Goal: Obtain resource: Download file/media

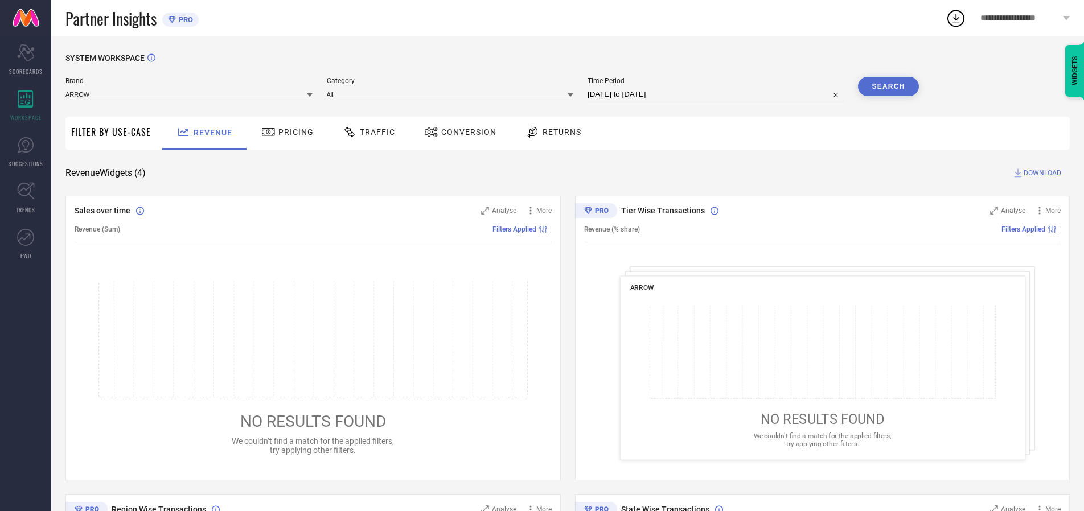
click at [366, 132] on span "Traffic" at bounding box center [377, 132] width 35 height 9
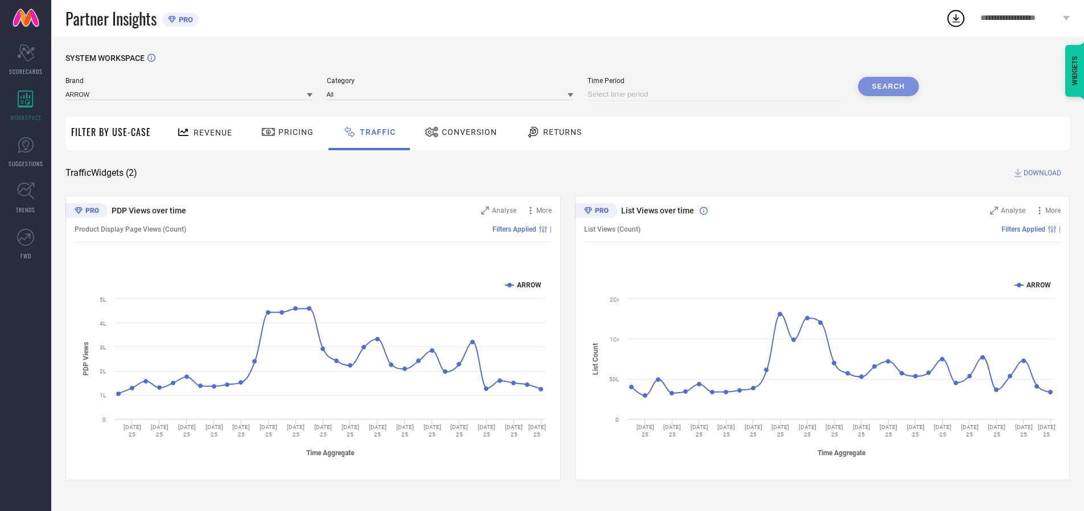
click at [717, 94] on input at bounding box center [715, 95] width 256 height 14
select select "9"
select select "2025"
select select "10"
select select "2025"
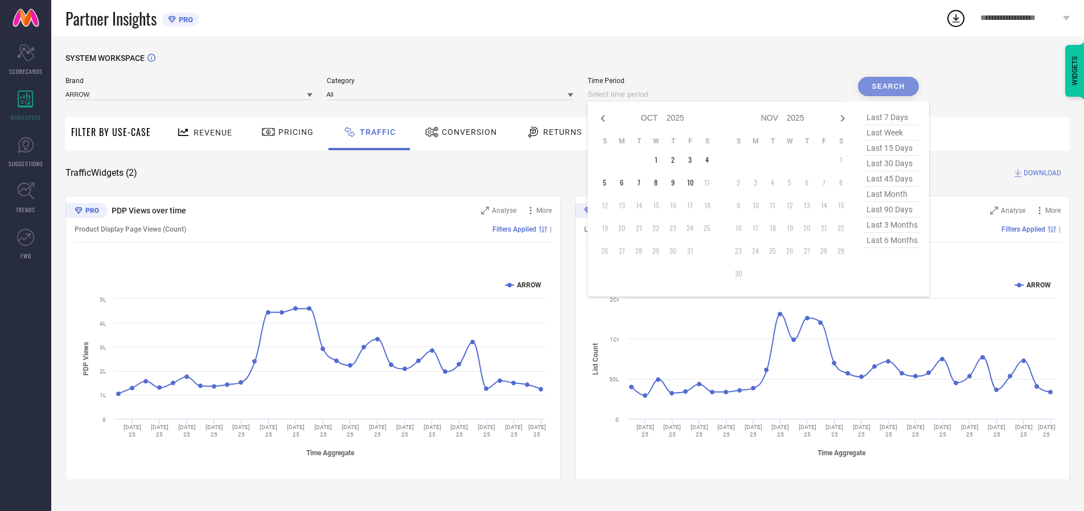
select select "8"
select select "2025"
select select "9"
select select "2025"
click at [710, 228] on td "27" at bounding box center [706, 228] width 17 height 17
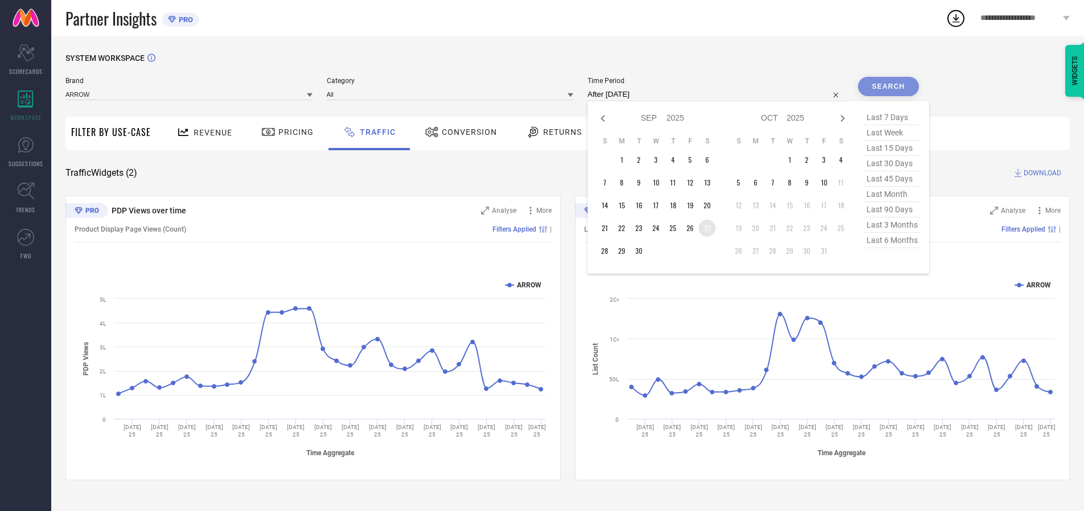
type input "[DATE] to [DATE]"
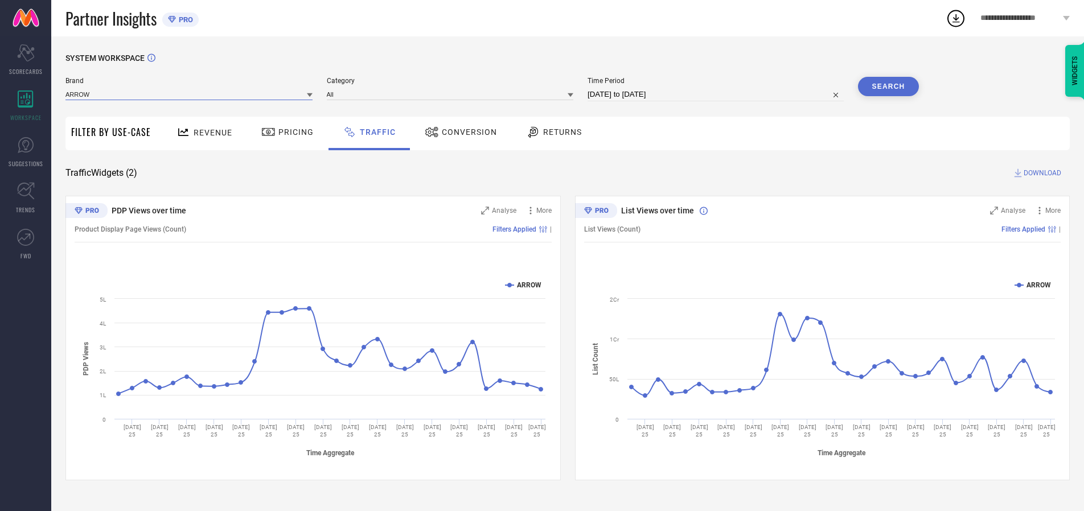
click at [190, 94] on input at bounding box center [188, 94] width 247 height 12
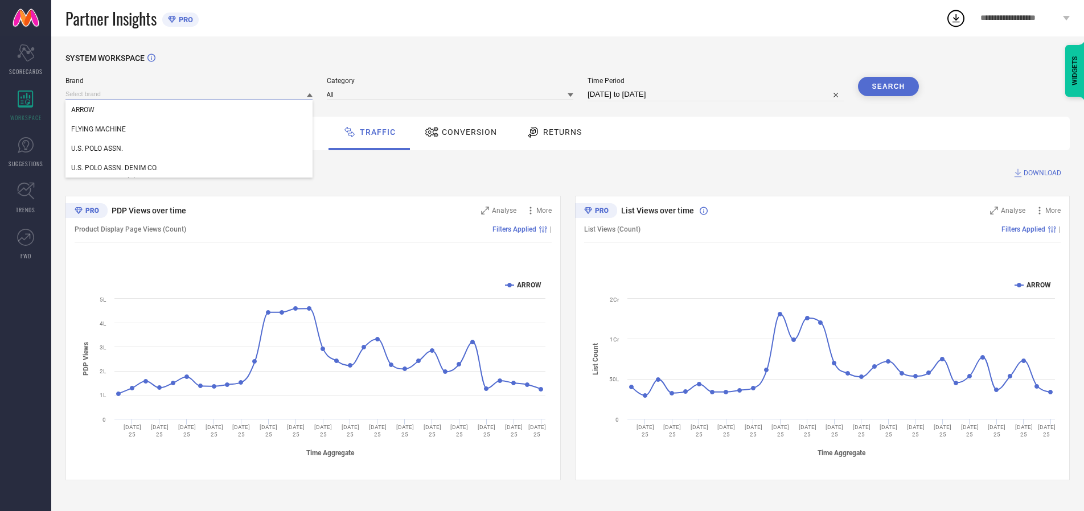
click at [190, 94] on input at bounding box center [188, 94] width 247 height 12
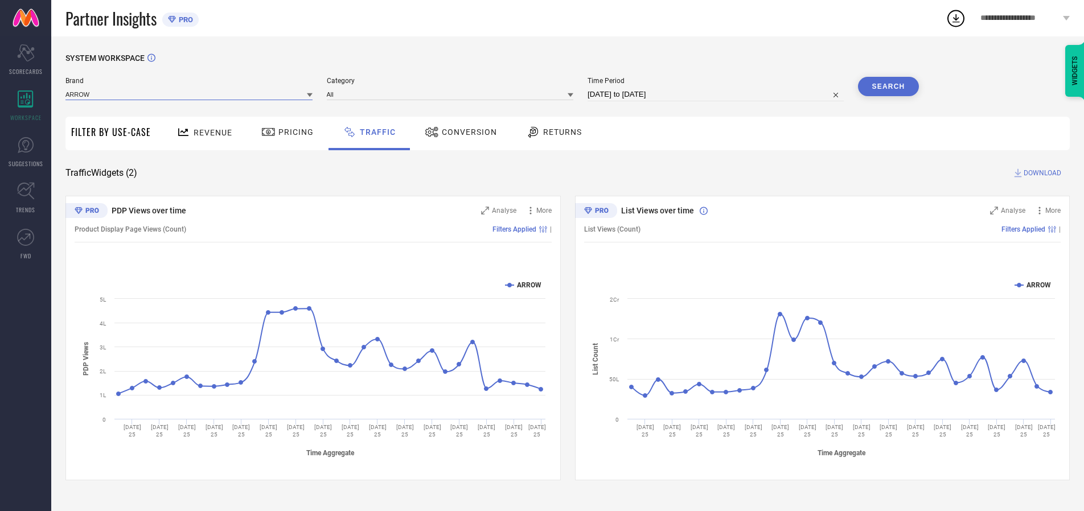
click at [190, 94] on input at bounding box center [188, 94] width 247 height 12
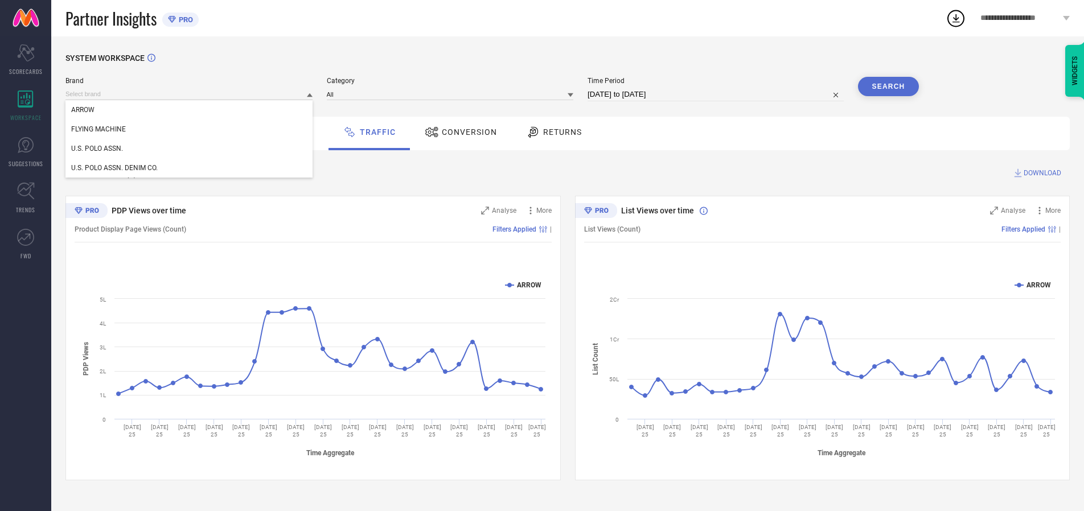
click at [190, 149] on div "U.S. POLO ASSN." at bounding box center [188, 148] width 247 height 19
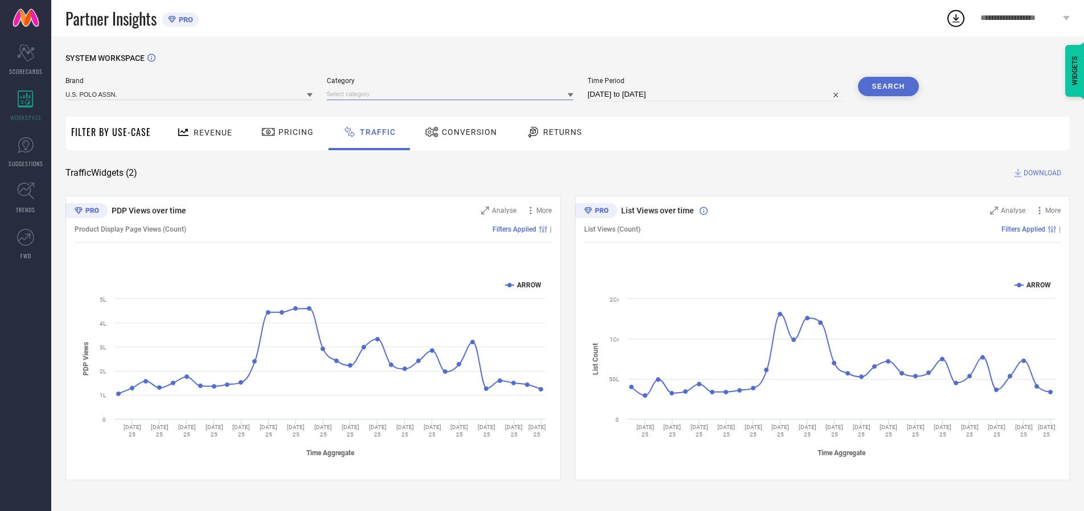
click at [453, 94] on input at bounding box center [450, 94] width 247 height 12
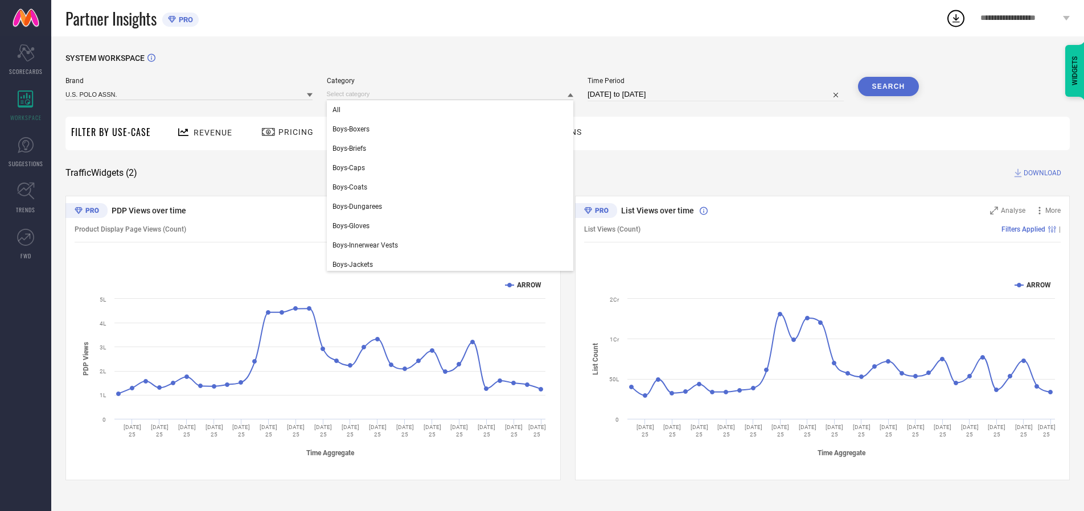
click at [453, 110] on div "All" at bounding box center [450, 109] width 247 height 19
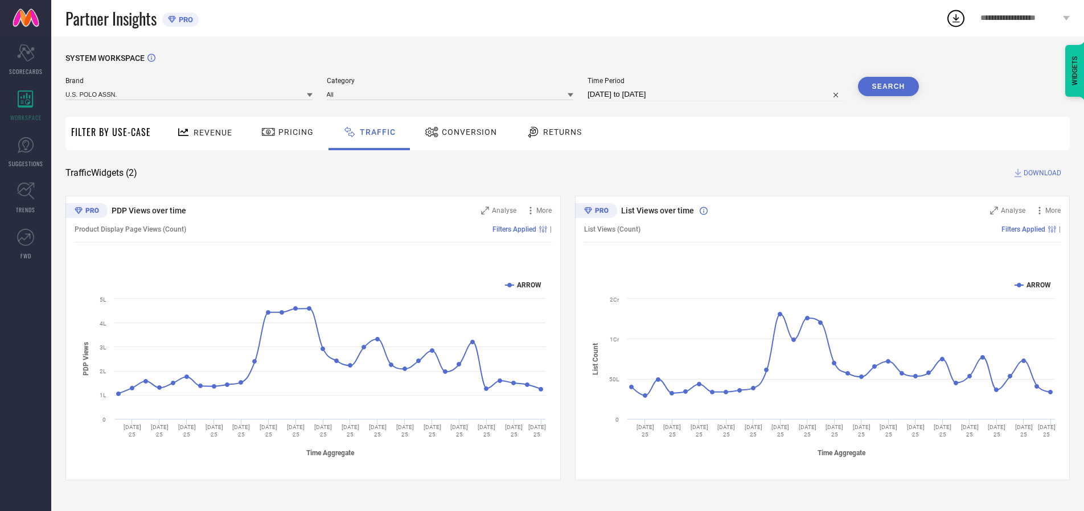
click at [888, 87] on button "Search" at bounding box center [888, 86] width 61 height 19
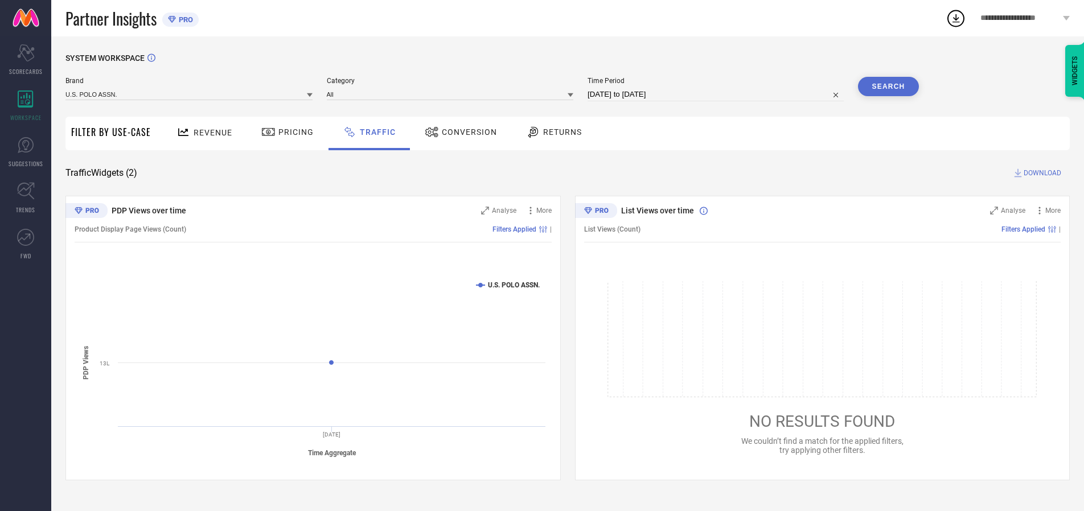
click at [1041, 173] on span "DOWNLOAD" at bounding box center [1043, 172] width 38 height 11
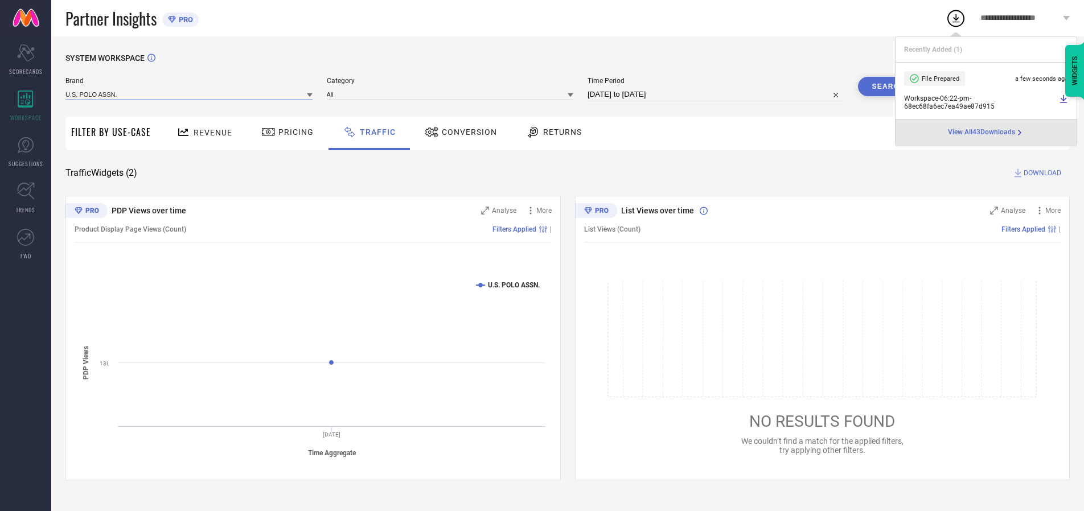
click at [190, 94] on input at bounding box center [188, 94] width 247 height 12
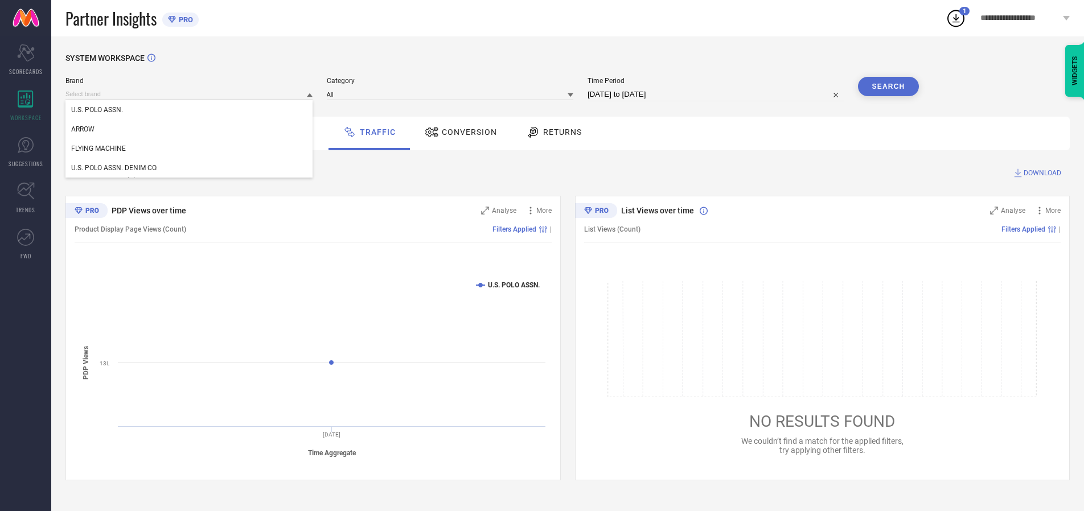
click at [190, 168] on div "U.S. POLO ASSN. DENIM CO." at bounding box center [188, 167] width 247 height 19
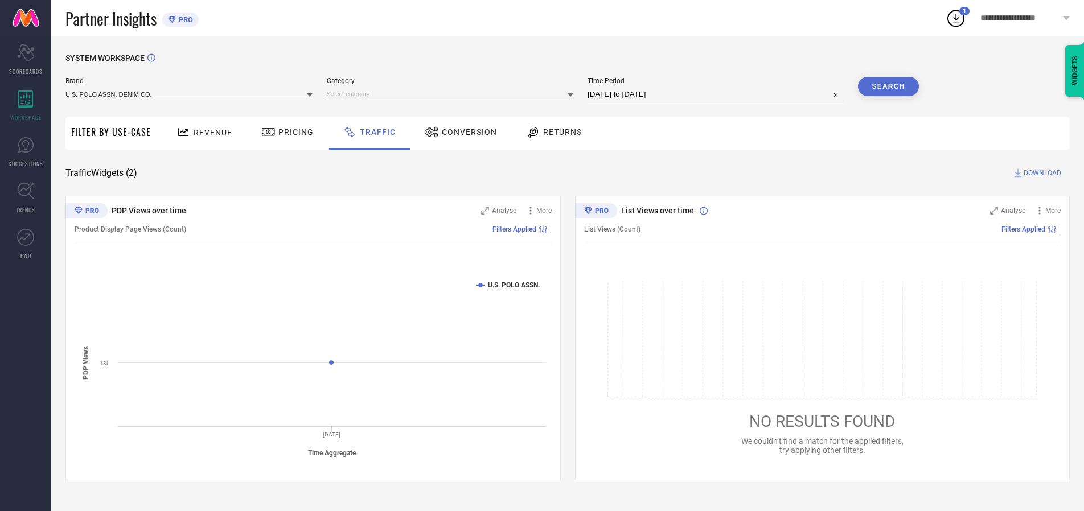
click at [453, 94] on input at bounding box center [450, 94] width 247 height 12
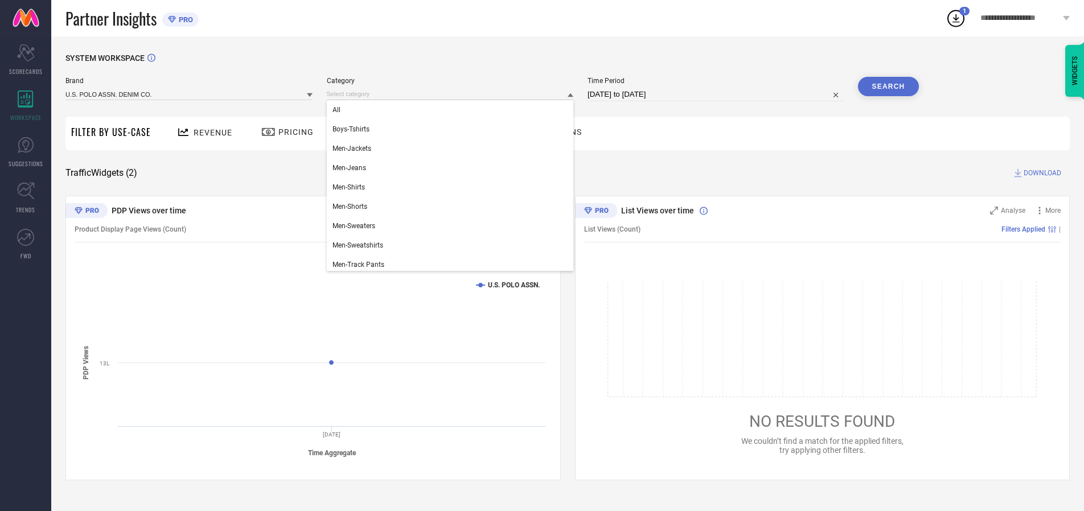
click at [453, 110] on div "All" at bounding box center [450, 109] width 247 height 19
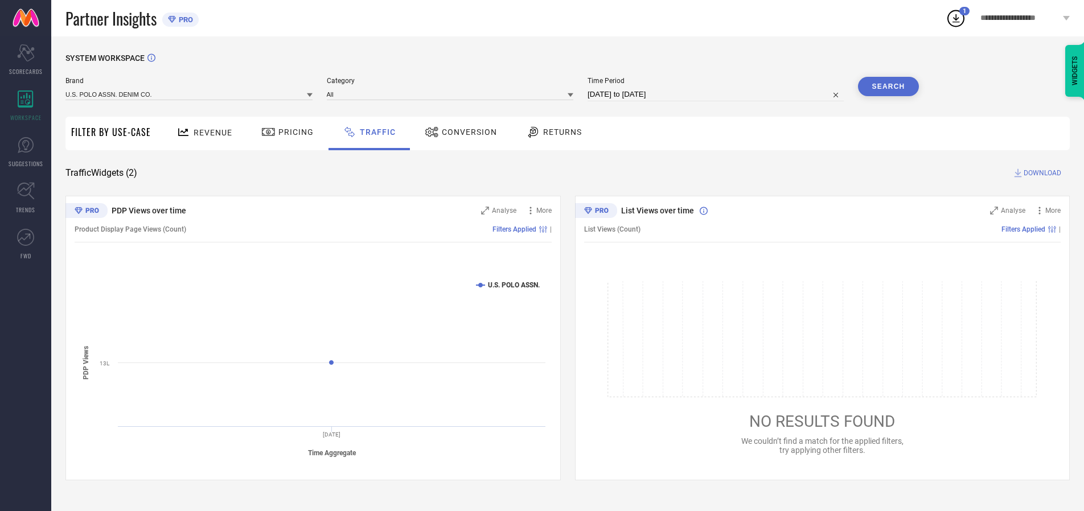
click at [888, 87] on button "Search" at bounding box center [888, 86] width 61 height 19
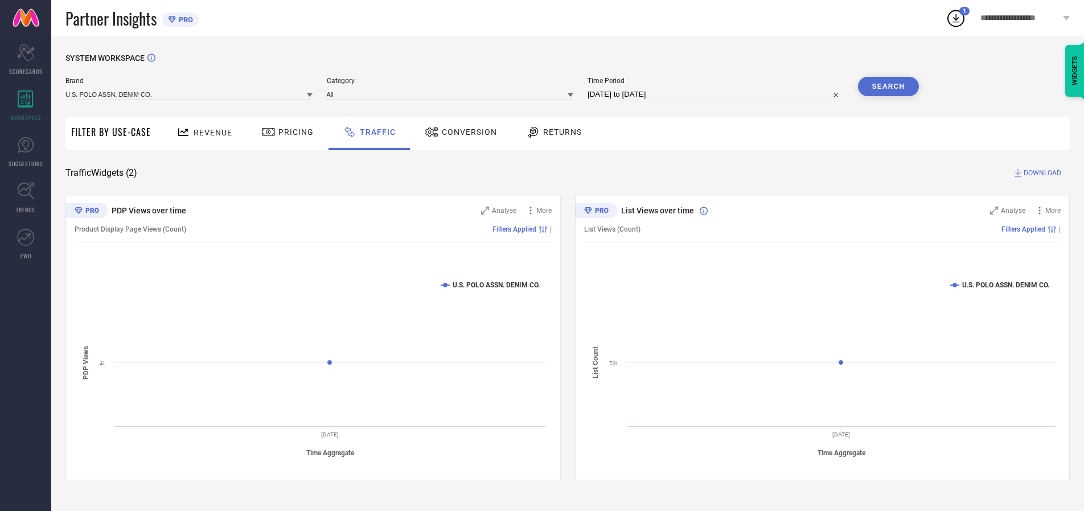
click at [1041, 173] on span "DOWNLOAD" at bounding box center [1043, 172] width 38 height 11
click at [717, 94] on input at bounding box center [715, 95] width 256 height 14
select select "9"
select select "2025"
select select "10"
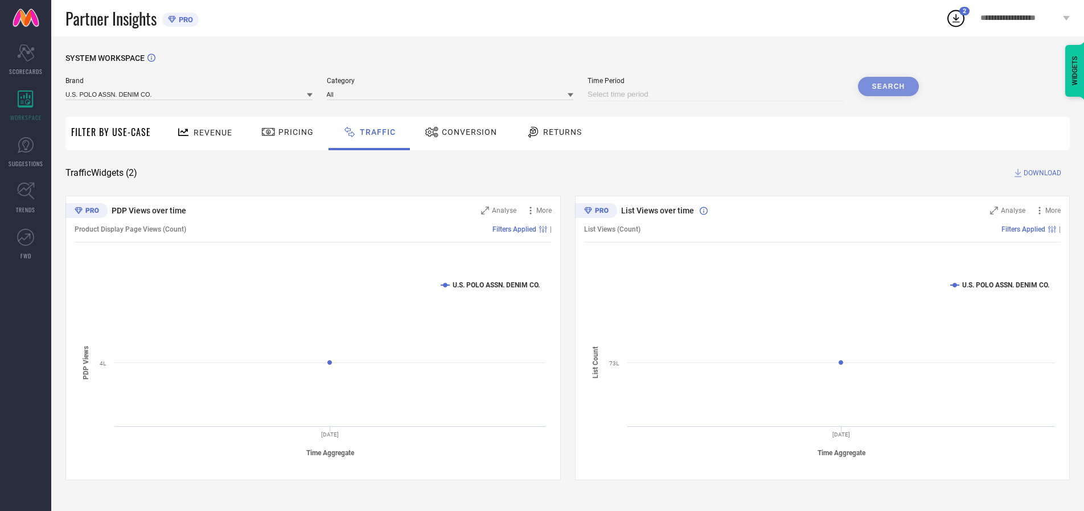
select select "2025"
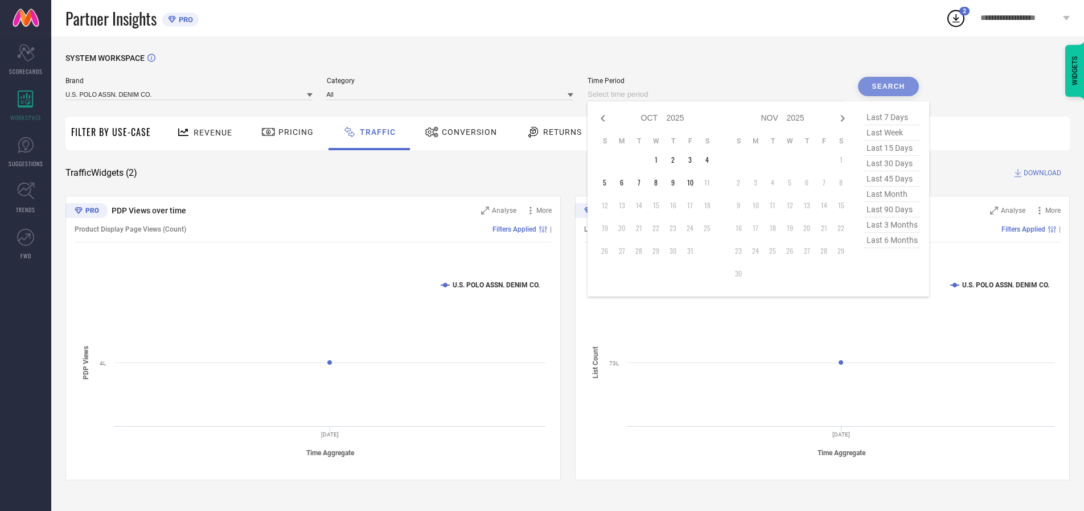
select select "8"
select select "2025"
select select "9"
select select "2025"
click at [608, 251] on td "28" at bounding box center [604, 251] width 17 height 17
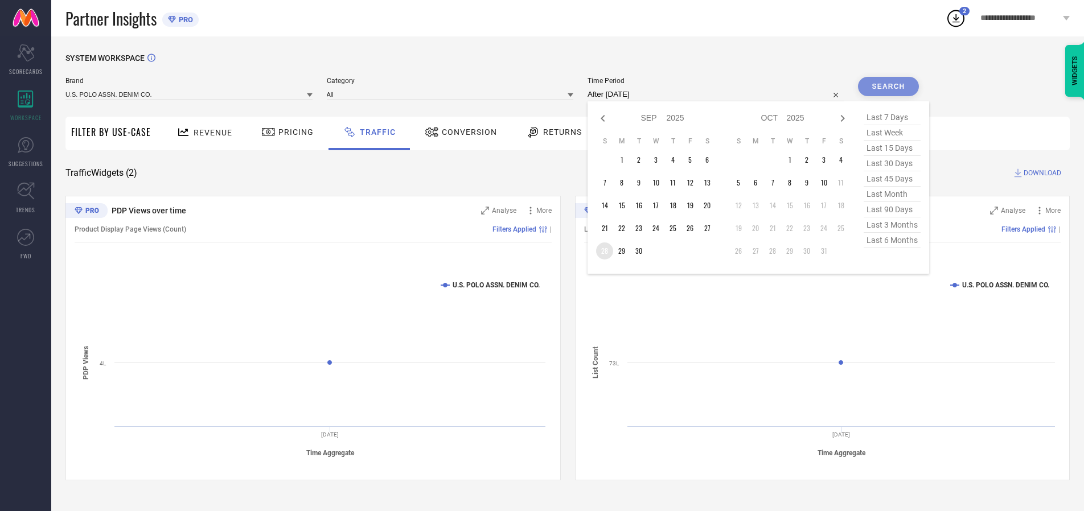
type input "[DATE] to [DATE]"
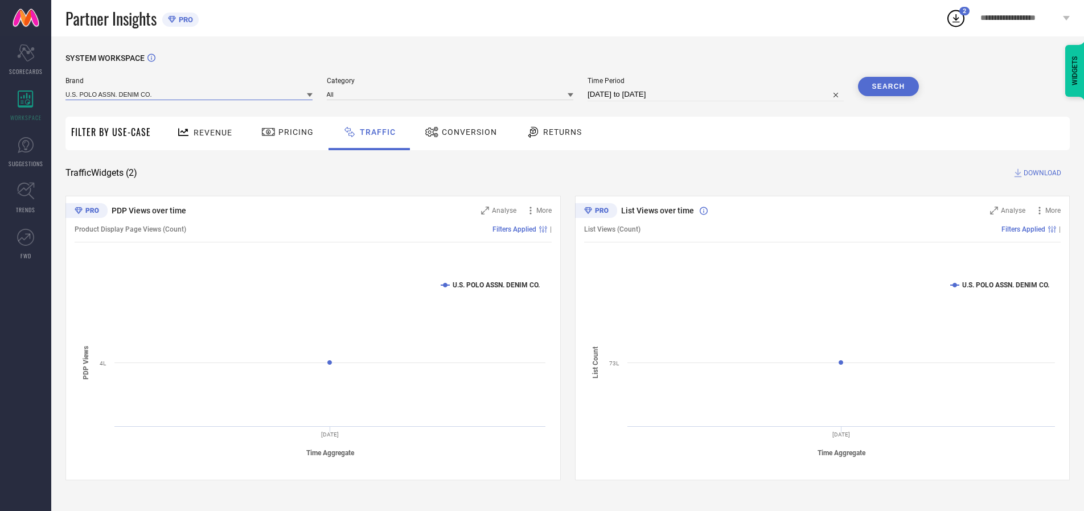
click at [190, 94] on input at bounding box center [188, 94] width 247 height 12
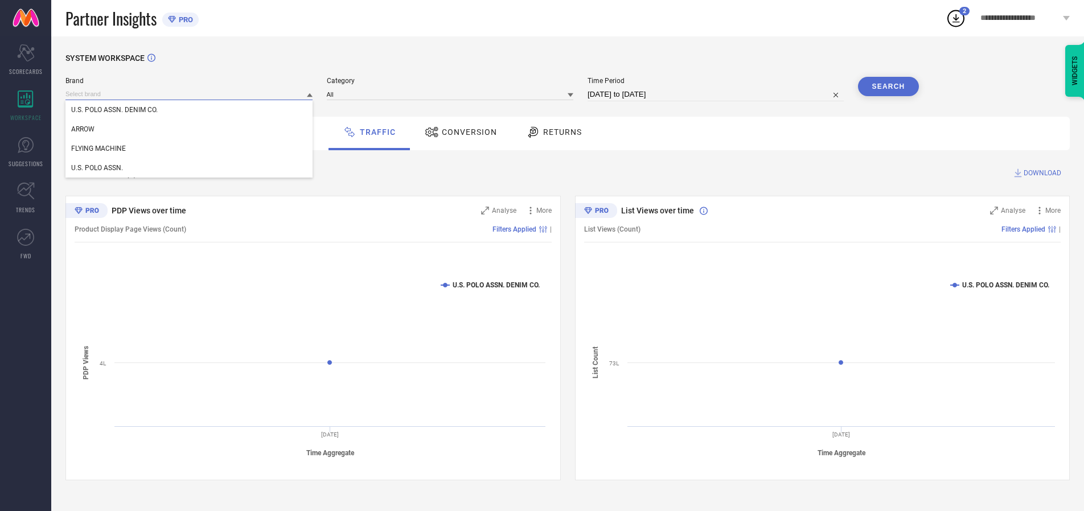
click at [190, 94] on input at bounding box center [188, 94] width 247 height 12
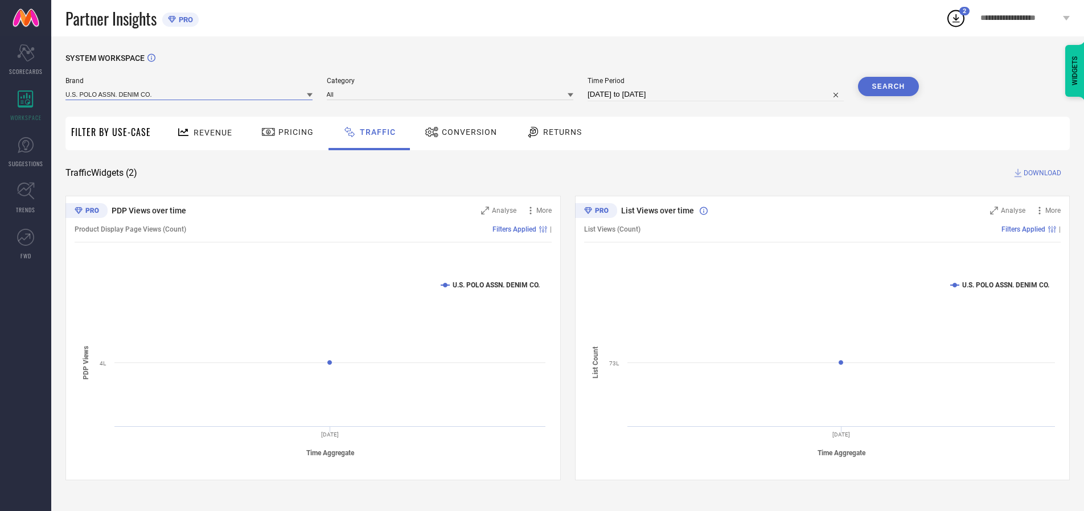
click at [190, 94] on input at bounding box center [188, 94] width 247 height 12
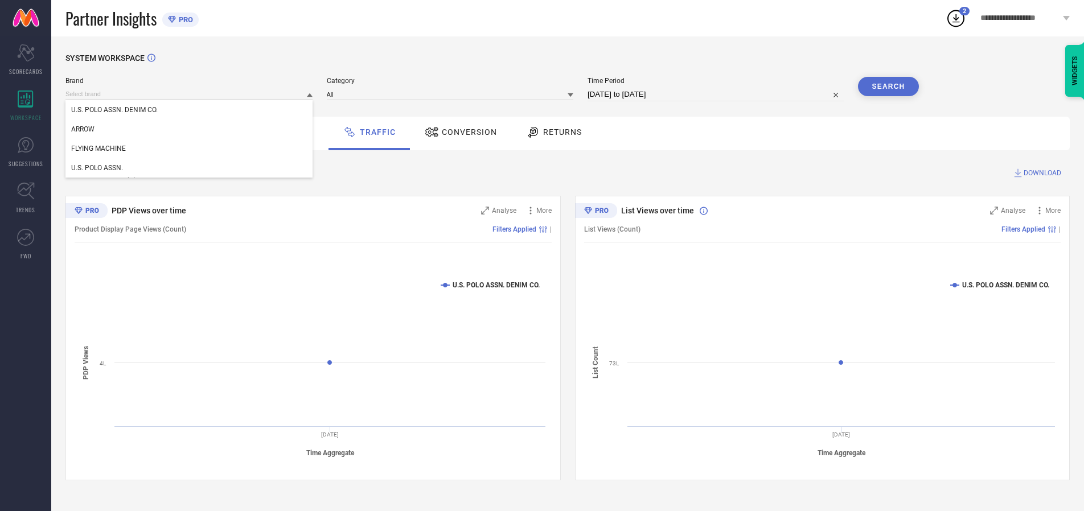
click at [190, 110] on div "U.S. POLO ASSN. DENIM CO." at bounding box center [188, 109] width 247 height 19
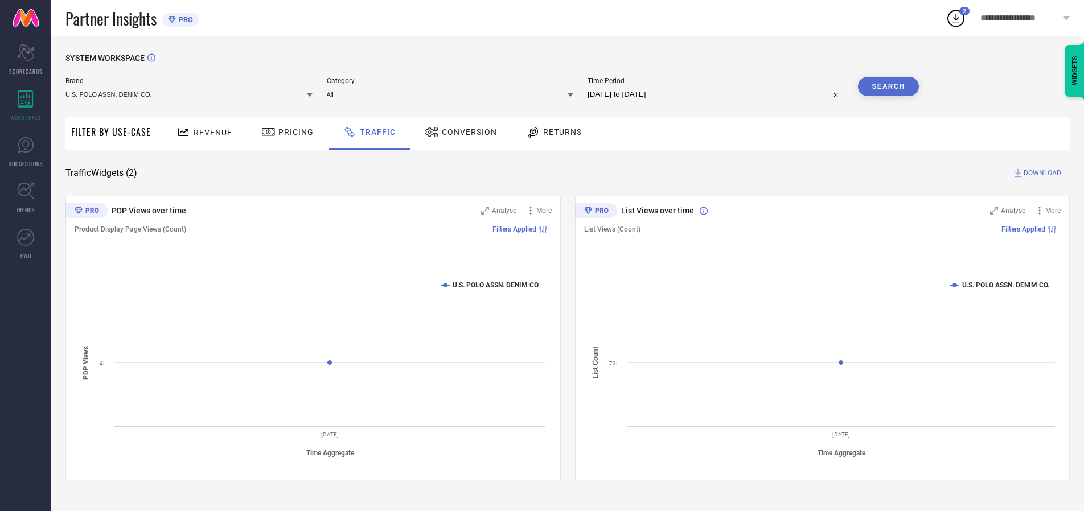
click at [453, 94] on input at bounding box center [450, 94] width 247 height 12
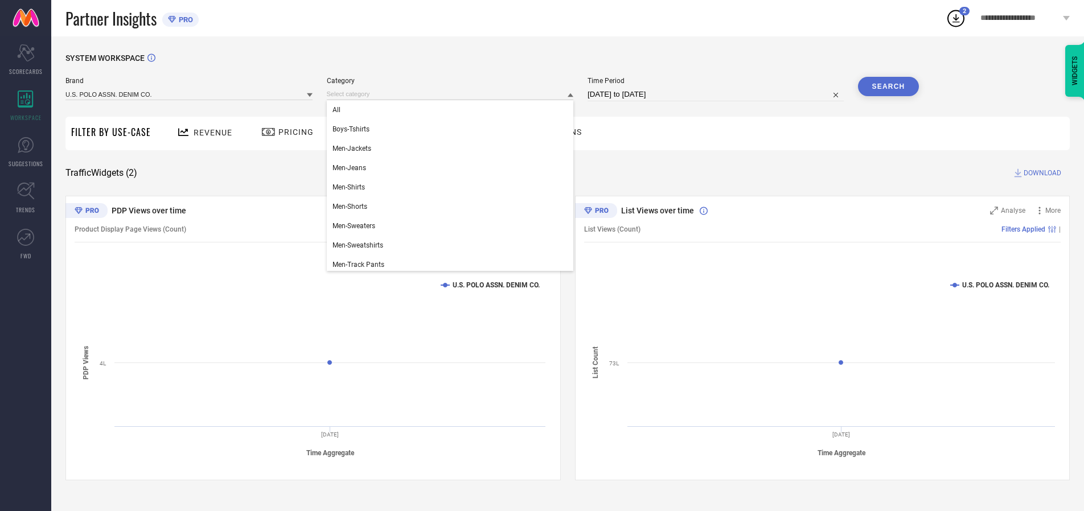
click at [453, 110] on div "All" at bounding box center [450, 109] width 247 height 19
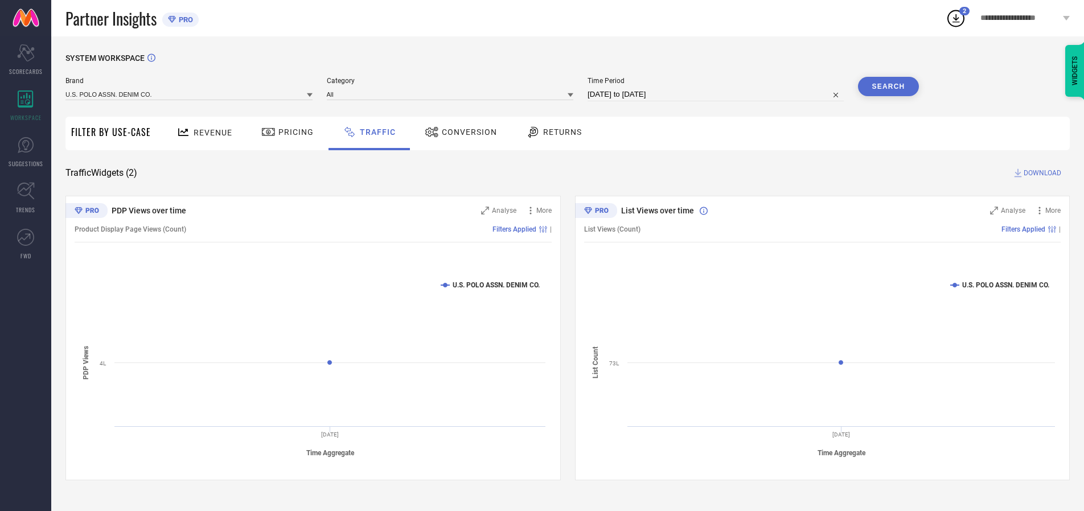
click at [888, 87] on button "Search" at bounding box center [888, 86] width 61 height 19
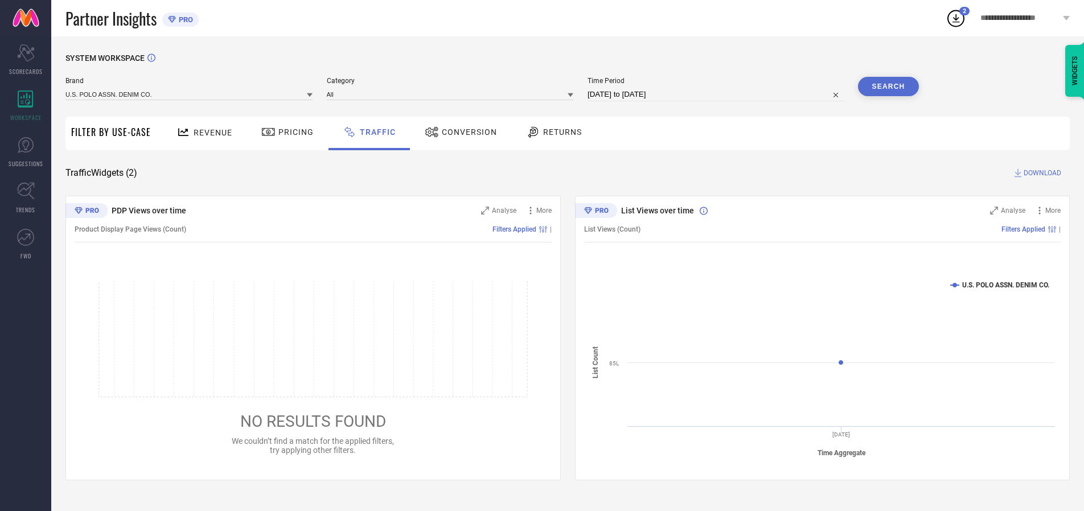
click at [1041, 173] on span "DOWNLOAD" at bounding box center [1043, 172] width 38 height 11
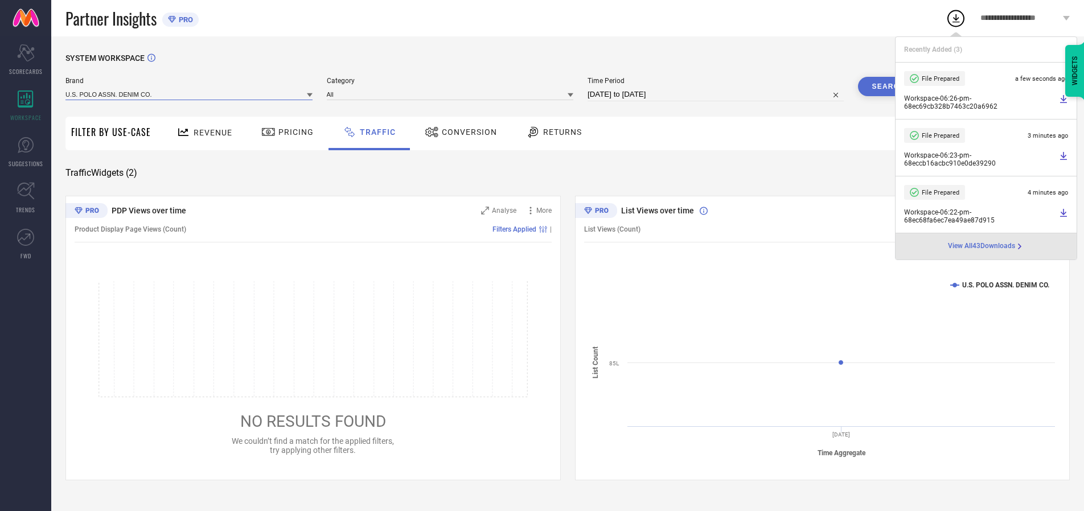
click at [190, 94] on input at bounding box center [188, 94] width 247 height 12
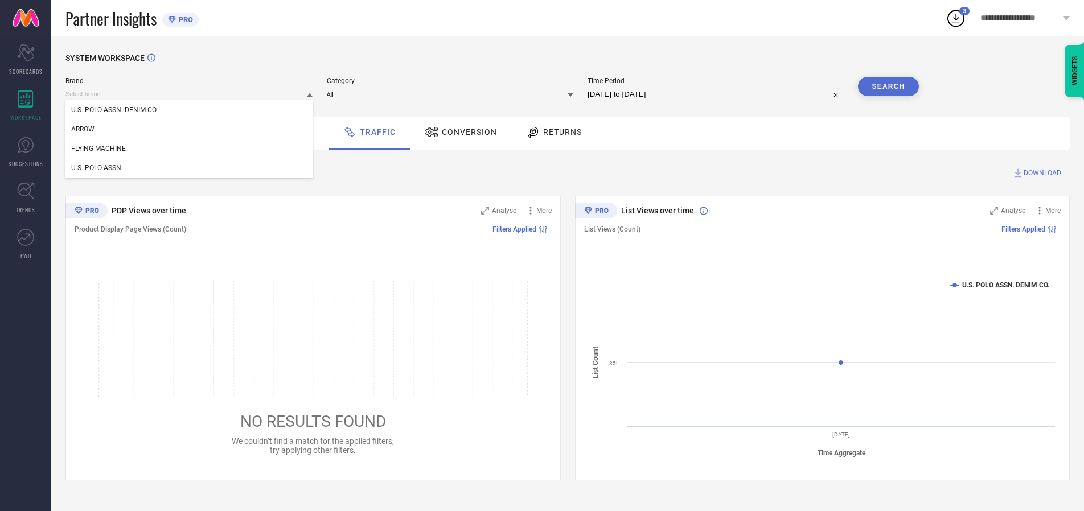
click at [190, 168] on div "U.S. POLO ASSN." at bounding box center [188, 167] width 247 height 19
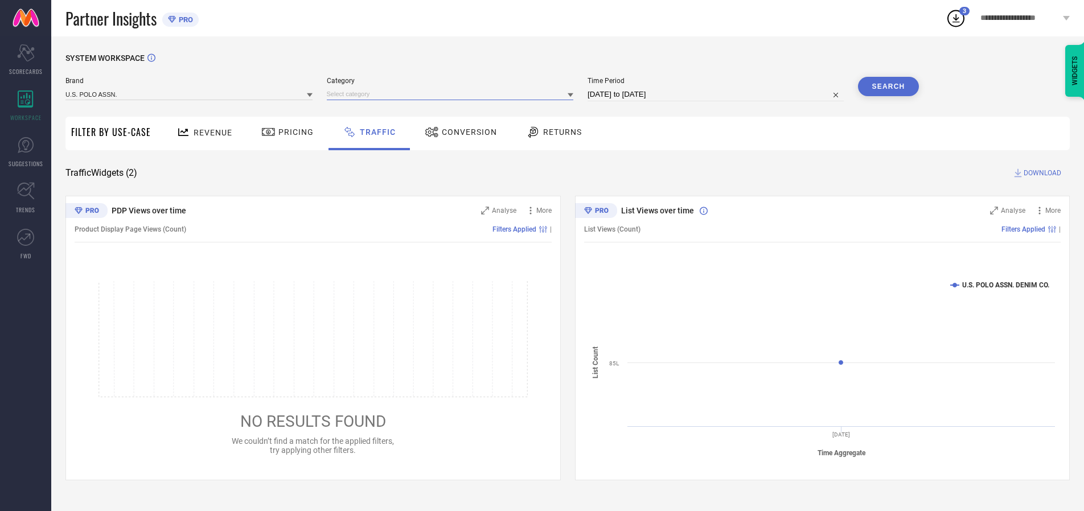
click at [453, 94] on input at bounding box center [450, 94] width 247 height 12
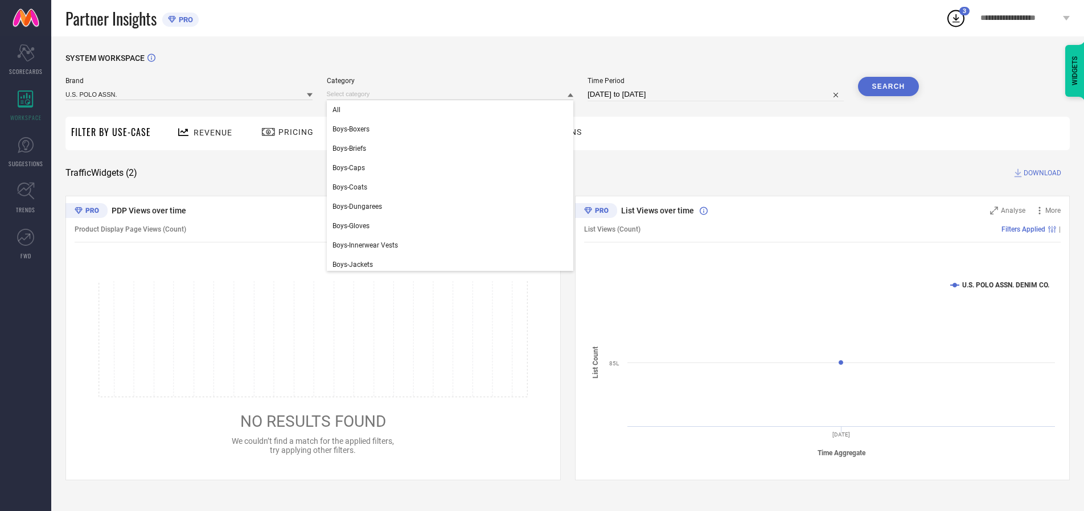
click at [453, 110] on div "All" at bounding box center [450, 109] width 247 height 19
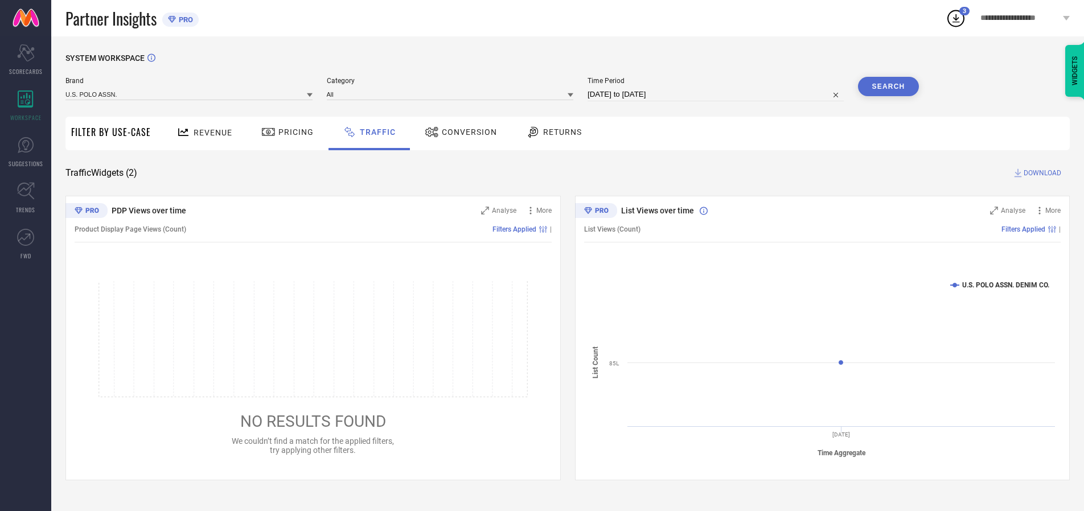
click at [888, 87] on button "Search" at bounding box center [888, 86] width 61 height 19
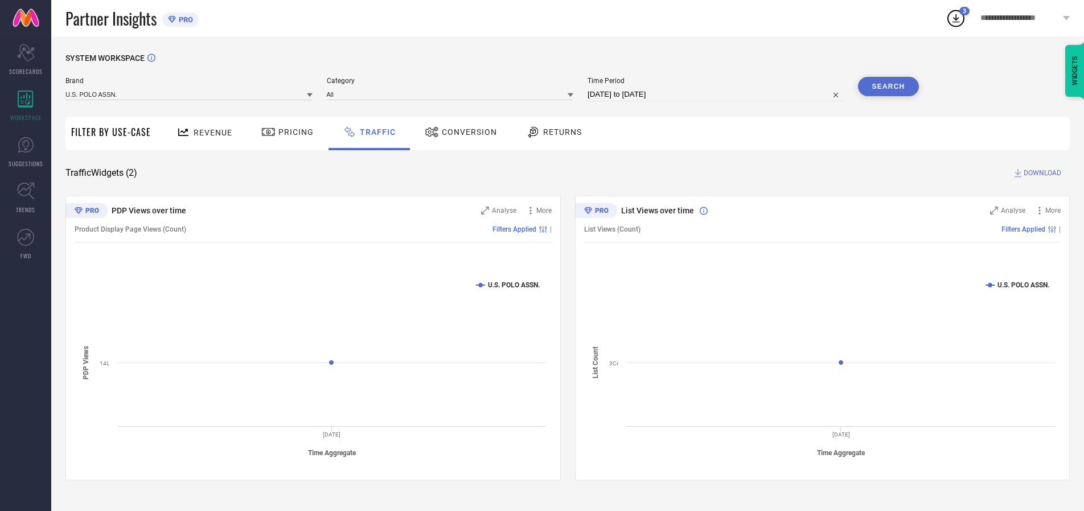
click at [1041, 173] on span "DOWNLOAD" at bounding box center [1043, 172] width 38 height 11
click at [717, 94] on input at bounding box center [715, 95] width 256 height 14
select select "9"
select select "2025"
select select "10"
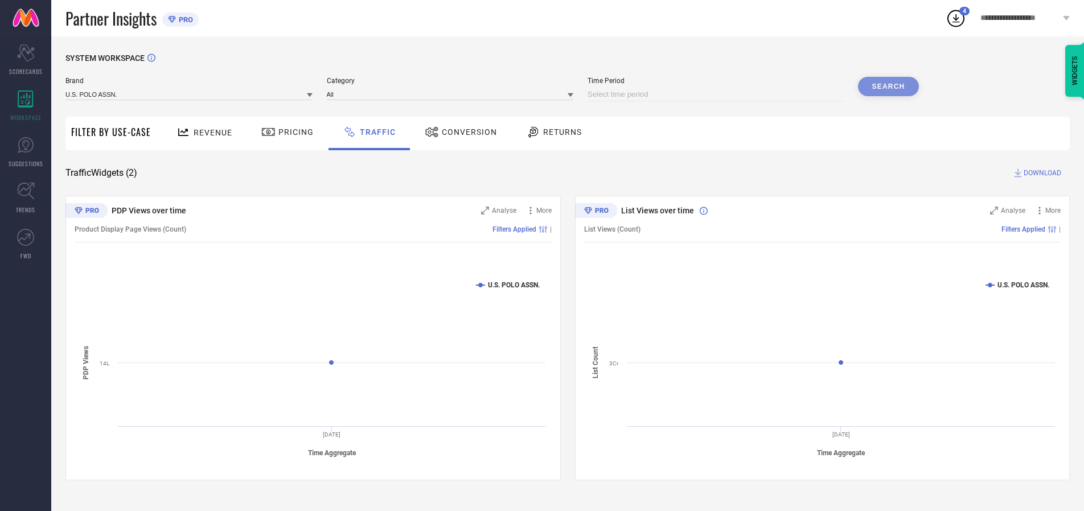
select select "2025"
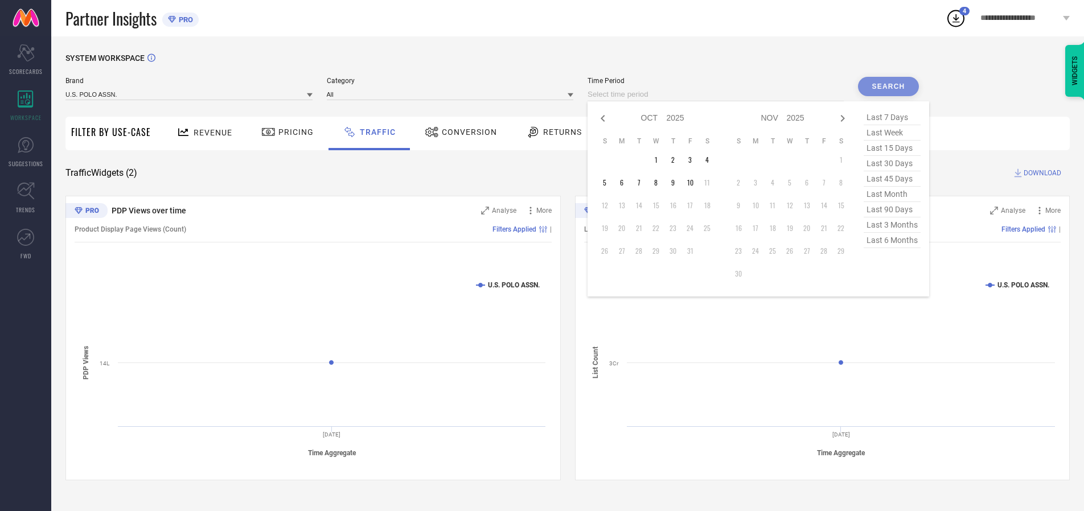
select select "8"
select select "2025"
select select "9"
select select "2025"
click at [625, 251] on td "29" at bounding box center [621, 251] width 17 height 17
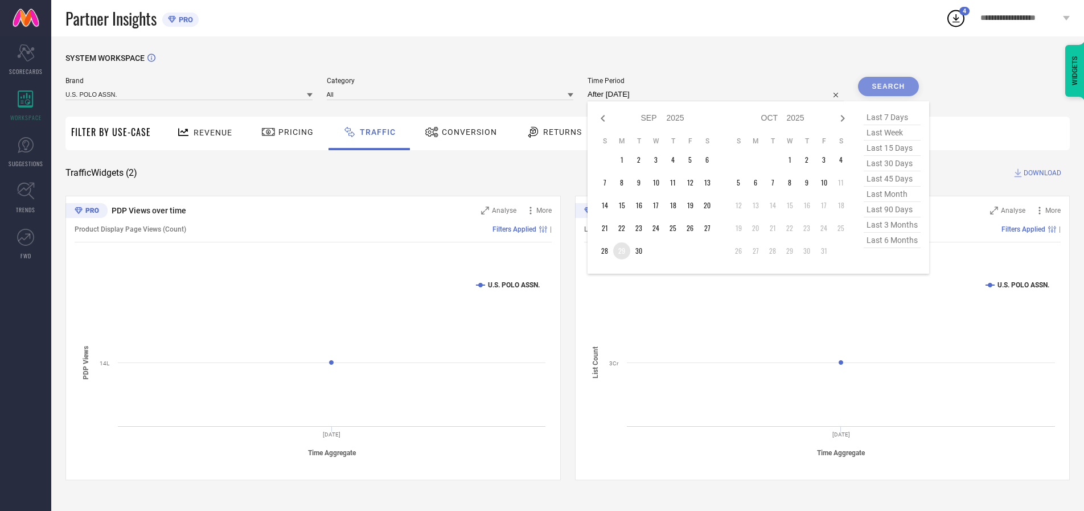
type input "[DATE] to [DATE]"
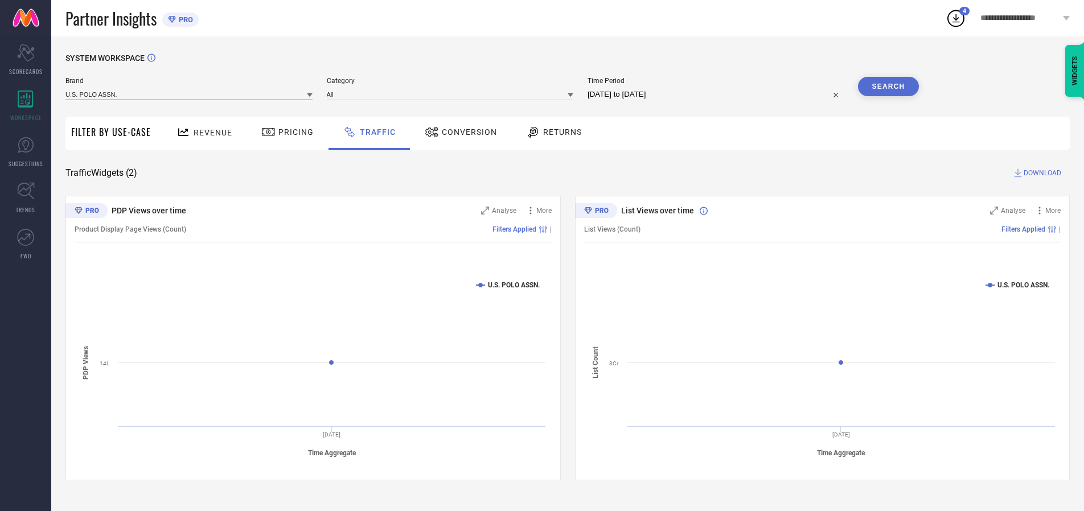
click at [190, 94] on input at bounding box center [188, 94] width 247 height 12
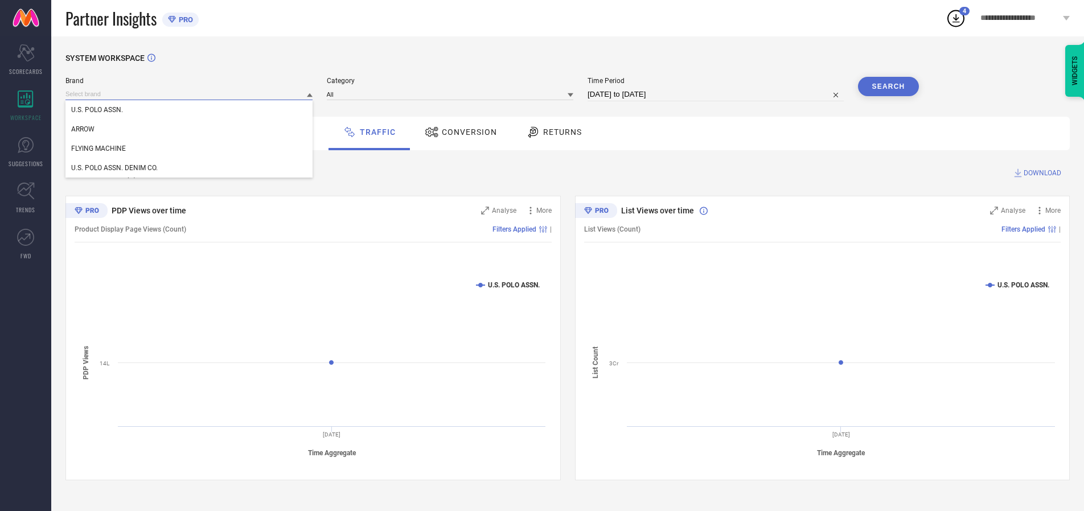
click at [190, 94] on input at bounding box center [188, 94] width 247 height 12
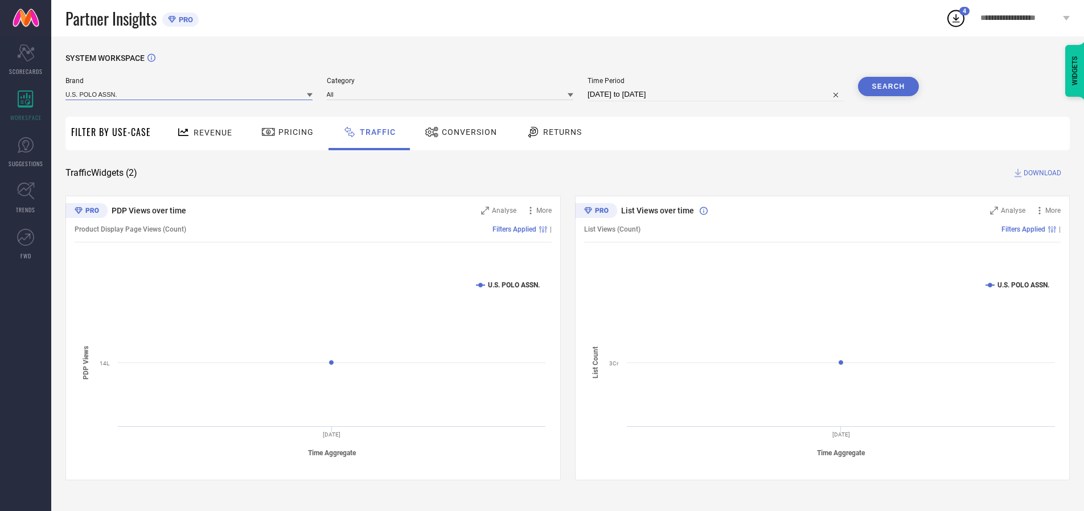
click at [190, 94] on input at bounding box center [188, 94] width 247 height 12
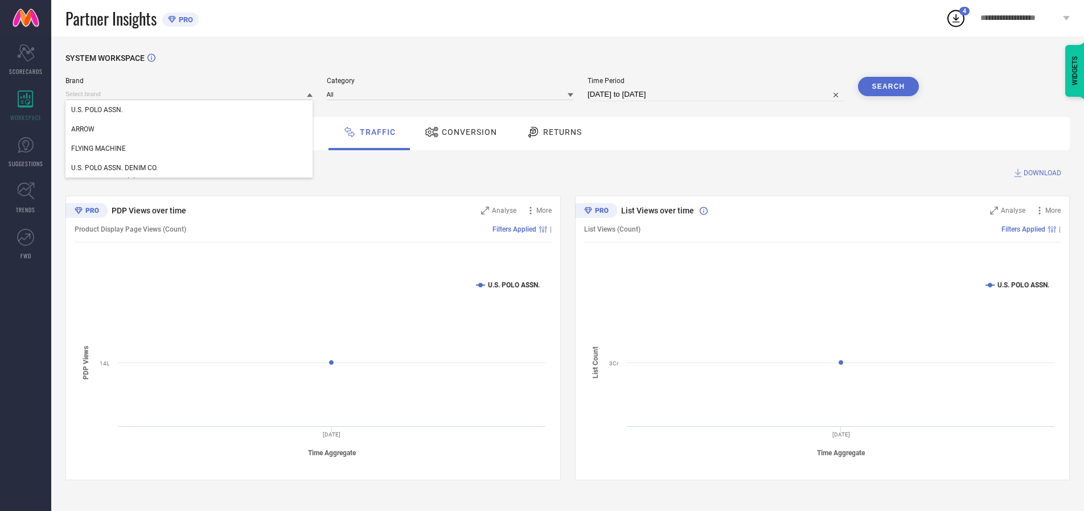
click at [190, 110] on div "U.S. POLO ASSN." at bounding box center [188, 109] width 247 height 19
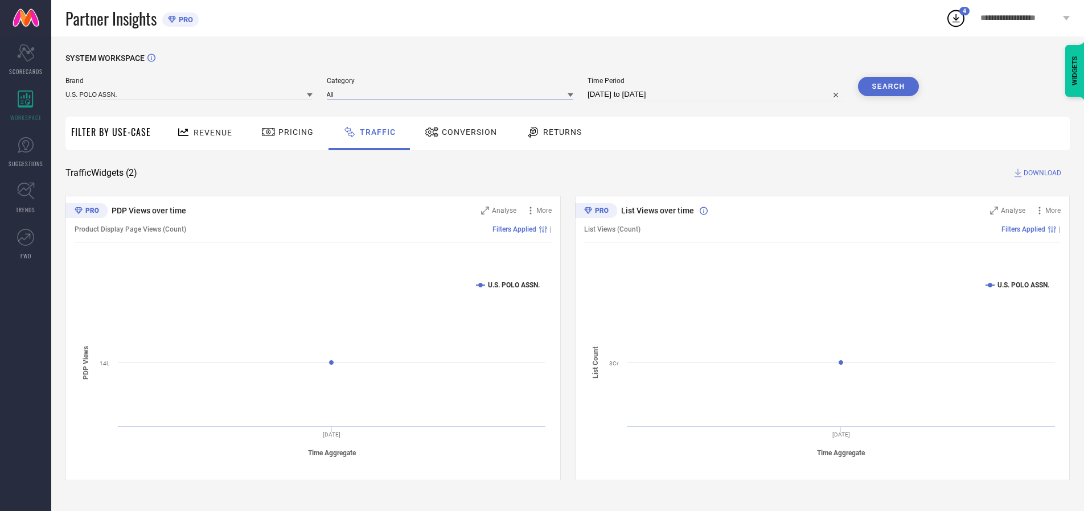
click at [453, 94] on input at bounding box center [450, 94] width 247 height 12
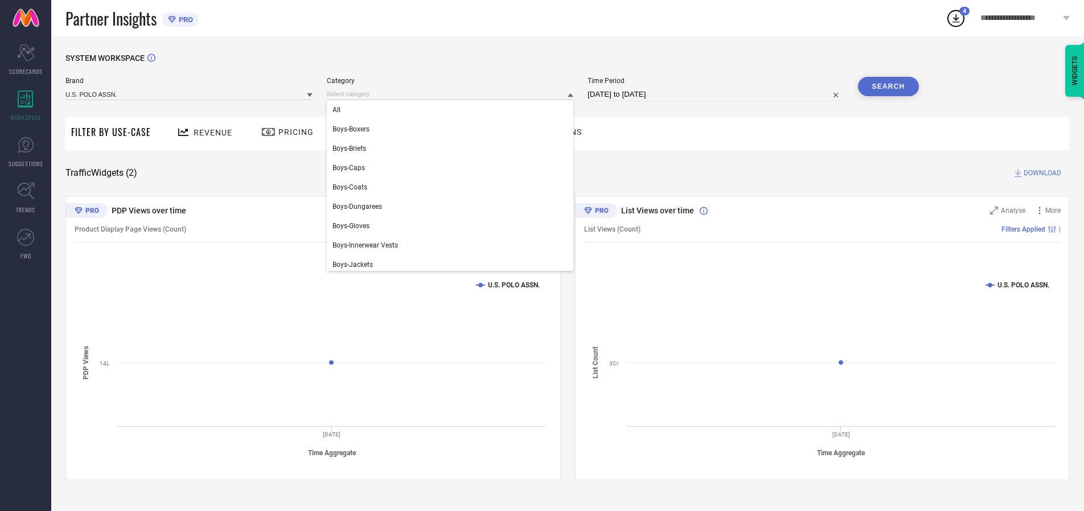
click at [453, 110] on div "All" at bounding box center [450, 109] width 247 height 19
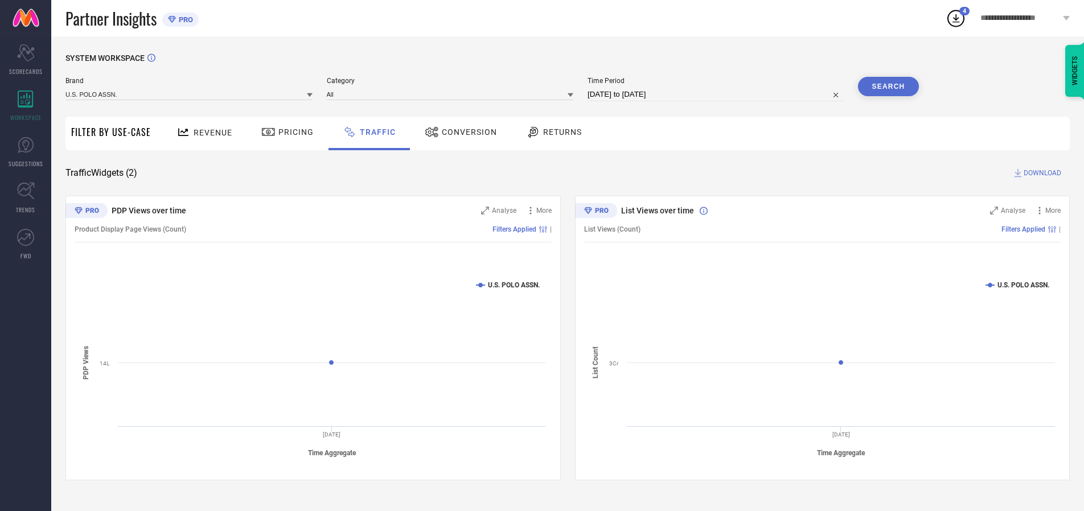
click at [888, 87] on button "Search" at bounding box center [888, 86] width 61 height 19
click at [1041, 173] on span "DOWNLOAD" at bounding box center [1043, 172] width 38 height 11
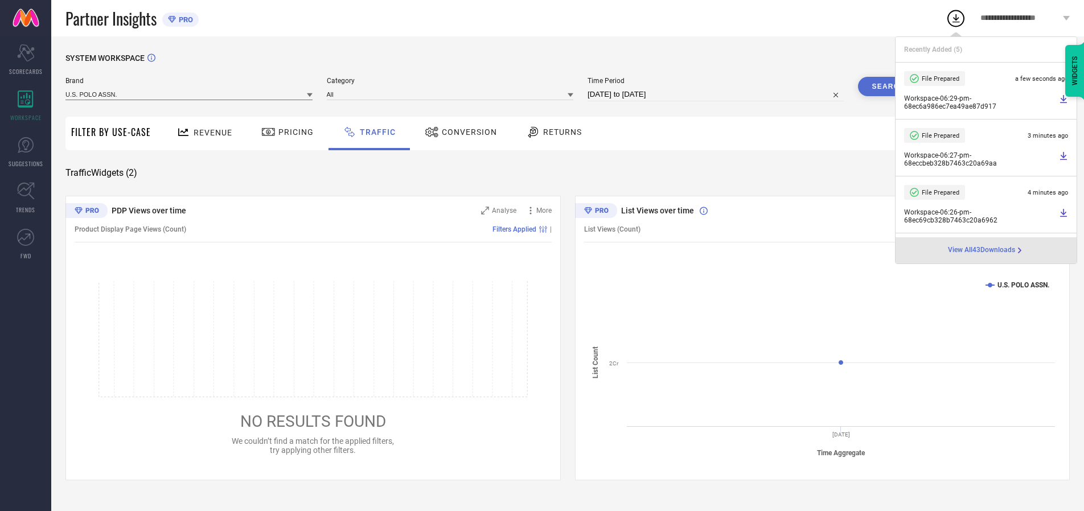
click at [190, 94] on input at bounding box center [188, 94] width 247 height 12
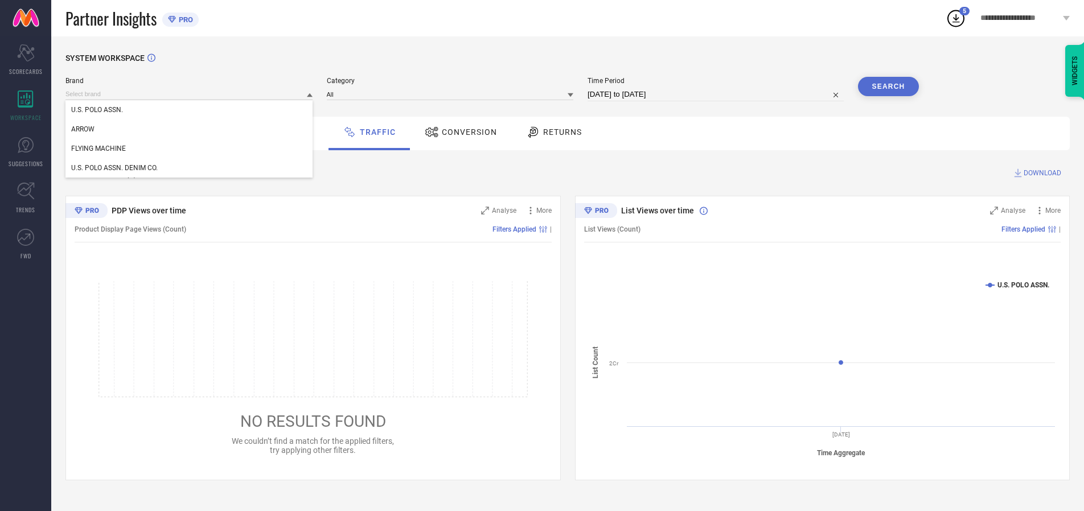
click at [190, 168] on div "U.S. POLO ASSN. DENIM CO." at bounding box center [188, 167] width 247 height 19
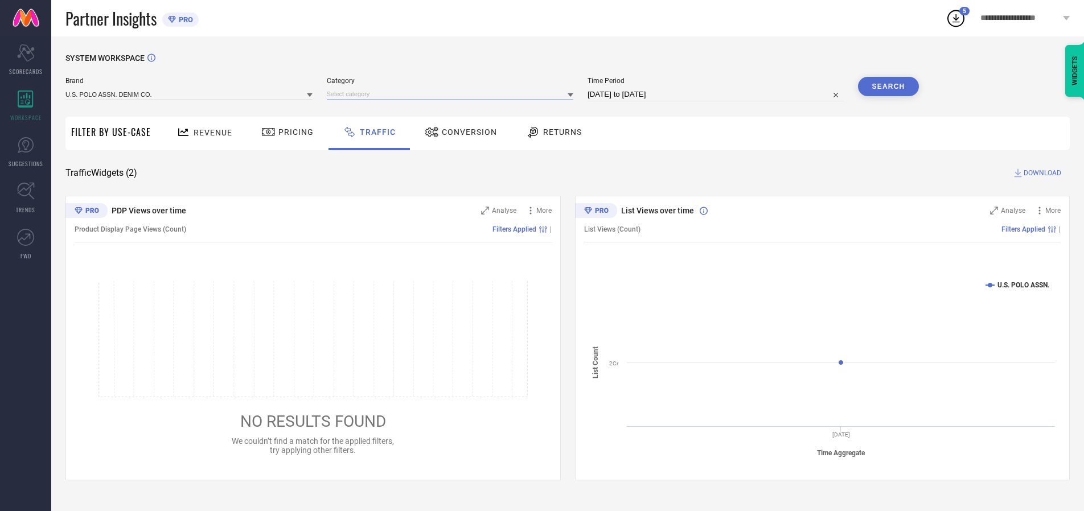
click at [453, 94] on input at bounding box center [450, 94] width 247 height 12
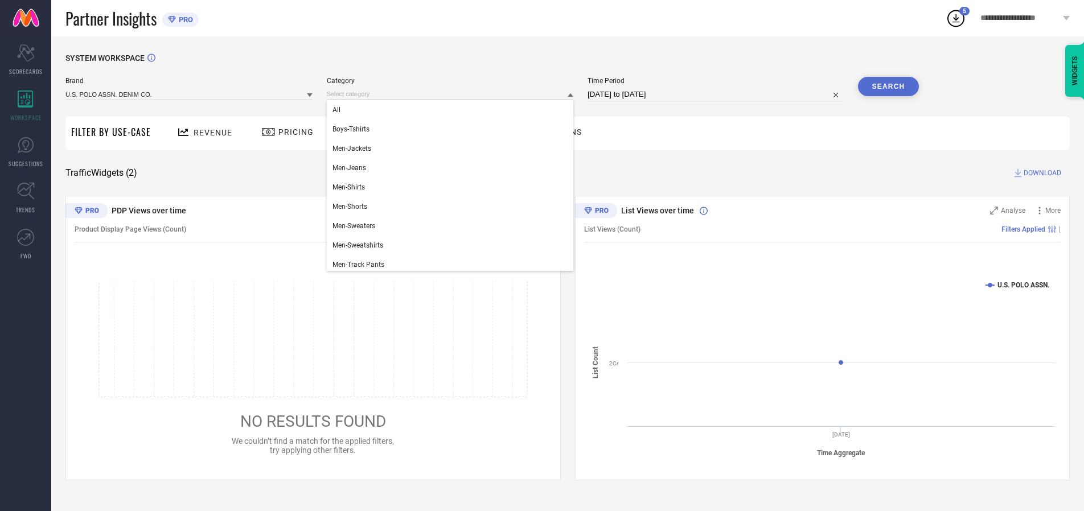
click at [453, 110] on div "All" at bounding box center [450, 109] width 247 height 19
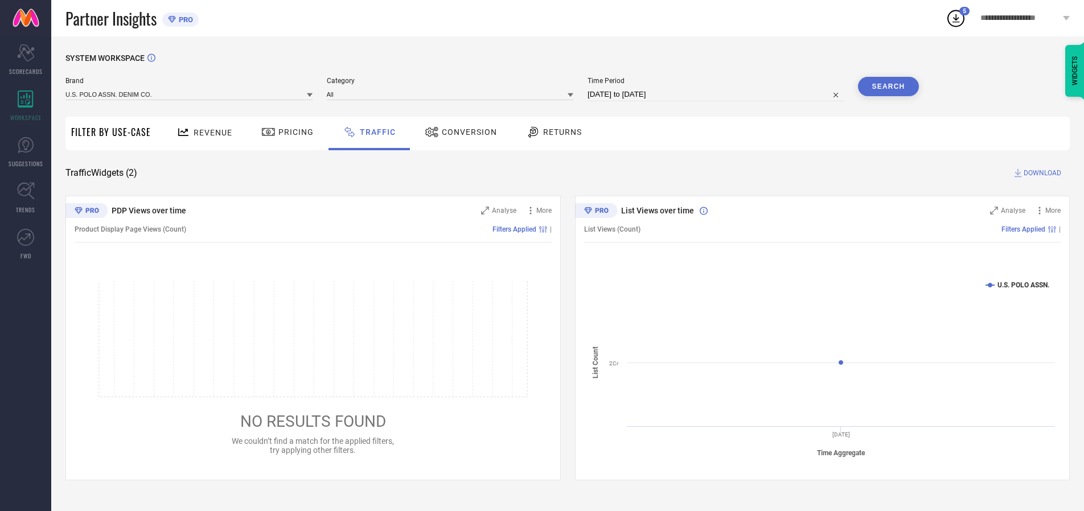
click at [888, 87] on button "Search" at bounding box center [888, 86] width 61 height 19
click at [1041, 173] on span "DOWNLOAD" at bounding box center [1043, 172] width 38 height 11
click at [717, 94] on input at bounding box center [715, 95] width 256 height 14
select select "9"
select select "2025"
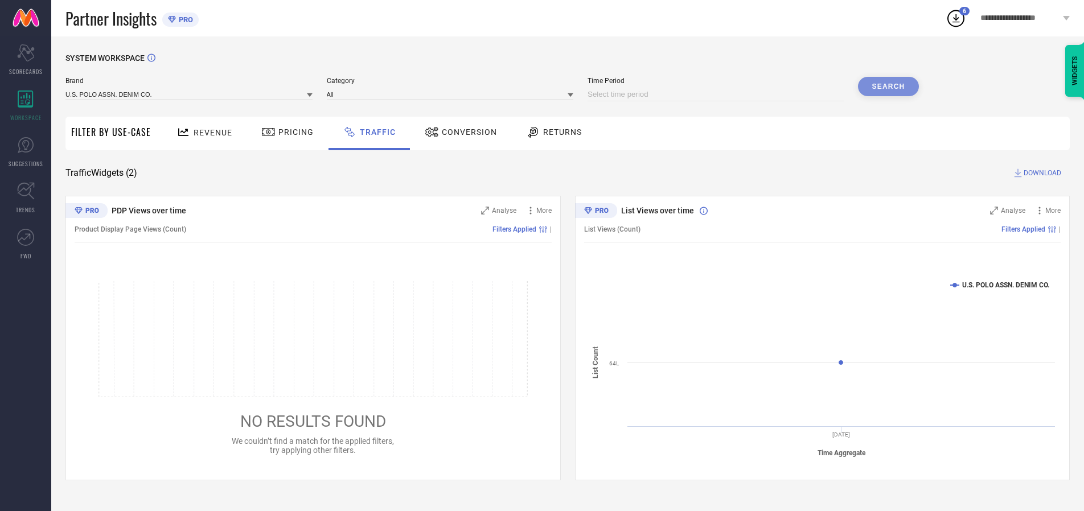
select select "10"
select select "2025"
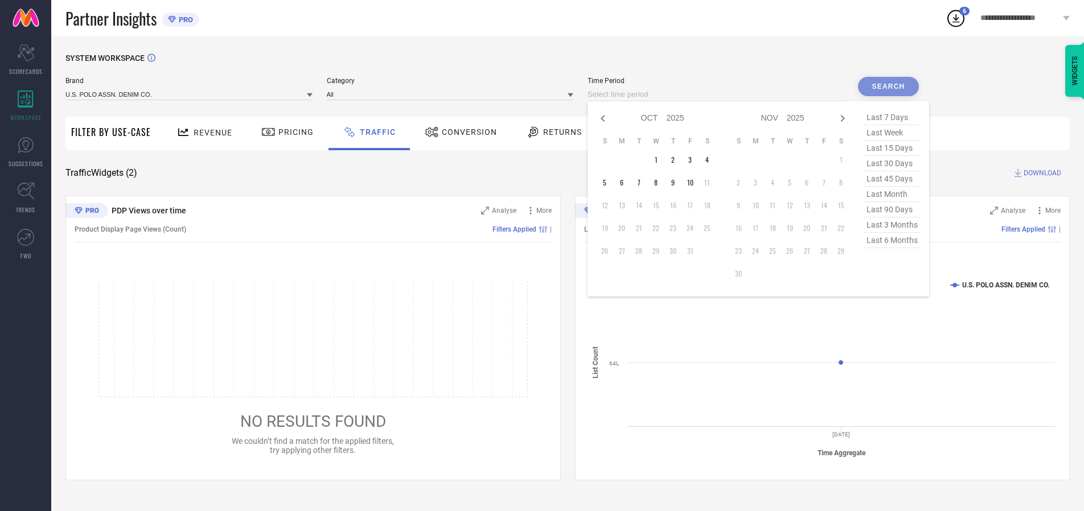
select select "8"
select select "2025"
select select "9"
select select "2025"
click at [642, 251] on td "30" at bounding box center [638, 251] width 17 height 17
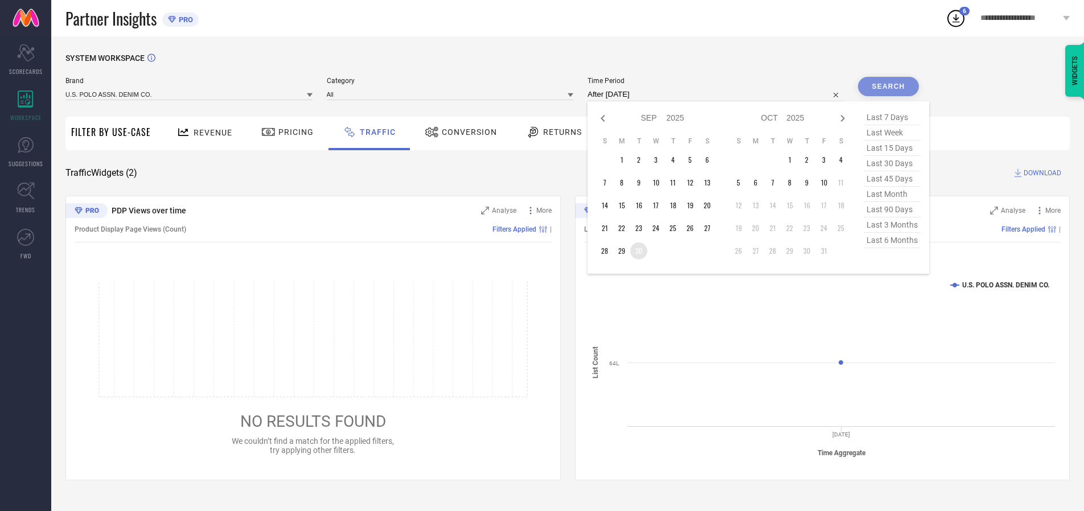
type input "[DATE] to [DATE]"
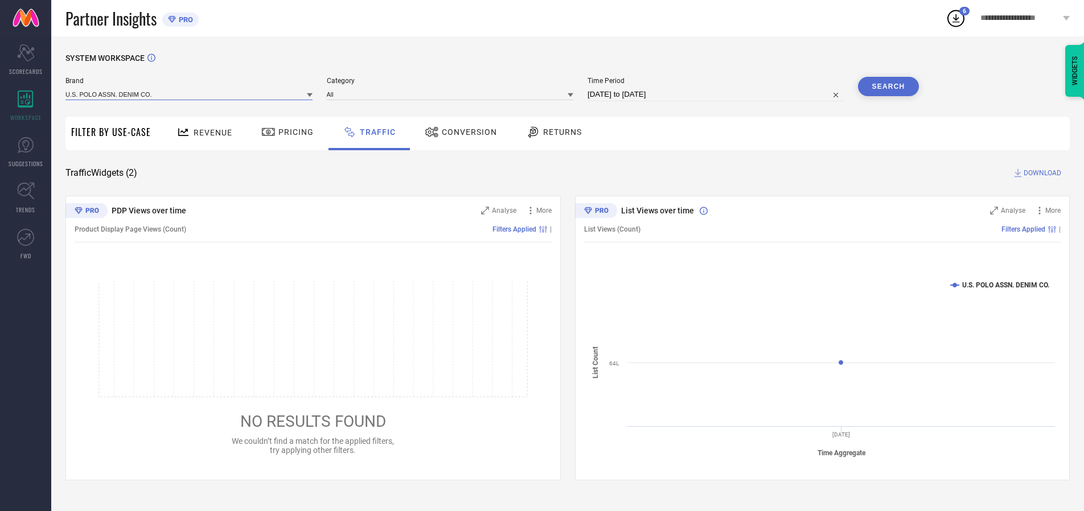
click at [190, 94] on input at bounding box center [188, 94] width 247 height 12
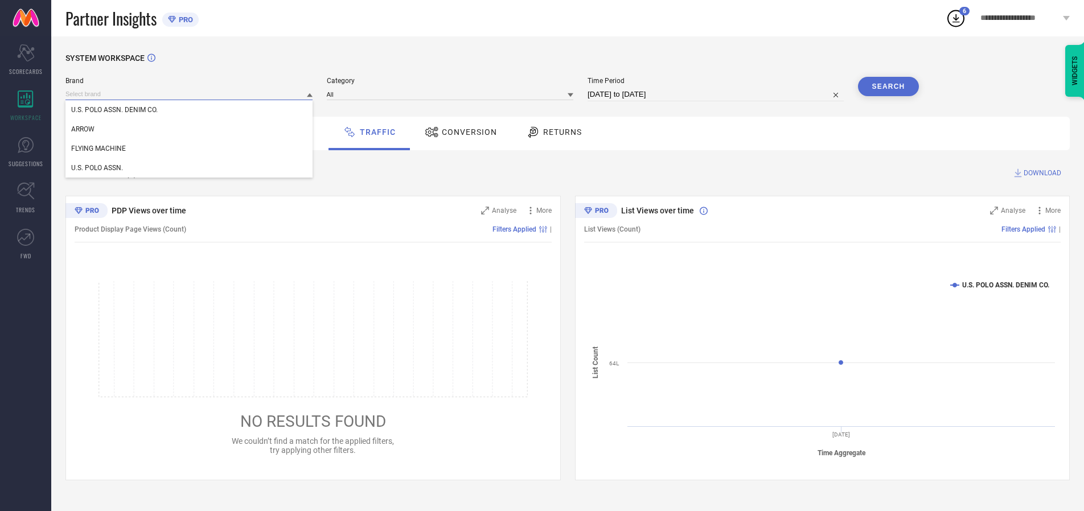
click at [190, 94] on input at bounding box center [188, 94] width 247 height 12
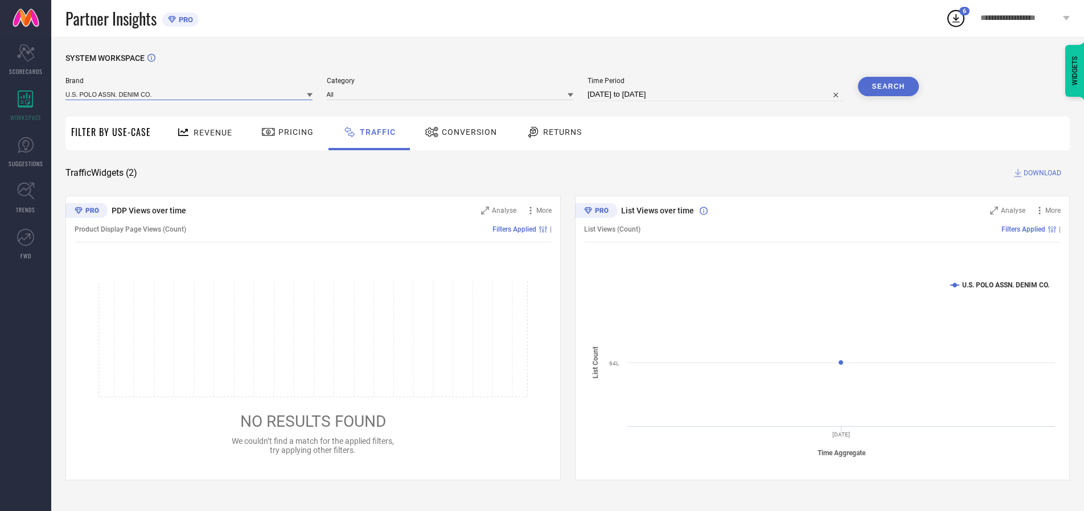
click at [190, 94] on input at bounding box center [188, 94] width 247 height 12
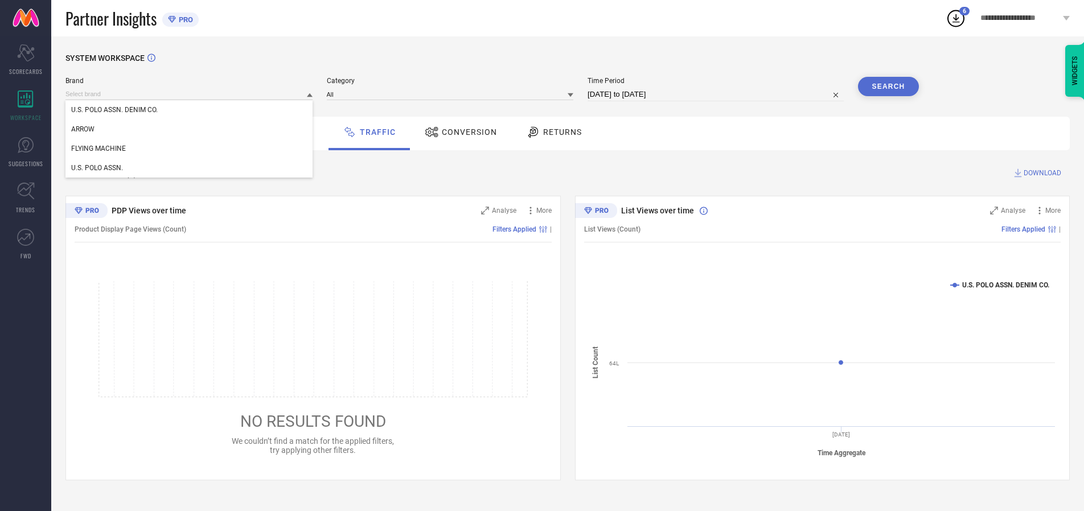
click at [190, 110] on div "U.S. POLO ASSN. DENIM CO." at bounding box center [188, 109] width 247 height 19
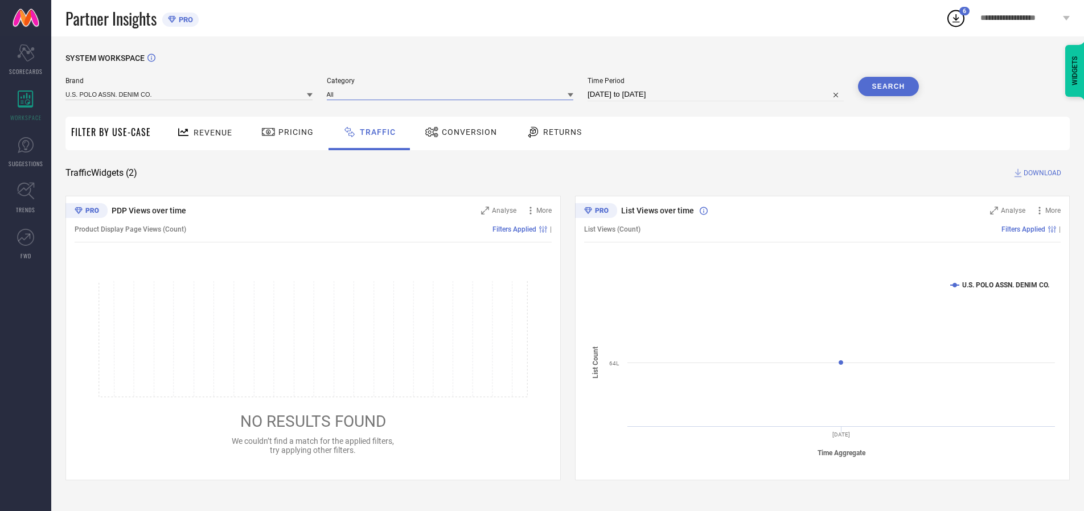
click at [453, 94] on input at bounding box center [450, 94] width 247 height 12
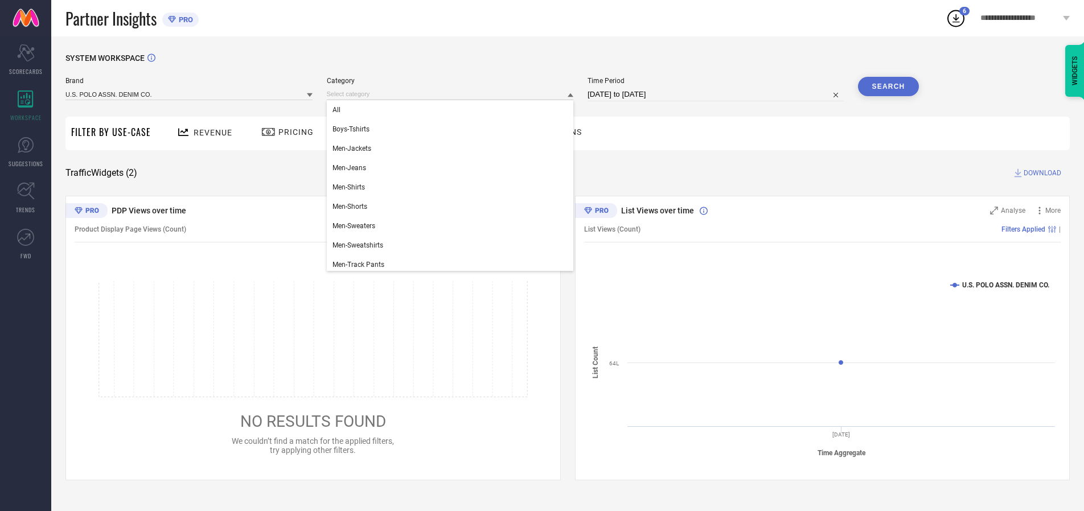
click at [453, 110] on div "All" at bounding box center [450, 109] width 247 height 19
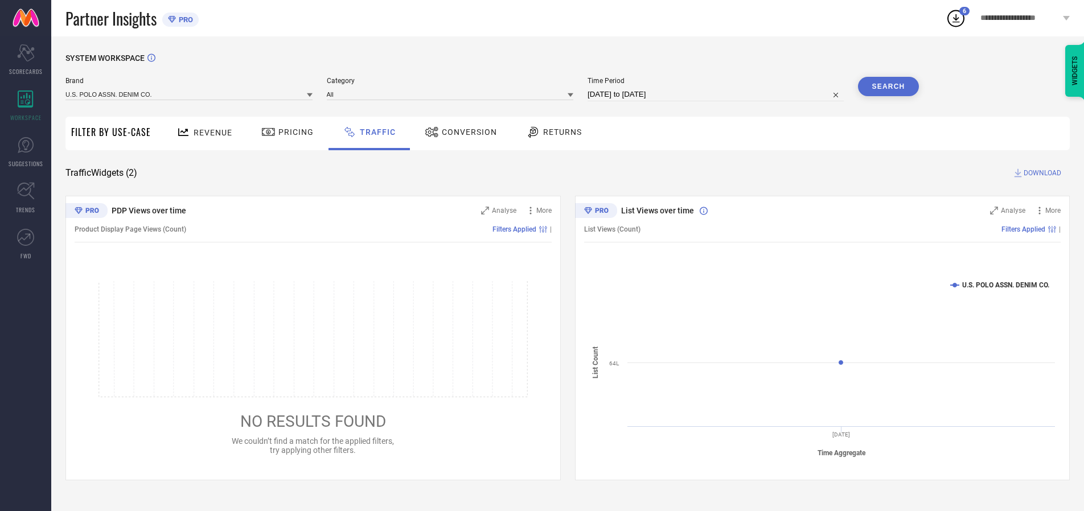
click at [888, 87] on button "Search" at bounding box center [888, 86] width 61 height 19
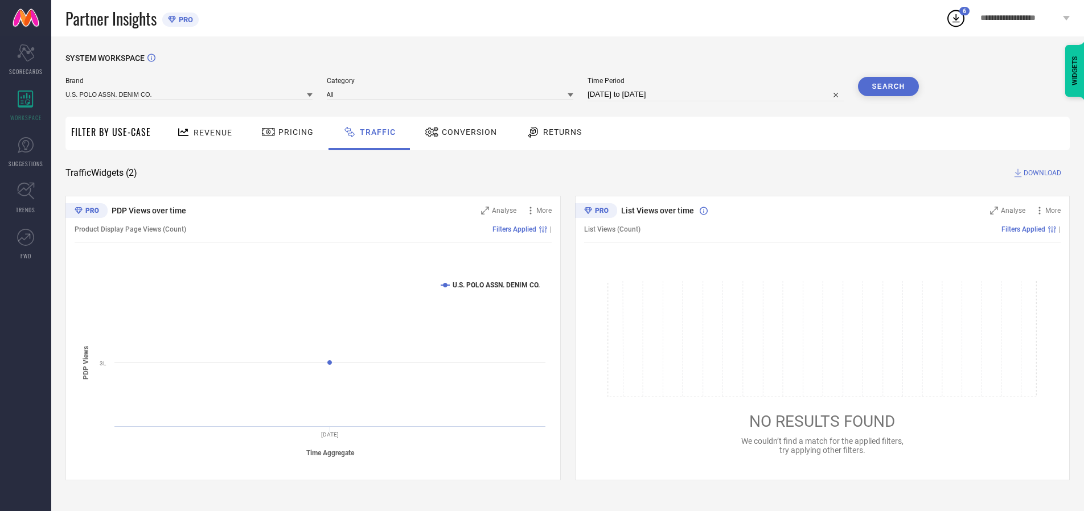
click at [1041, 173] on span "DOWNLOAD" at bounding box center [1043, 172] width 38 height 11
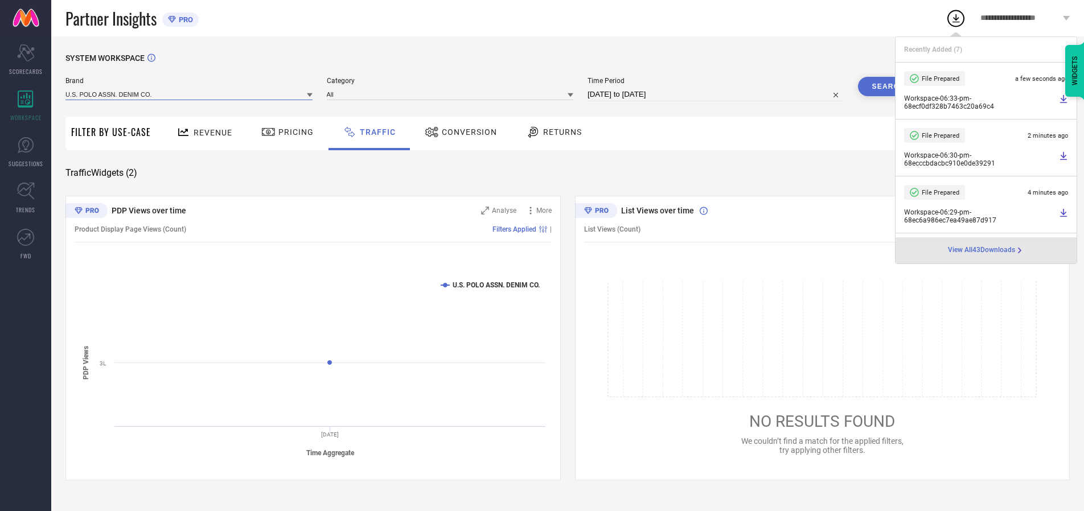
click at [190, 94] on input at bounding box center [188, 94] width 247 height 12
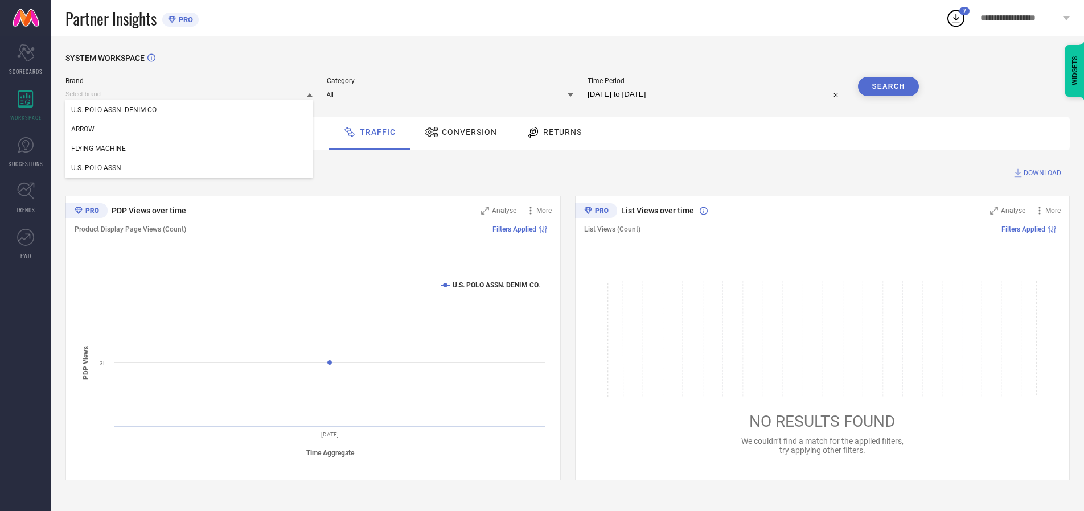
click at [190, 168] on div "U.S. POLO ASSN." at bounding box center [188, 167] width 247 height 19
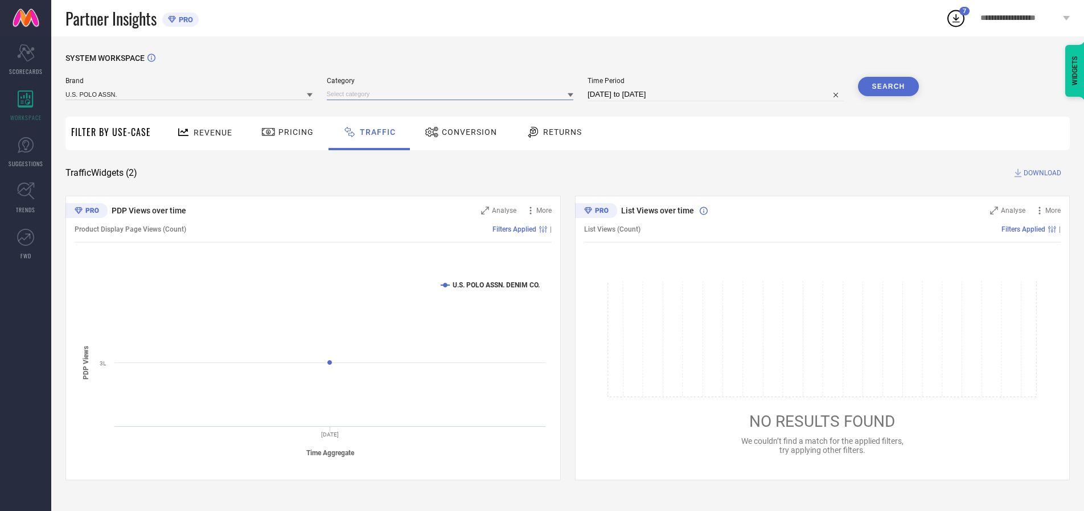
click at [453, 94] on input at bounding box center [450, 94] width 247 height 12
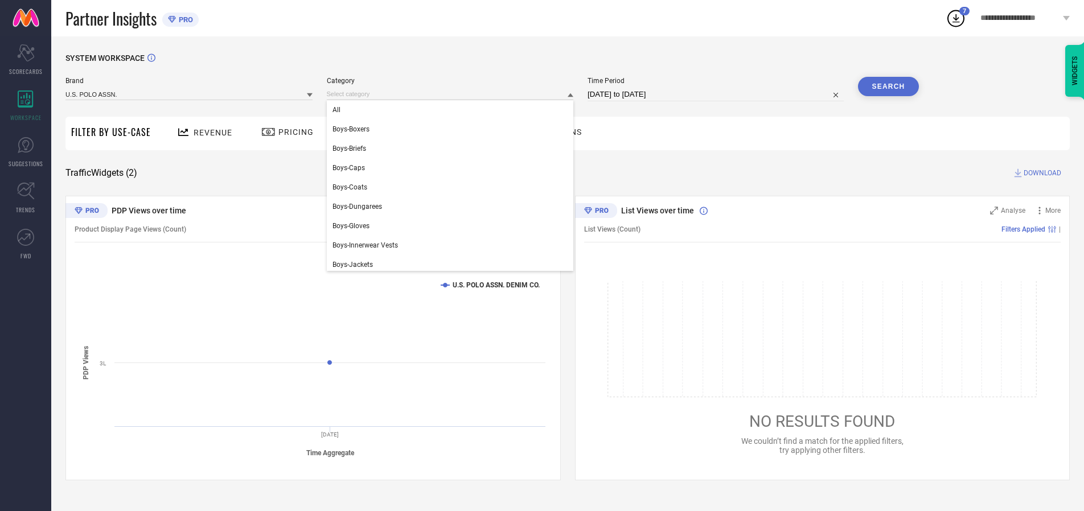
click at [453, 110] on div "All" at bounding box center [450, 109] width 247 height 19
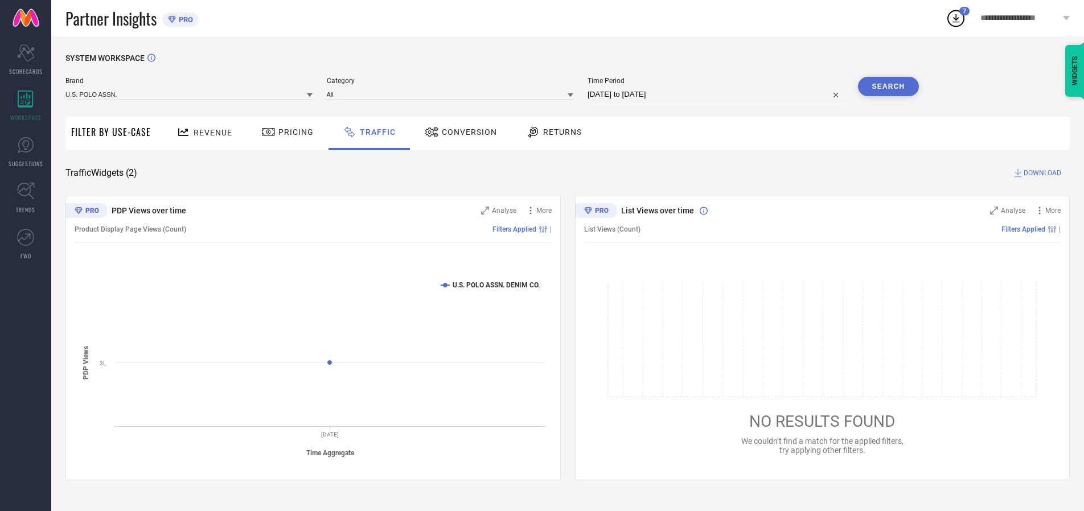
click at [888, 87] on button "Search" at bounding box center [888, 86] width 61 height 19
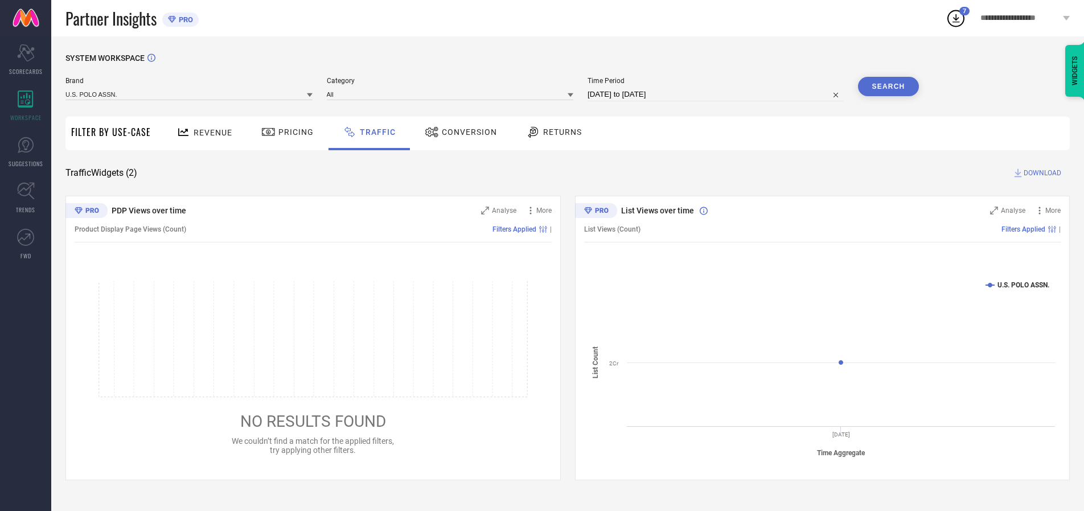
click at [1041, 173] on span "DOWNLOAD" at bounding box center [1043, 172] width 38 height 11
click at [717, 94] on input at bounding box center [715, 95] width 256 height 14
select select "9"
select select "2025"
select select "10"
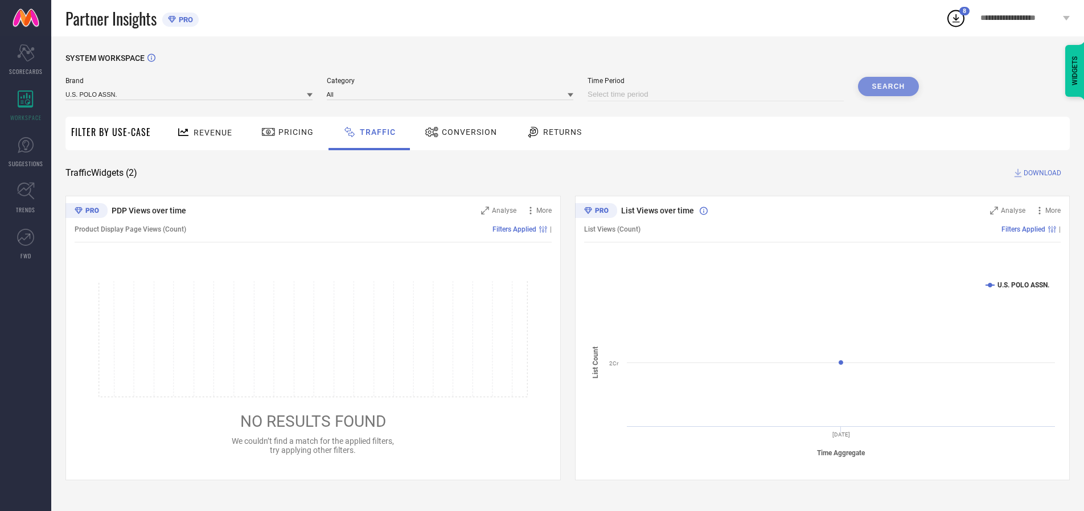
select select "2025"
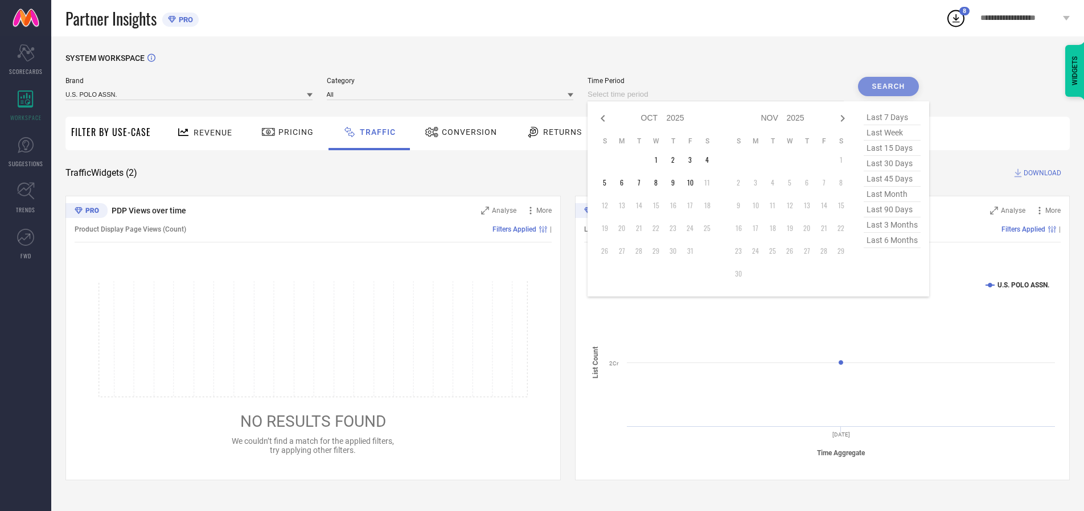
click at [659, 160] on td "1" at bounding box center [655, 159] width 17 height 17
type input "[DATE] to [DATE]"
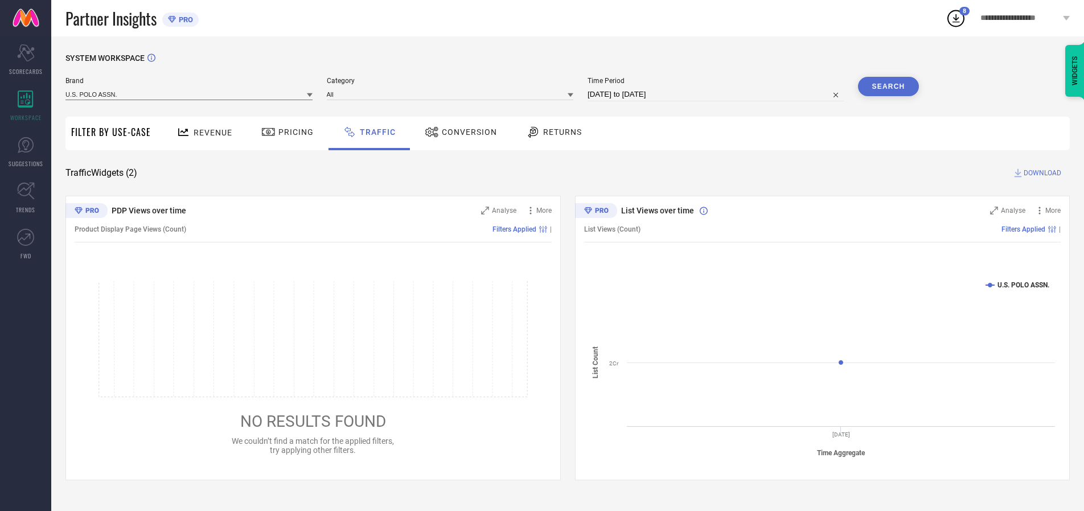
click at [190, 94] on input at bounding box center [188, 94] width 247 height 12
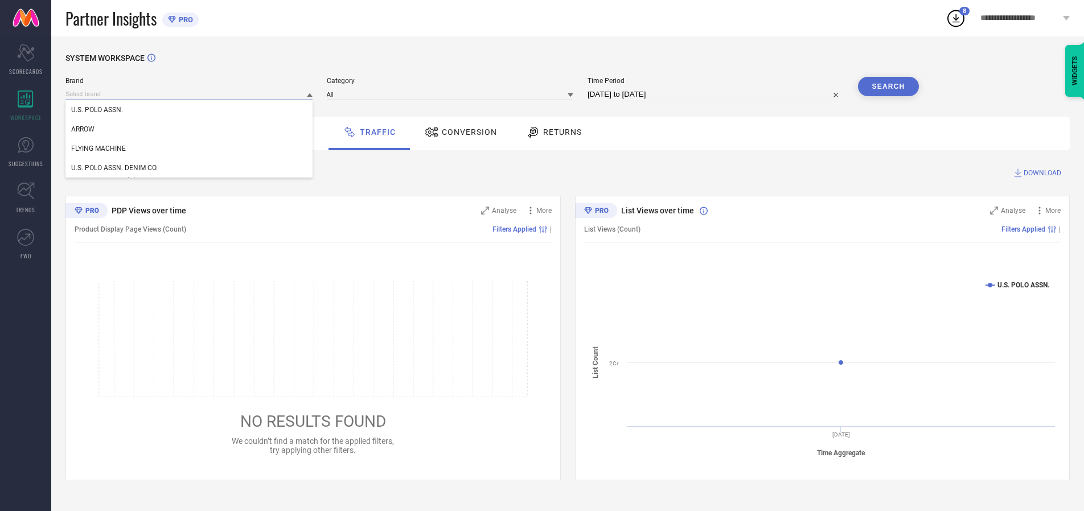
click at [190, 94] on input at bounding box center [188, 94] width 247 height 12
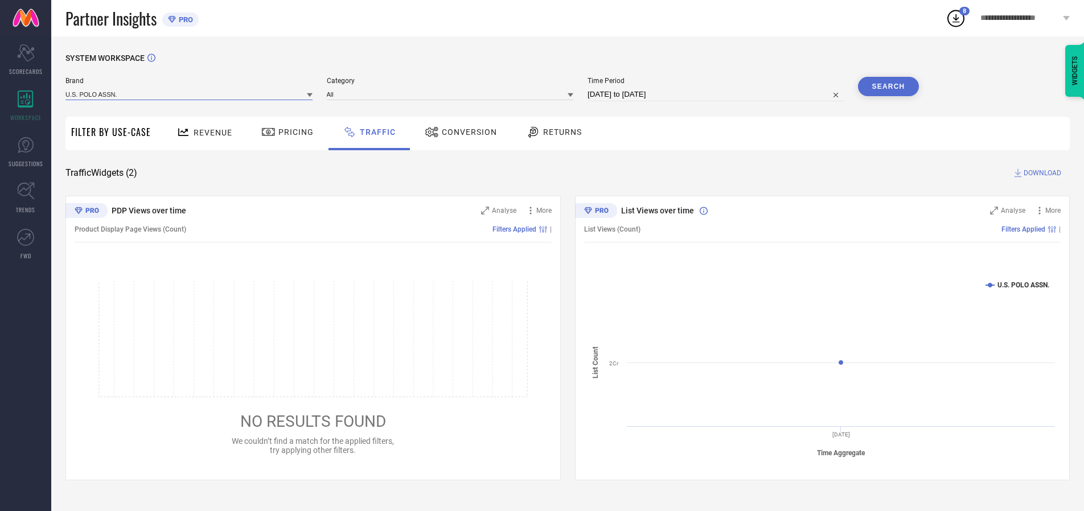
click at [190, 94] on input at bounding box center [188, 94] width 247 height 12
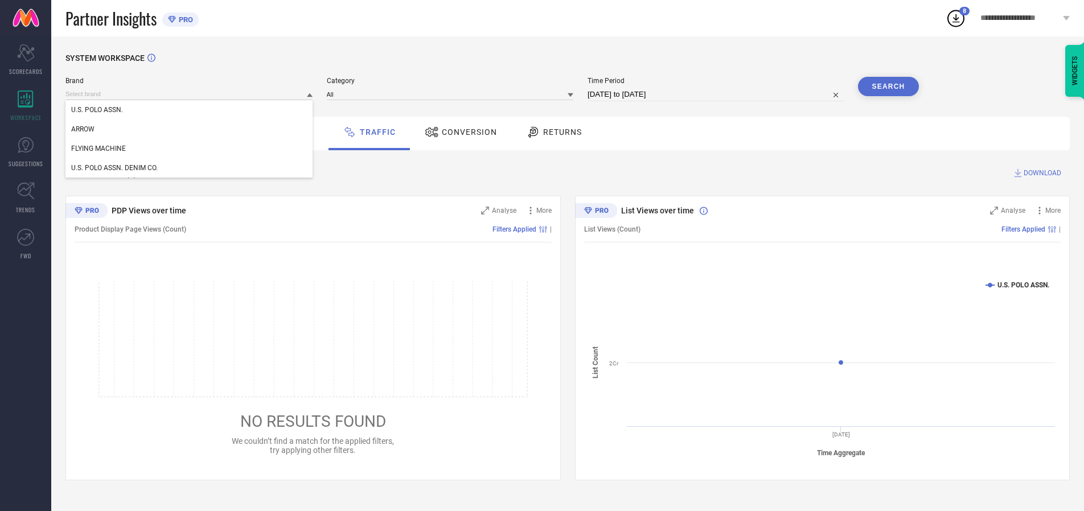
click at [190, 110] on div "U.S. POLO ASSN." at bounding box center [188, 109] width 247 height 19
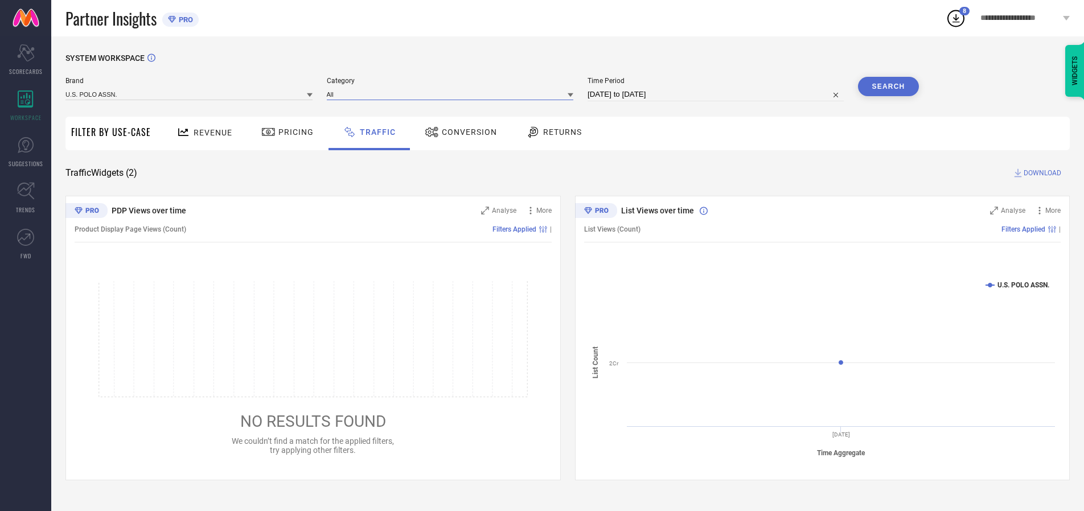
click at [453, 94] on input at bounding box center [450, 94] width 247 height 12
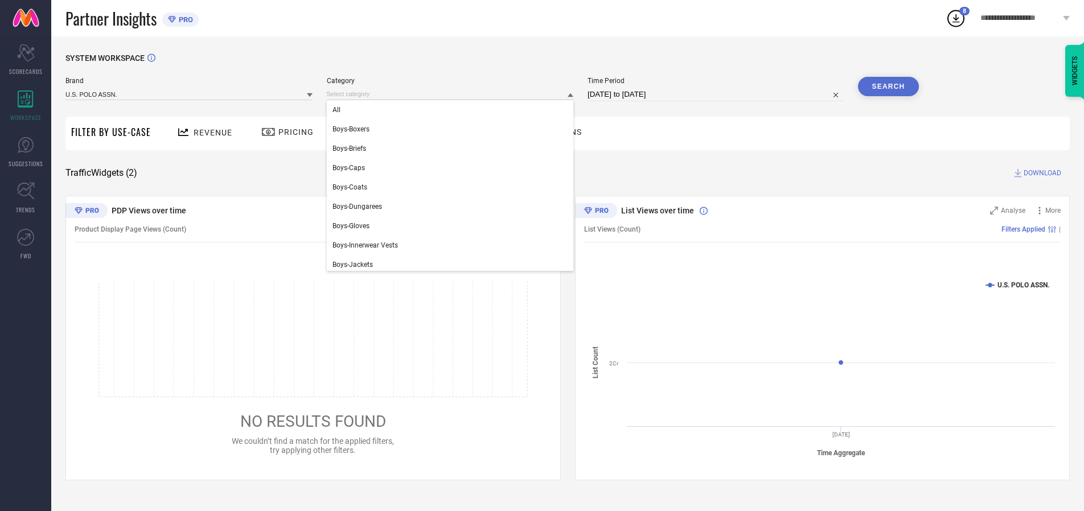
click at [453, 110] on div "All" at bounding box center [450, 109] width 247 height 19
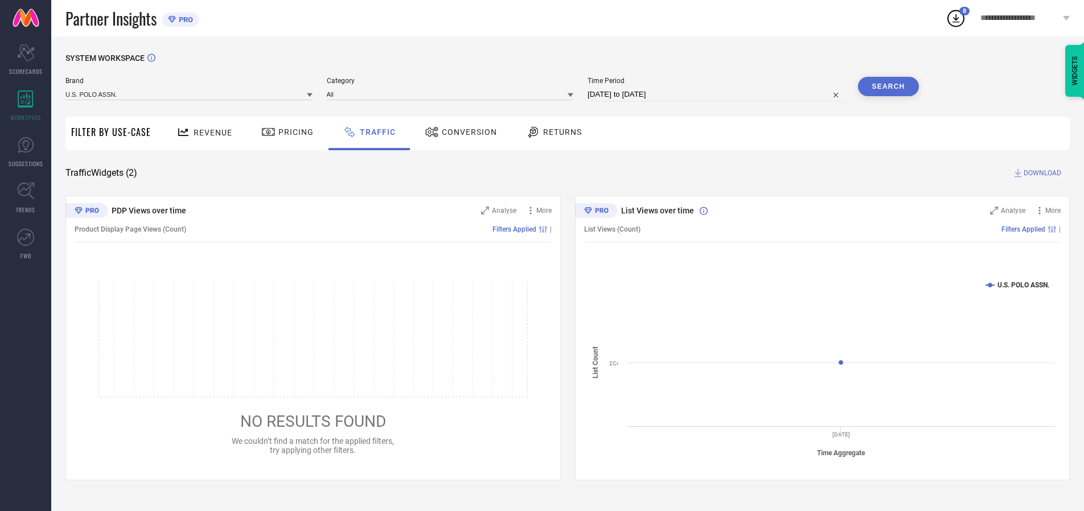
click at [888, 87] on button "Search" at bounding box center [888, 86] width 61 height 19
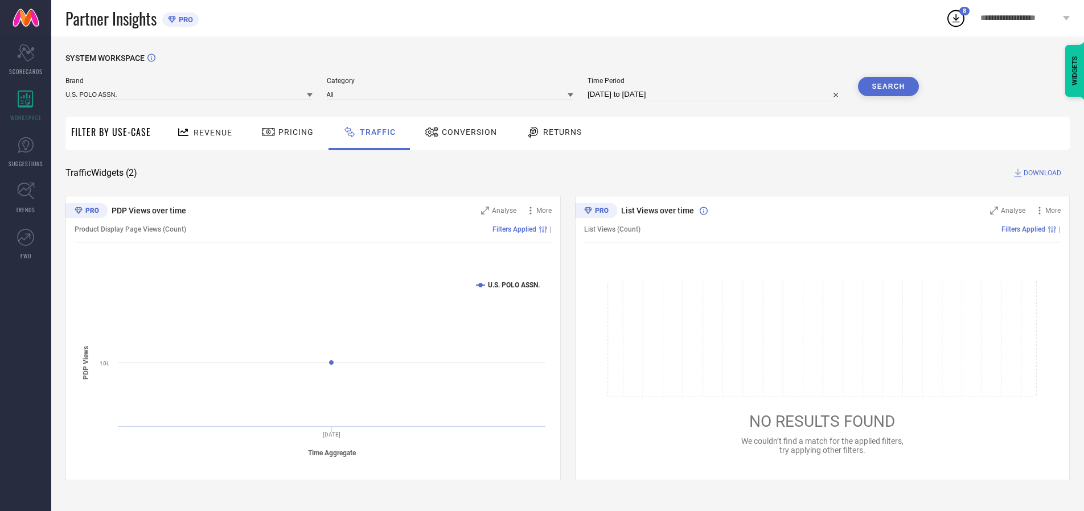
click at [1041, 173] on span "DOWNLOAD" at bounding box center [1043, 172] width 38 height 11
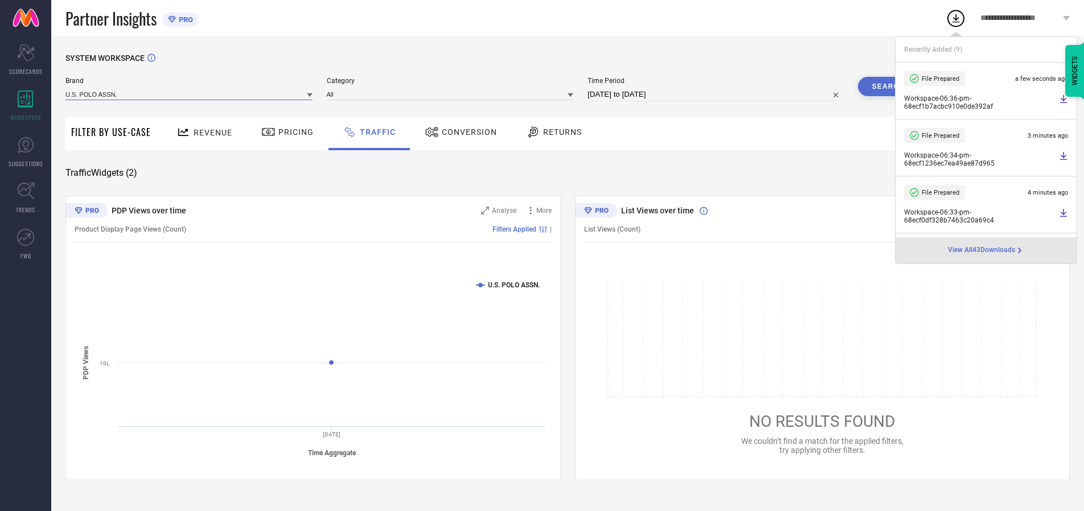
click at [190, 94] on input at bounding box center [188, 94] width 247 height 12
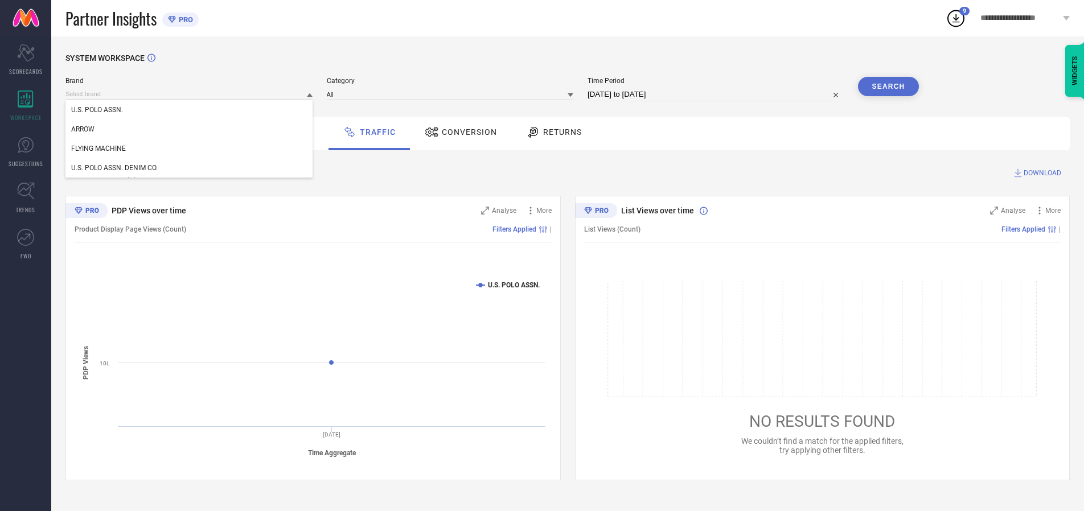
click at [190, 168] on div "U.S. POLO ASSN. DENIM CO." at bounding box center [188, 167] width 247 height 19
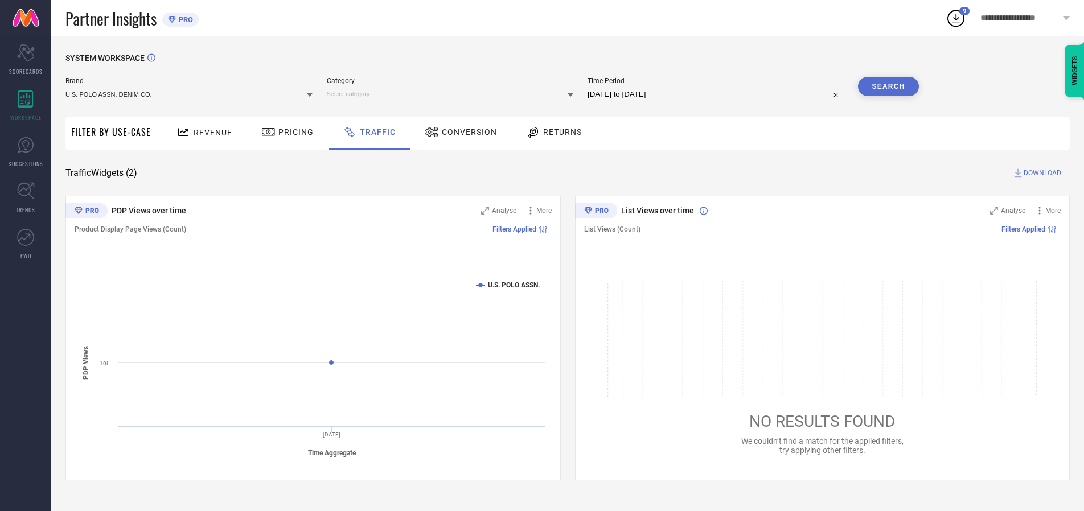
click at [453, 94] on input at bounding box center [450, 94] width 247 height 12
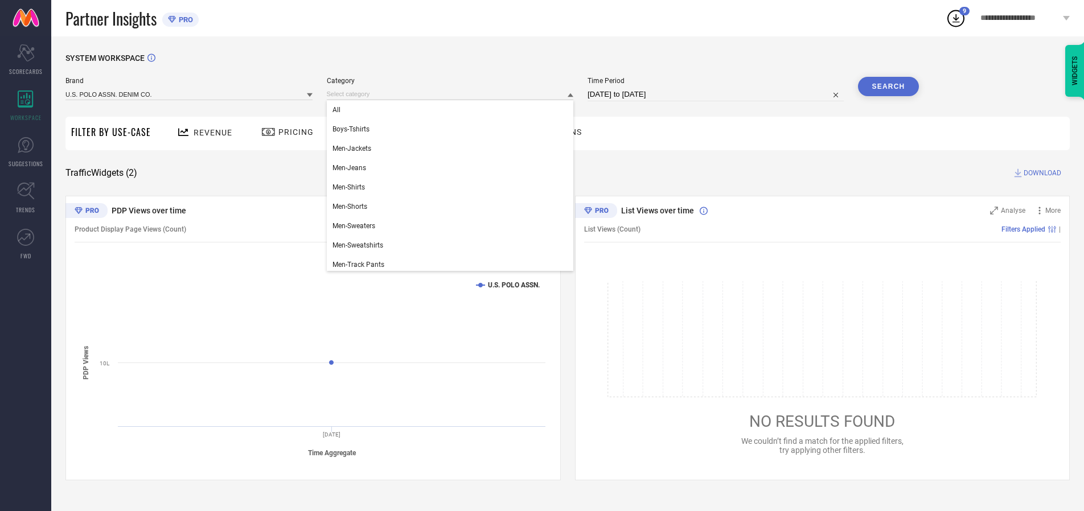
click at [453, 110] on div "All" at bounding box center [450, 109] width 247 height 19
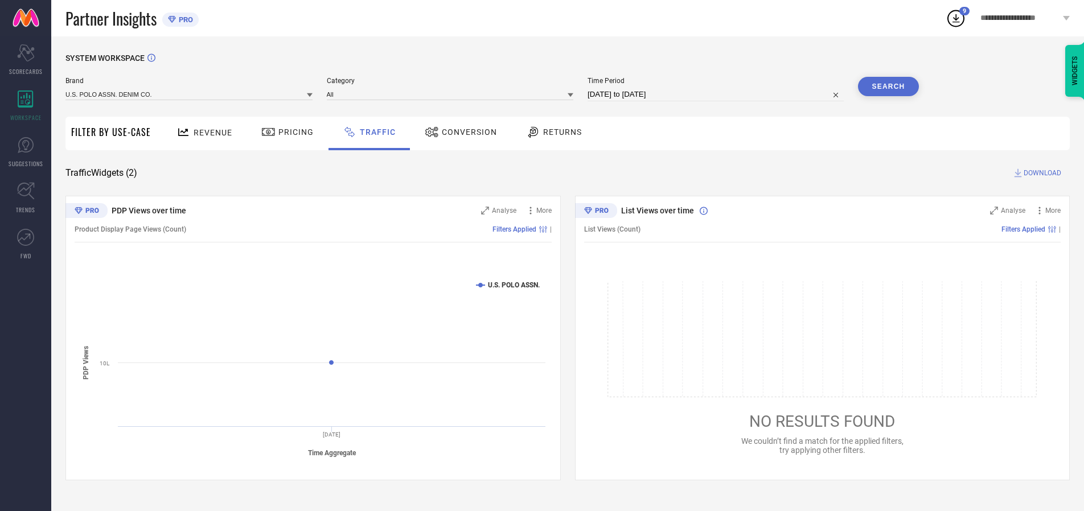
click at [888, 87] on button "Search" at bounding box center [888, 86] width 61 height 19
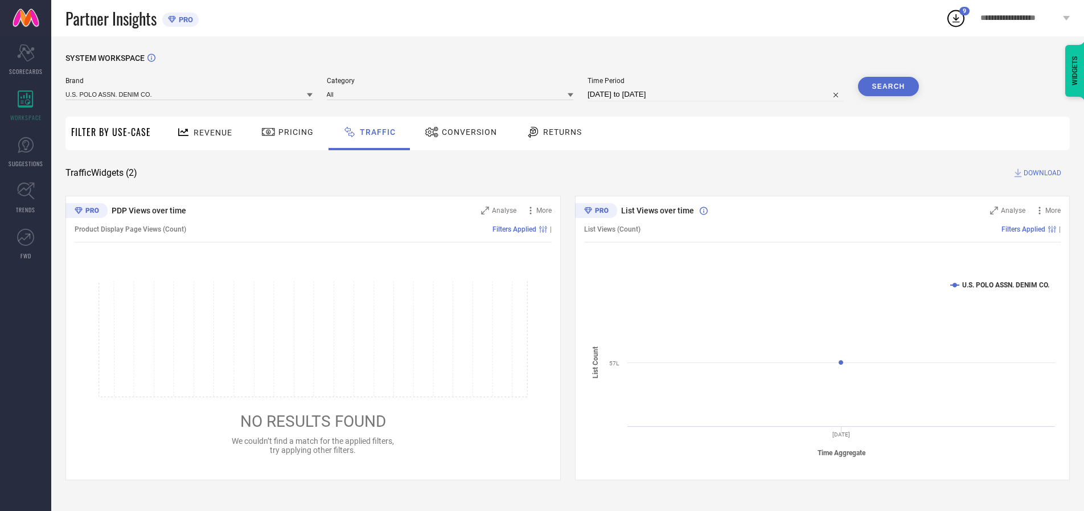
click at [1041, 173] on span "DOWNLOAD" at bounding box center [1043, 172] width 38 height 11
click at [717, 94] on input at bounding box center [715, 95] width 256 height 14
select select "9"
select select "2025"
select select "10"
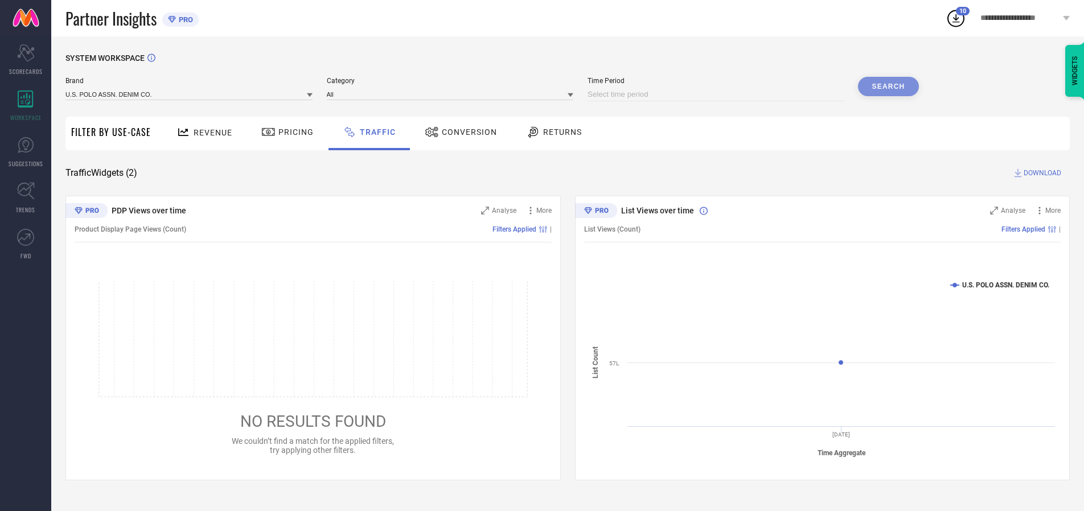
select select "2025"
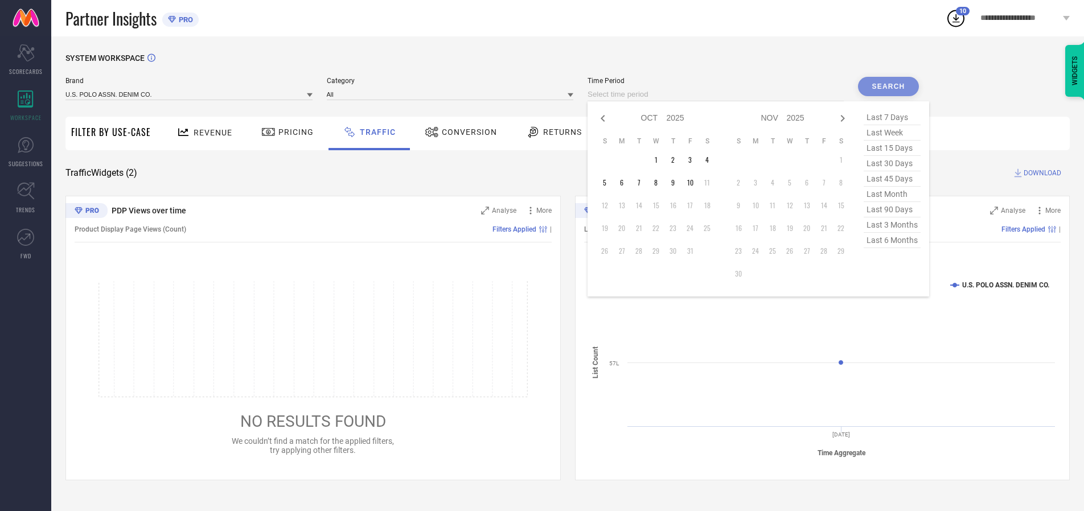
click at [676, 160] on td "2" at bounding box center [672, 159] width 17 height 17
type input "[DATE] to [DATE]"
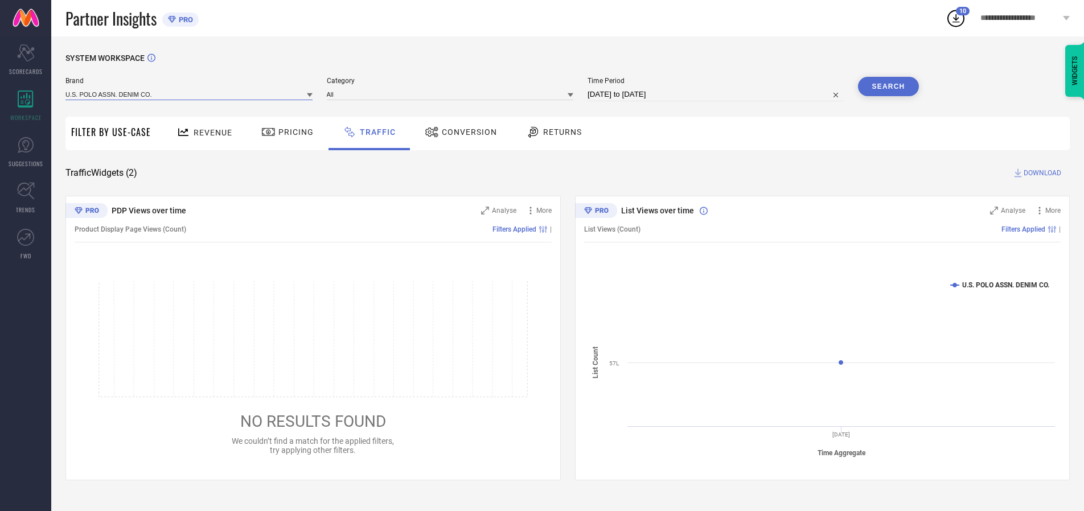
click at [190, 94] on input at bounding box center [188, 94] width 247 height 12
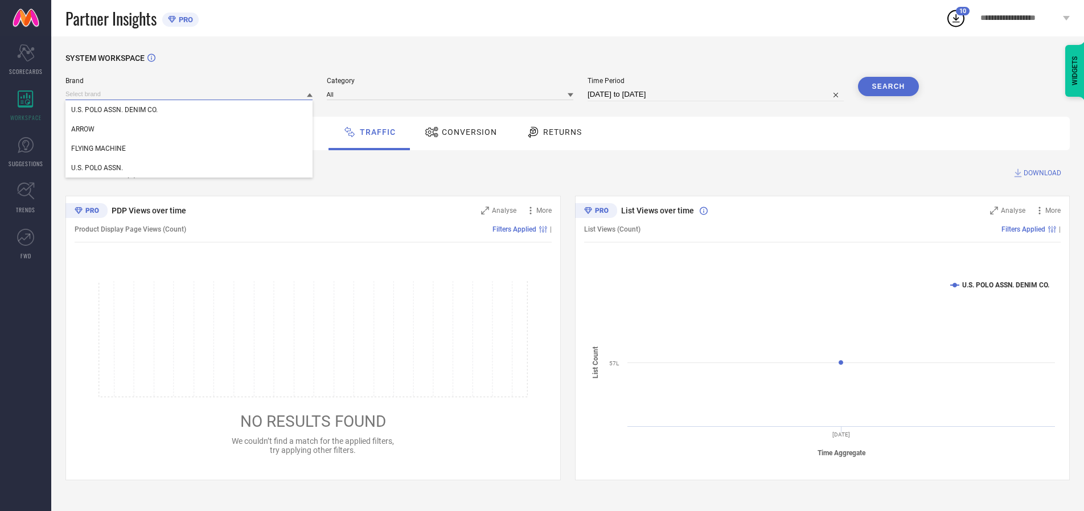
click at [190, 94] on input at bounding box center [188, 94] width 247 height 12
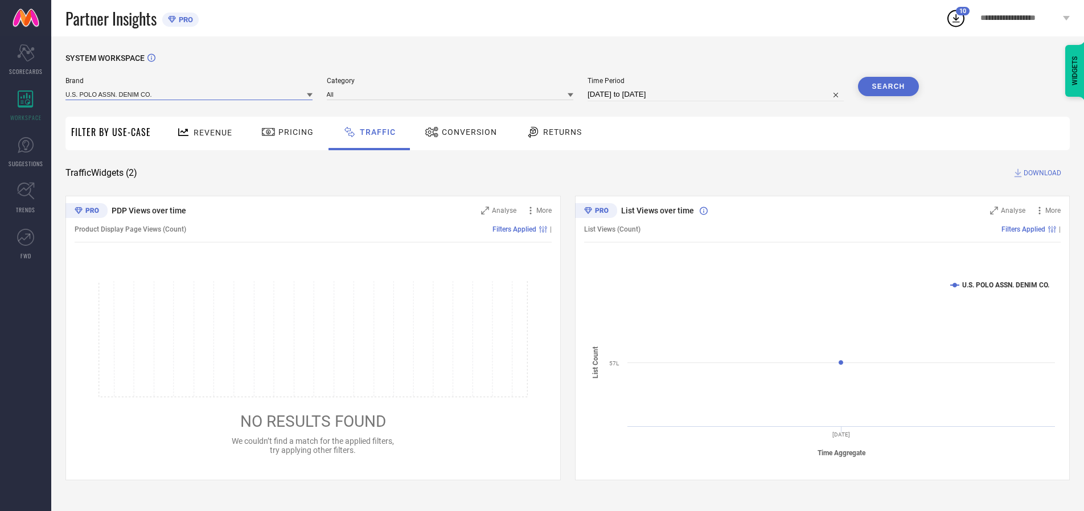
click at [190, 94] on input at bounding box center [188, 94] width 247 height 12
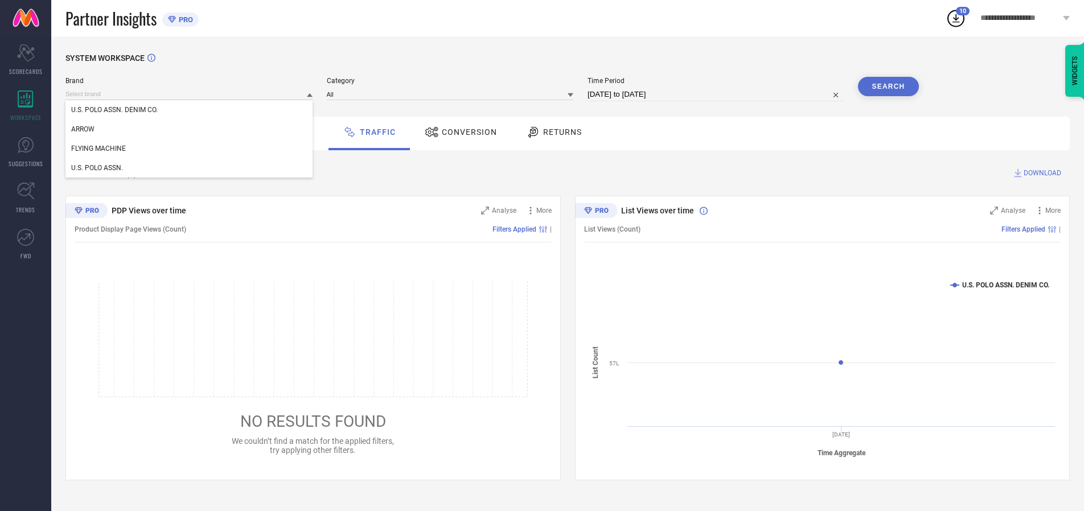
click at [190, 110] on div "U.S. POLO ASSN. DENIM CO." at bounding box center [188, 109] width 247 height 19
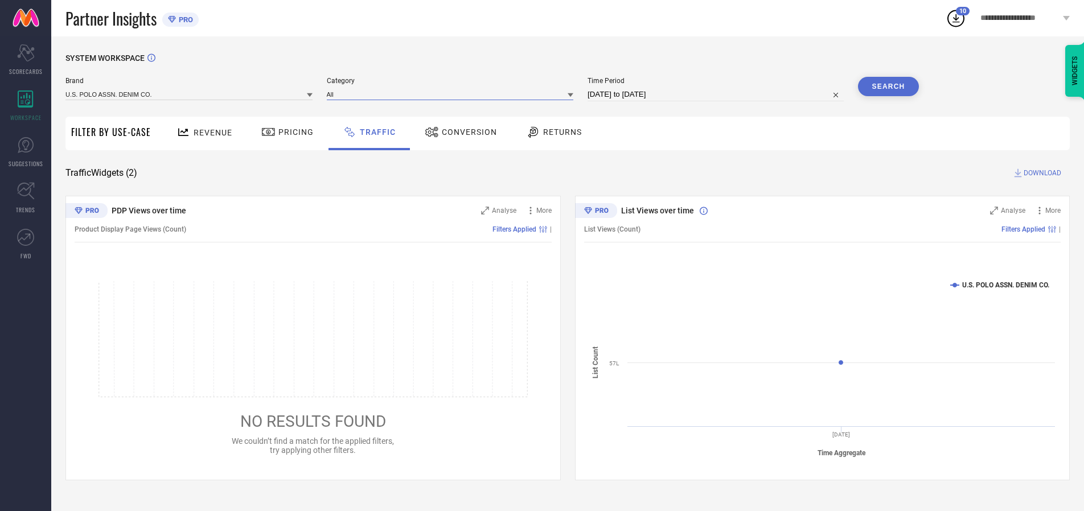
click at [453, 94] on input at bounding box center [450, 94] width 247 height 12
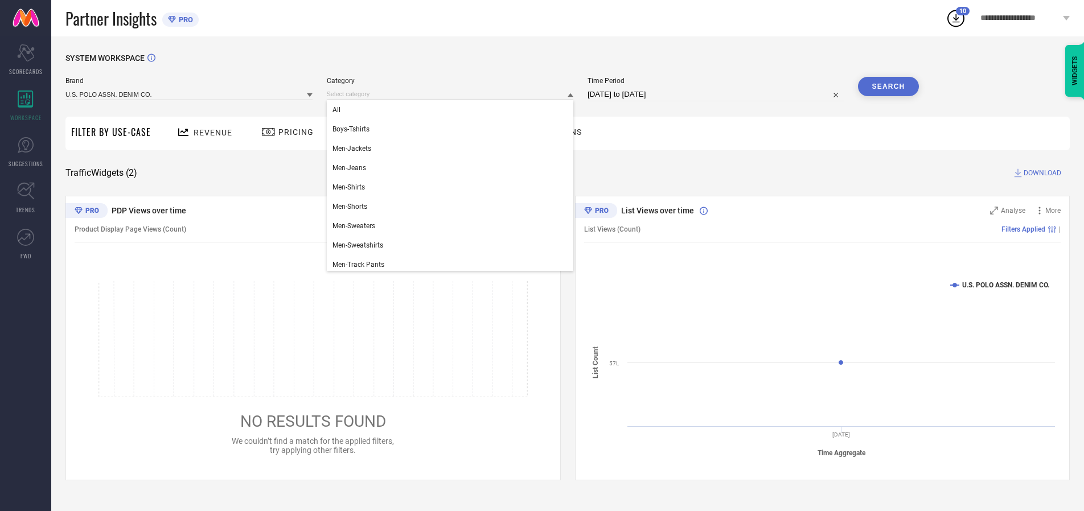
click at [453, 110] on div "All" at bounding box center [450, 109] width 247 height 19
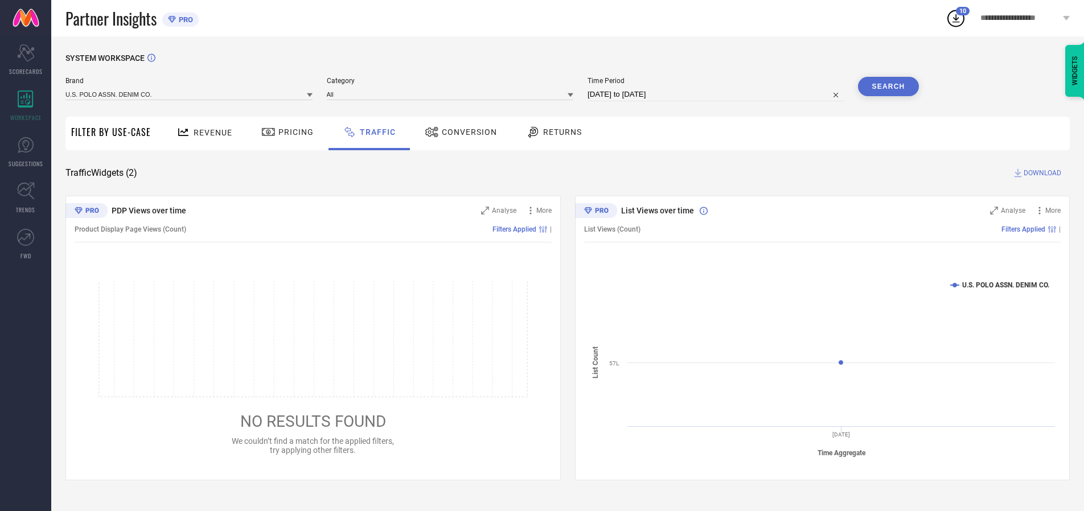
click at [888, 87] on button "Search" at bounding box center [888, 86] width 61 height 19
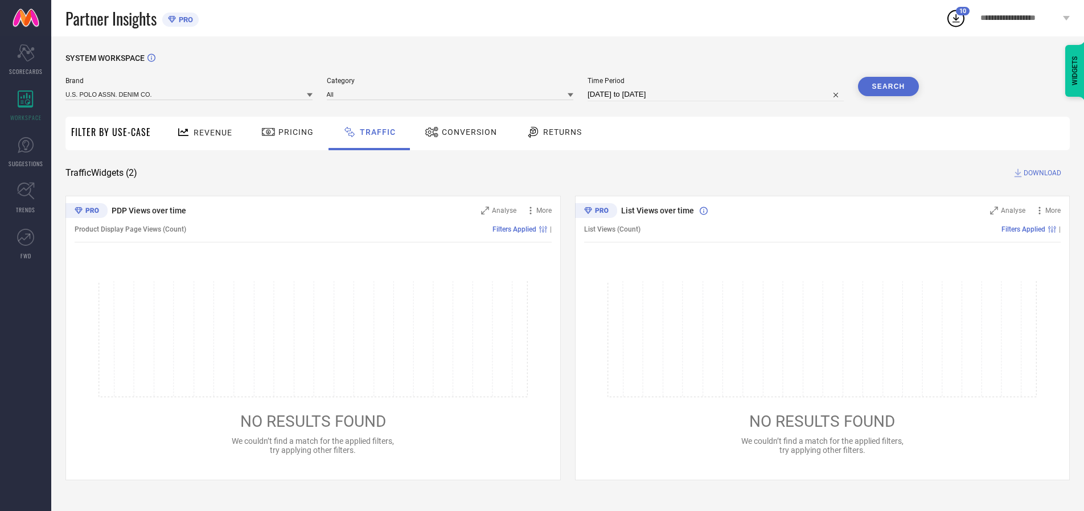
click at [1041, 173] on span "DOWNLOAD" at bounding box center [1043, 172] width 38 height 11
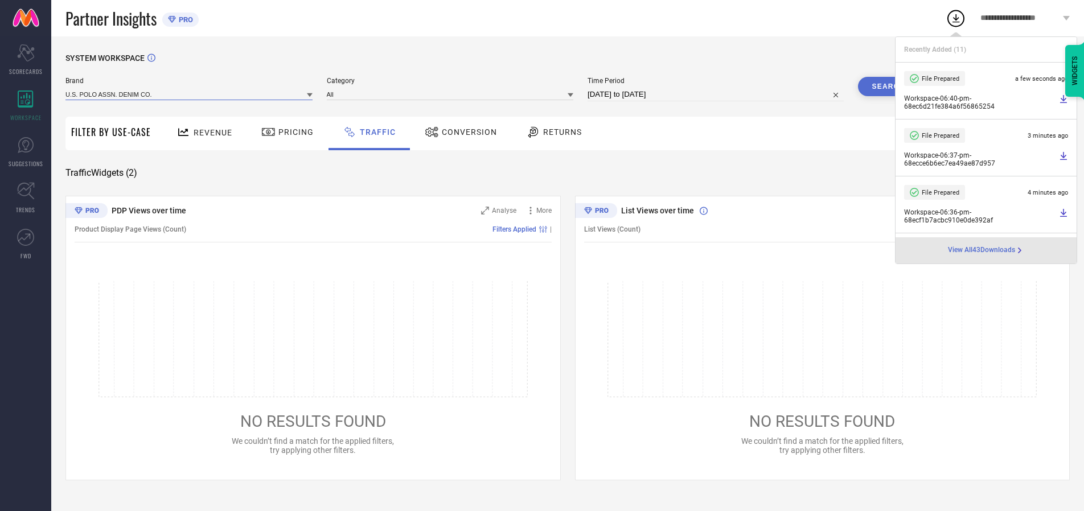
click at [190, 94] on input at bounding box center [188, 94] width 247 height 12
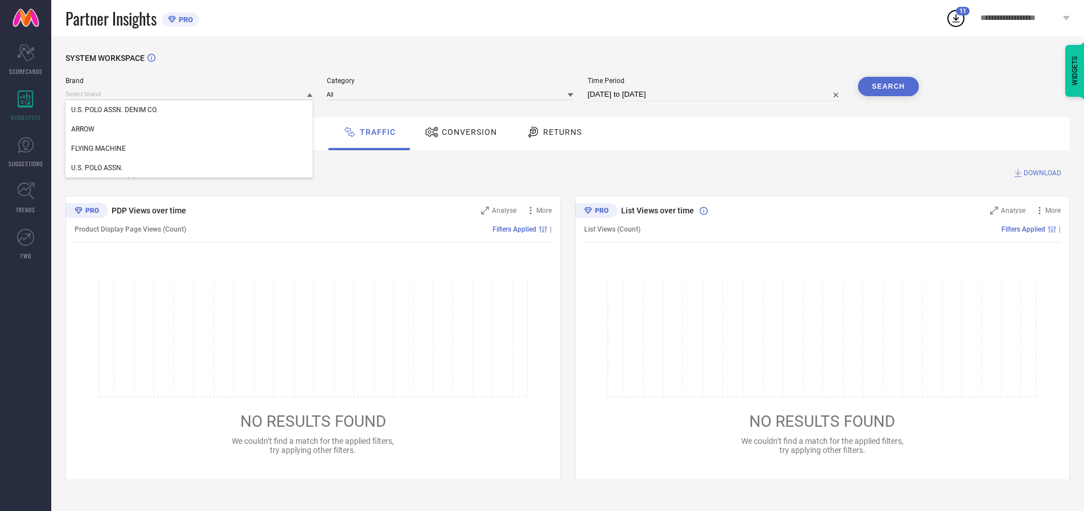
click at [190, 168] on div "U.S. POLO ASSN." at bounding box center [188, 167] width 247 height 19
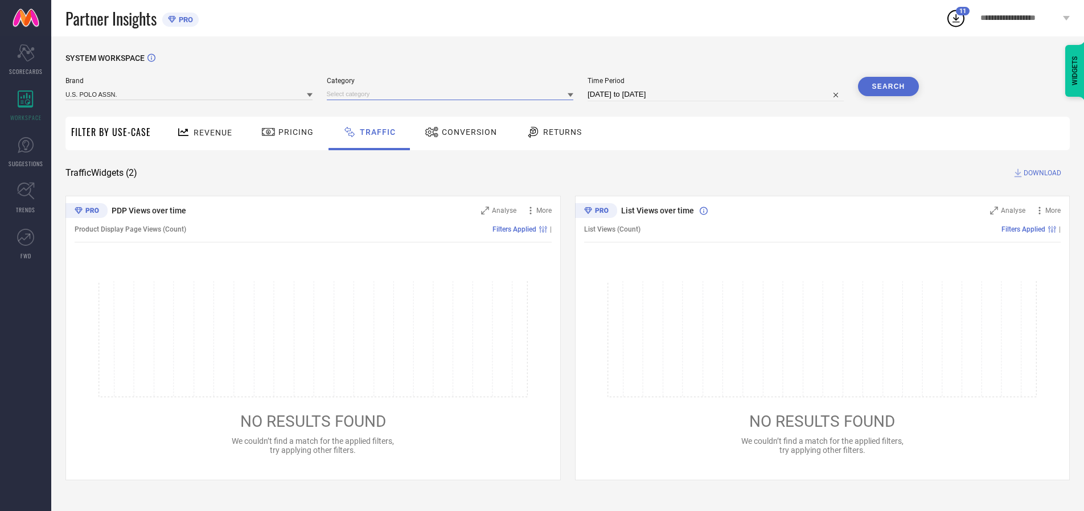
click at [453, 94] on input at bounding box center [450, 94] width 247 height 12
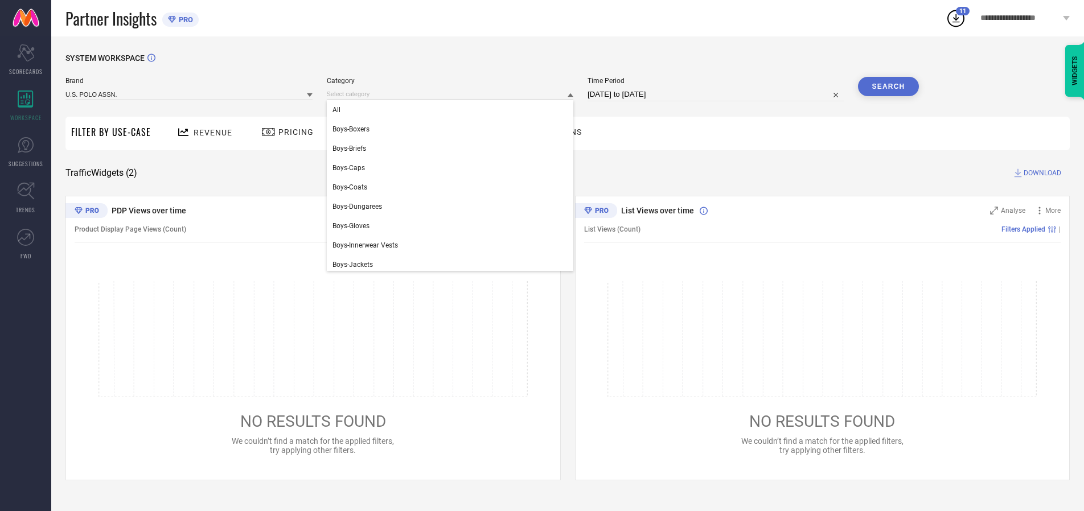
click at [453, 110] on div "All" at bounding box center [450, 109] width 247 height 19
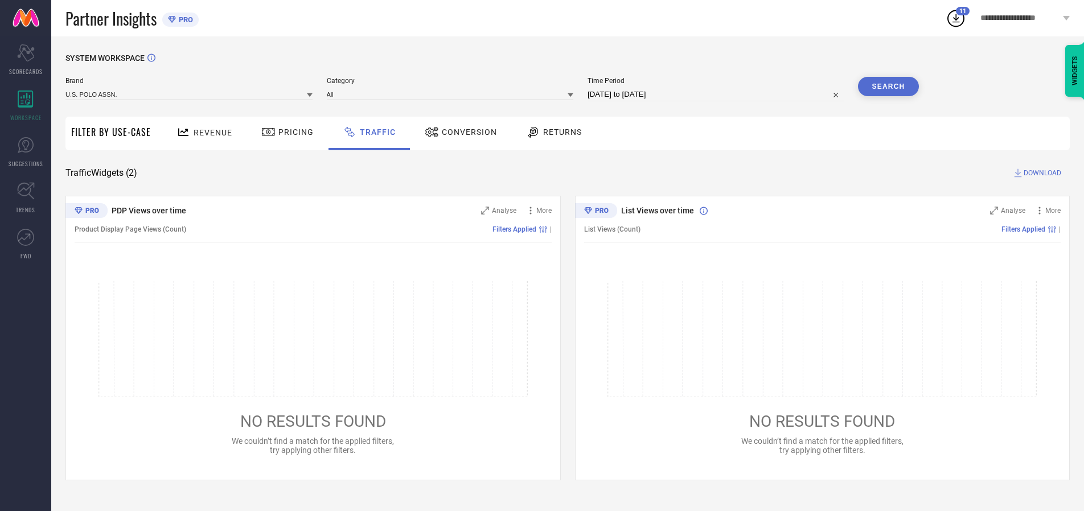
click at [888, 87] on button "Search" at bounding box center [888, 86] width 61 height 19
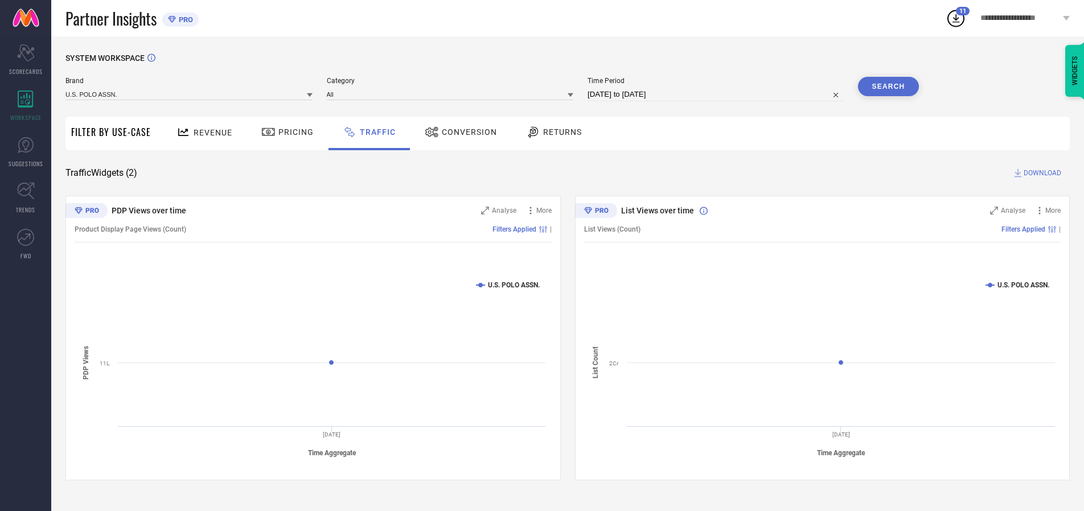
click at [1041, 173] on span "DOWNLOAD" at bounding box center [1043, 172] width 38 height 11
click at [717, 94] on input at bounding box center [715, 95] width 256 height 14
select select "9"
select select "2025"
select select "10"
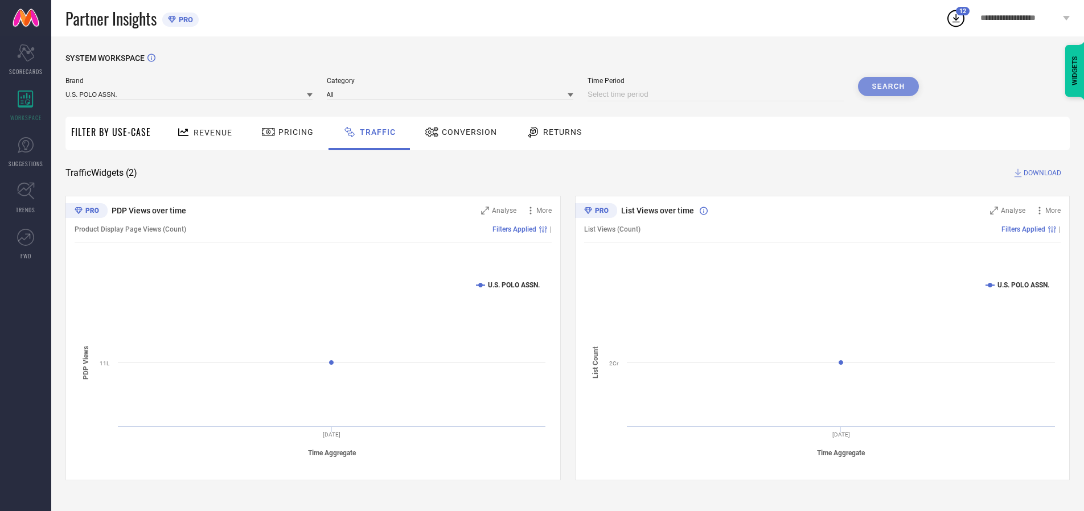
select select "2025"
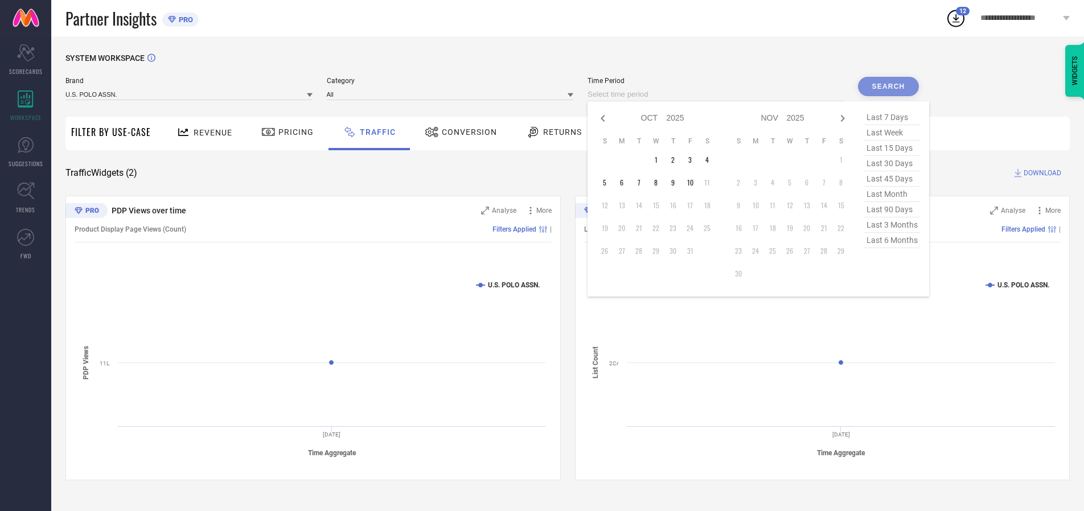
click at [693, 160] on td "3" at bounding box center [689, 159] width 17 height 17
type input "[DATE] to [DATE]"
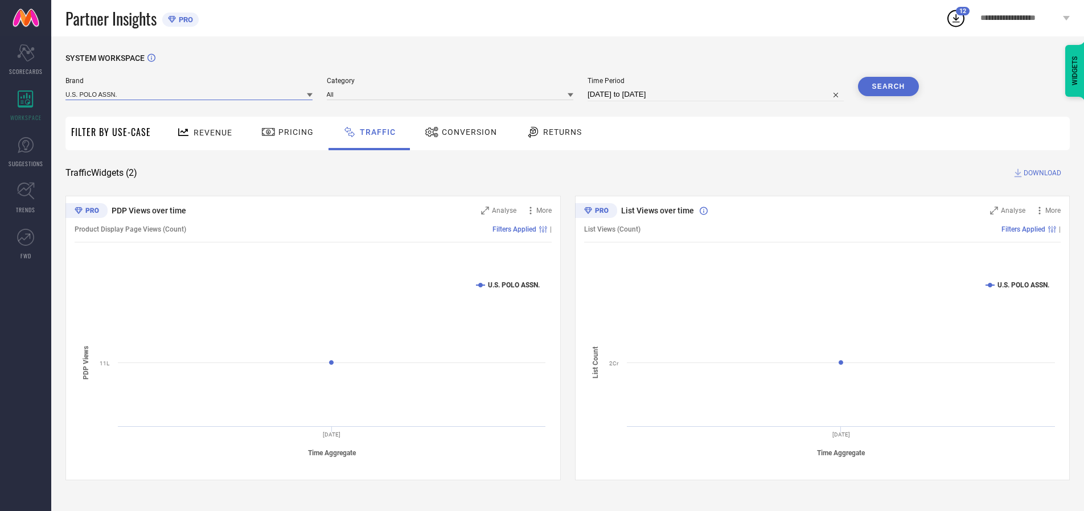
click at [190, 94] on input at bounding box center [188, 94] width 247 height 12
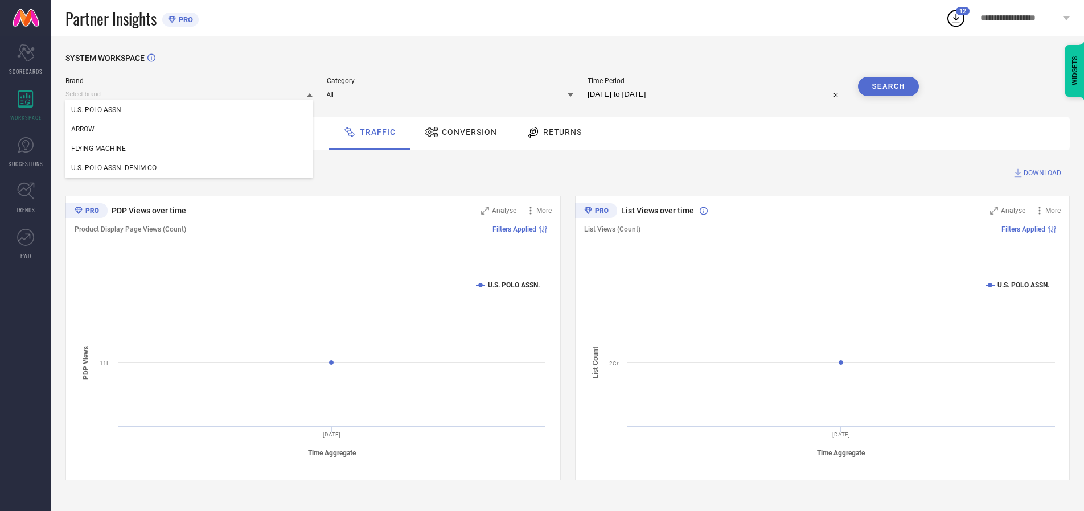
click at [190, 94] on input at bounding box center [188, 94] width 247 height 12
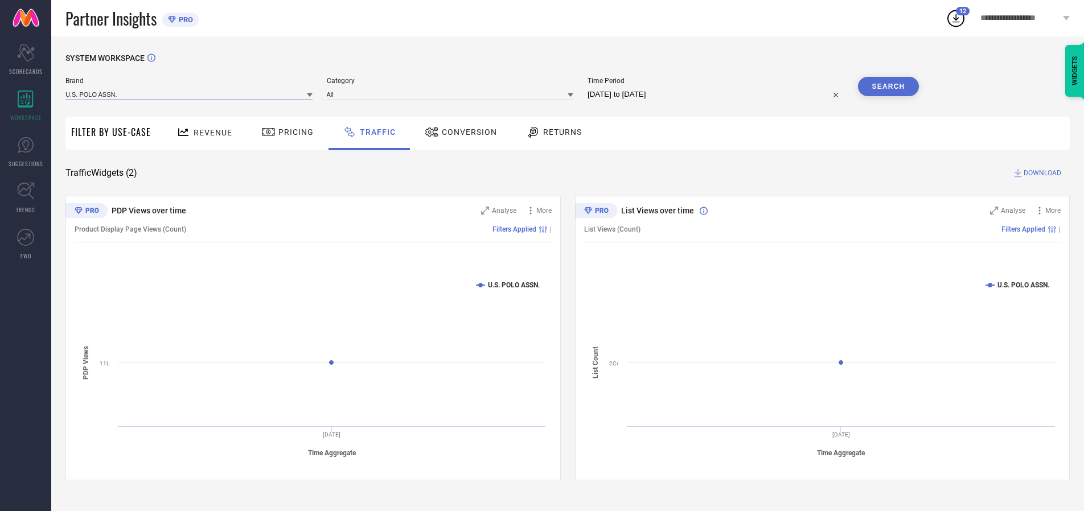
click at [190, 94] on input at bounding box center [188, 94] width 247 height 12
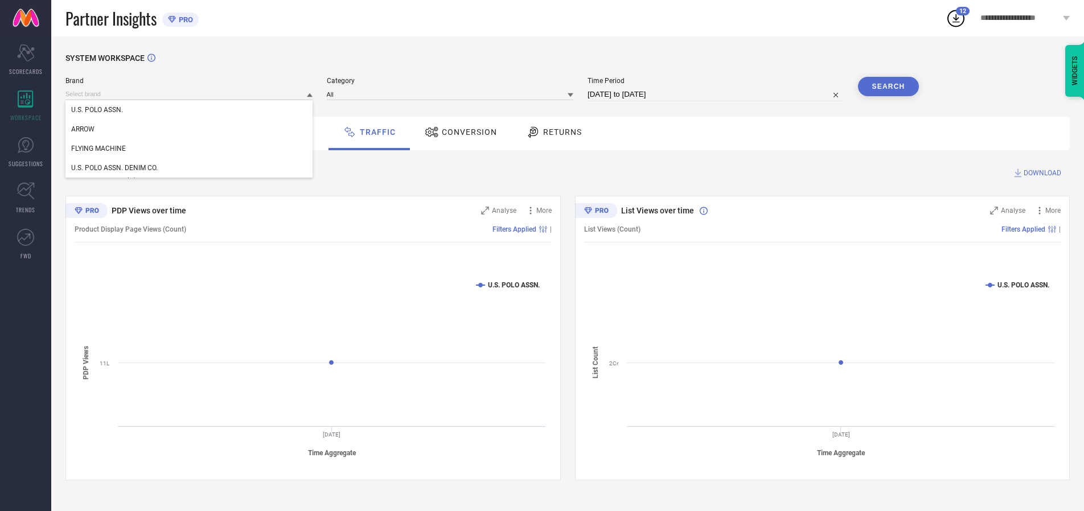
click at [190, 110] on div "U.S. POLO ASSN." at bounding box center [188, 109] width 247 height 19
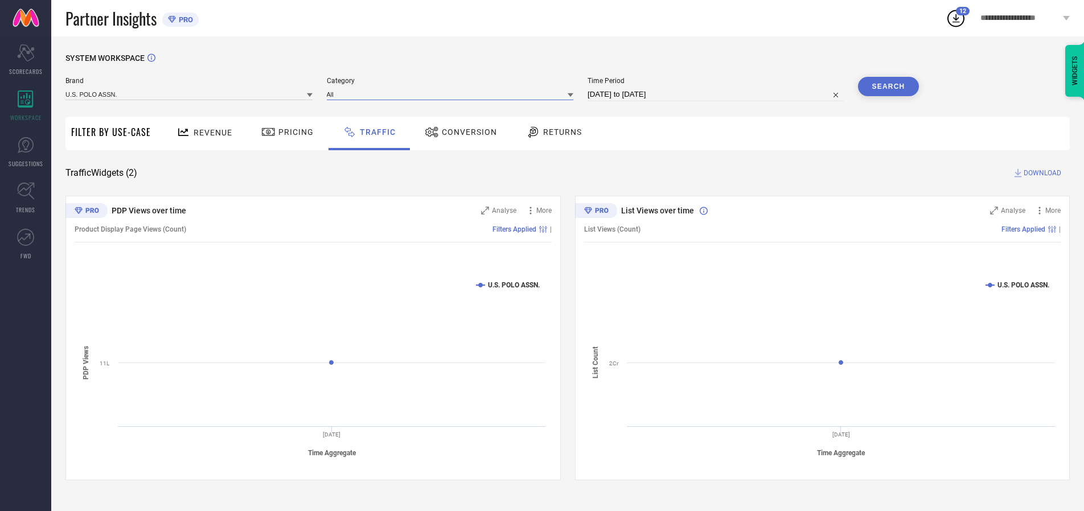
click at [453, 94] on input at bounding box center [450, 94] width 247 height 12
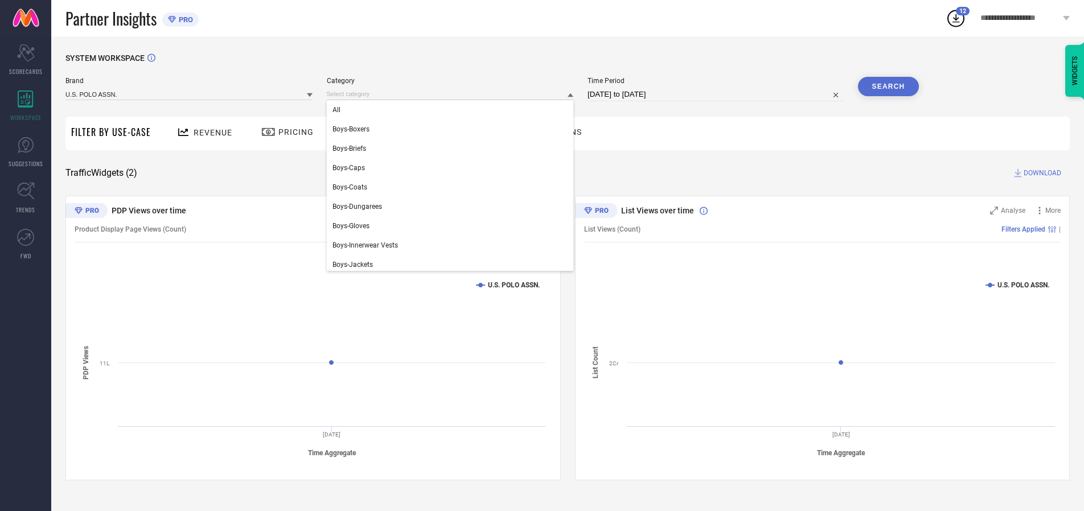
click at [453, 110] on div "All" at bounding box center [450, 109] width 247 height 19
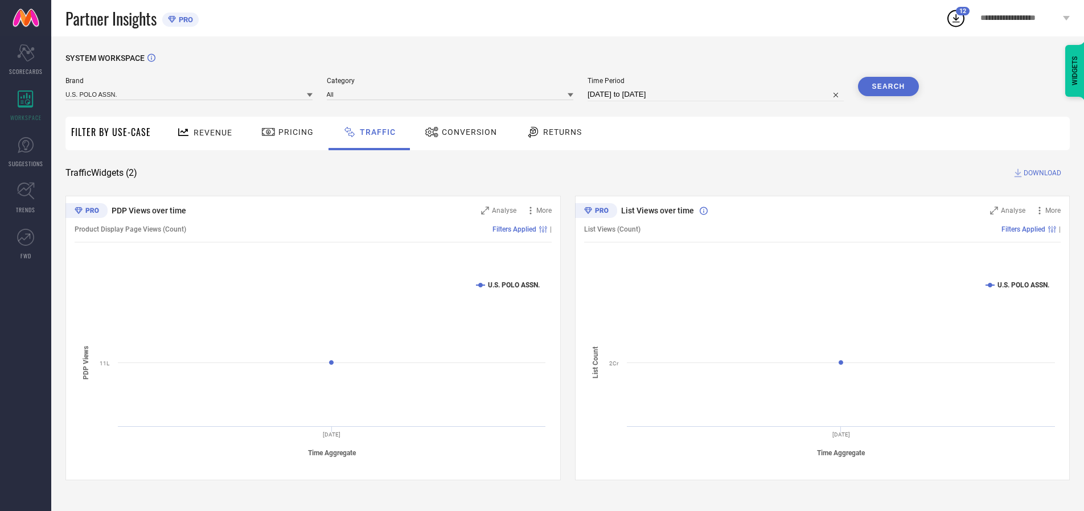
click at [888, 87] on button "Search" at bounding box center [888, 86] width 61 height 19
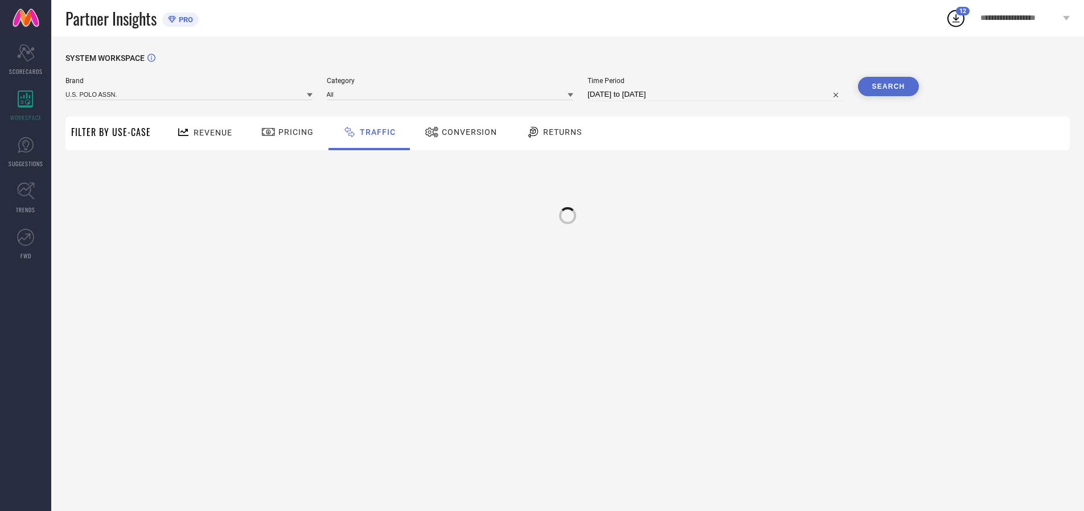
click at [568, 210] on div at bounding box center [567, 216] width 20 height 20
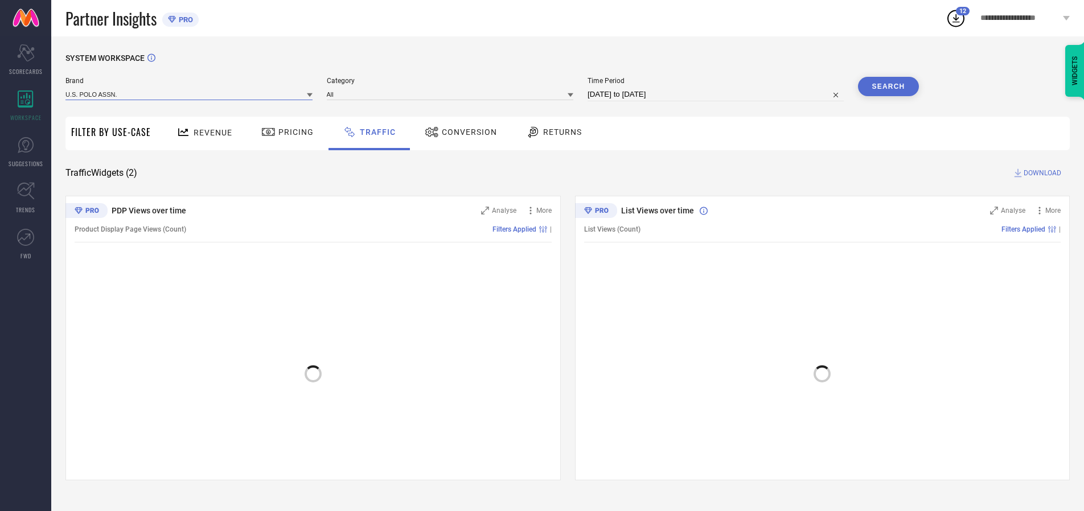
click at [190, 94] on input at bounding box center [188, 94] width 247 height 12
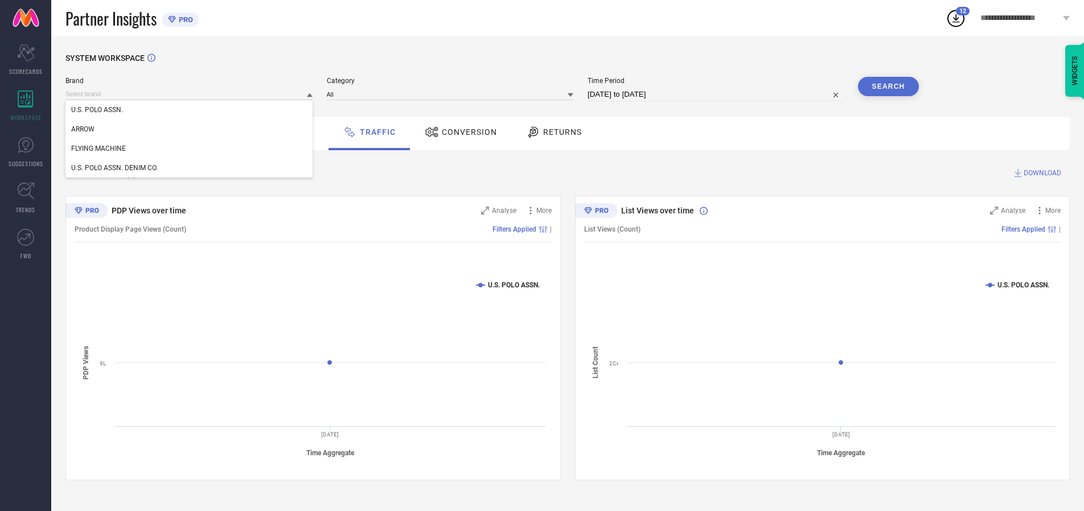
click at [190, 168] on div "U.S. POLO ASSN. DENIM CO." at bounding box center [188, 167] width 247 height 19
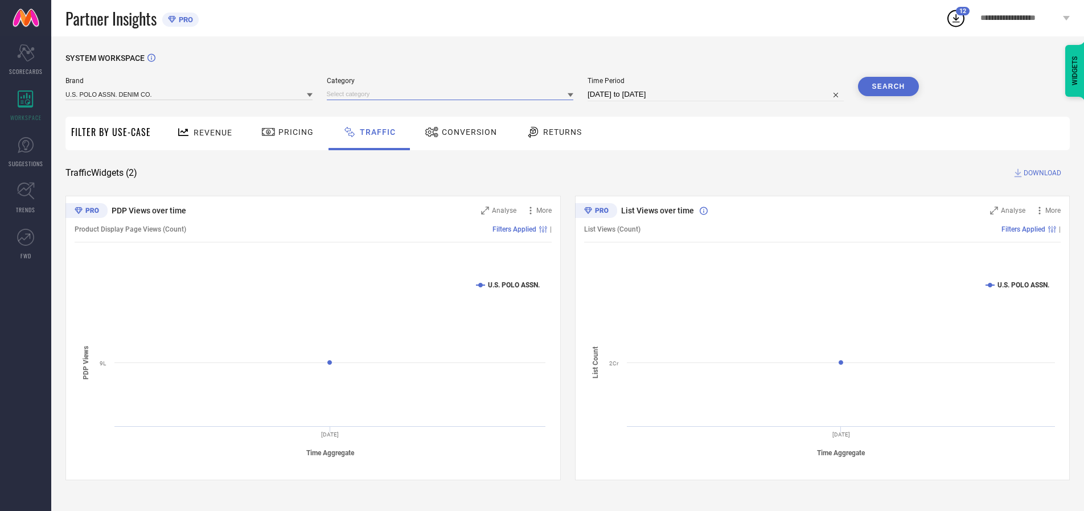
click at [453, 94] on input at bounding box center [450, 94] width 247 height 12
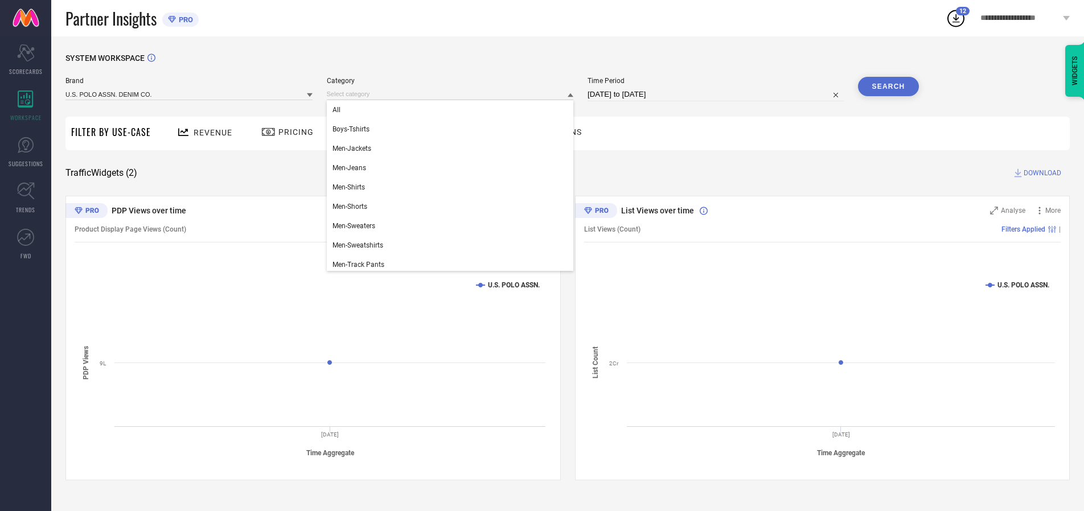
click at [453, 110] on div "All" at bounding box center [450, 109] width 247 height 19
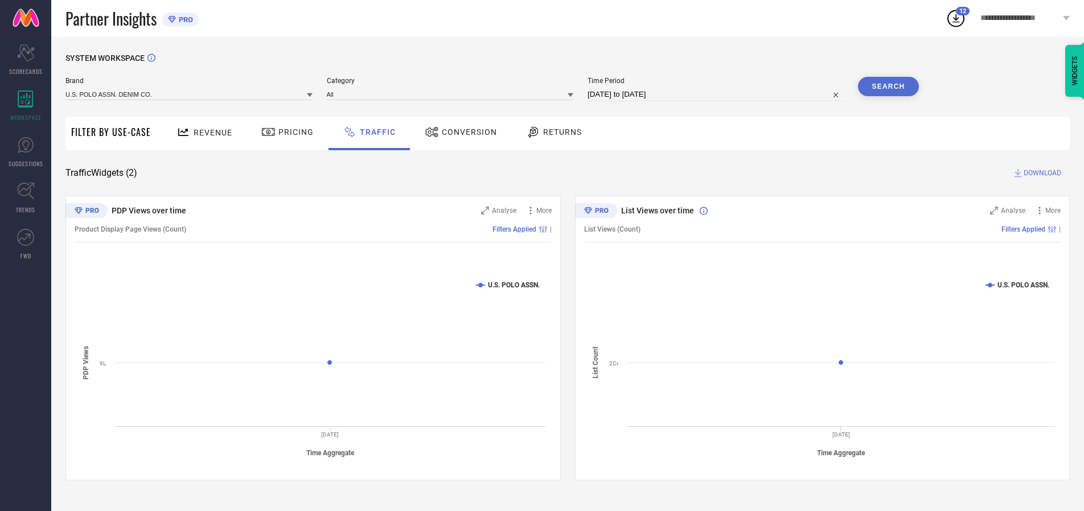
click at [888, 87] on button "Search" at bounding box center [888, 86] width 61 height 19
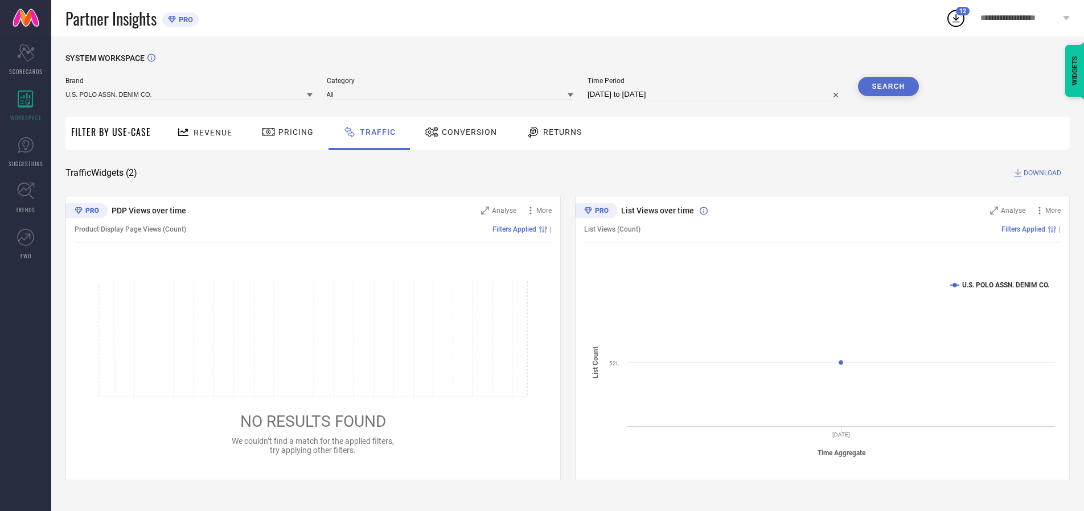
click at [1041, 173] on span "DOWNLOAD" at bounding box center [1043, 172] width 38 height 11
click at [717, 94] on input at bounding box center [715, 95] width 256 height 14
select select "9"
select select "2025"
select select "10"
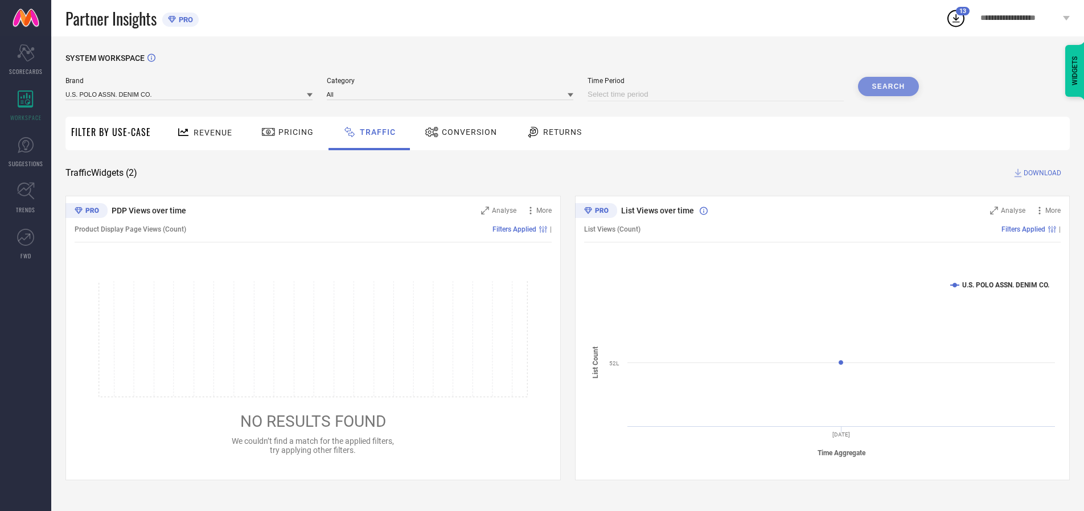
select select "2025"
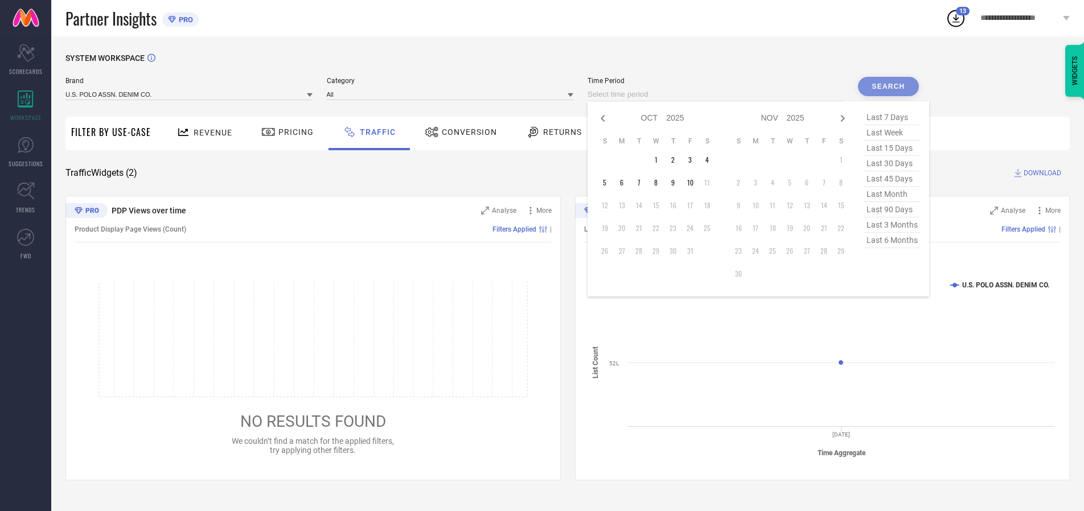
click at [710, 160] on td "4" at bounding box center [706, 159] width 17 height 17
type input "[DATE] to [DATE]"
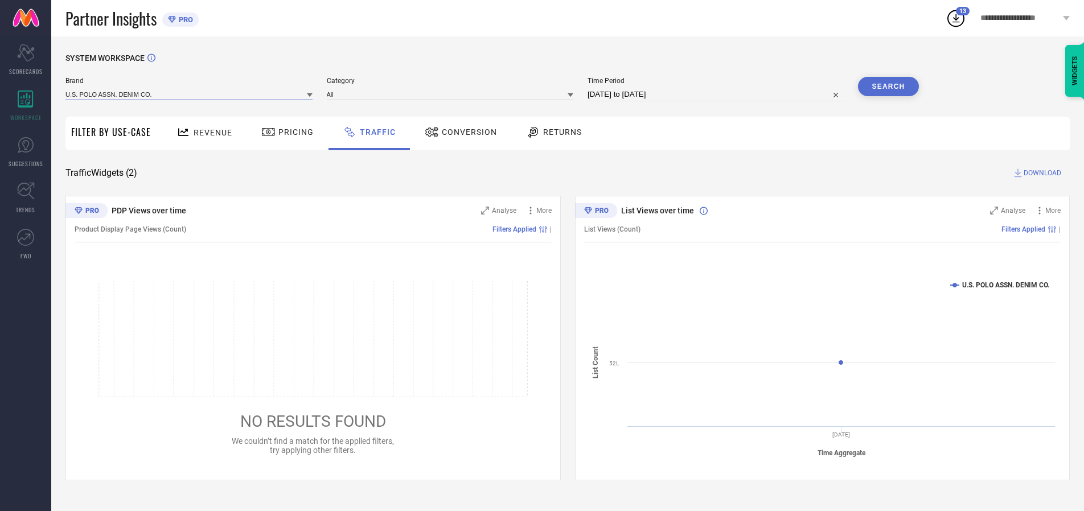
click at [190, 94] on input at bounding box center [188, 94] width 247 height 12
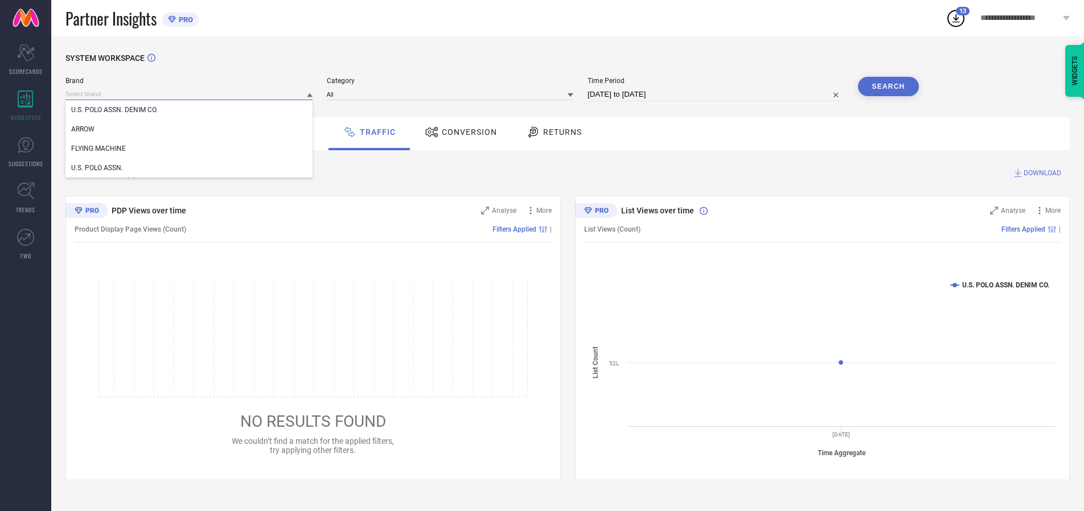
click at [190, 94] on input at bounding box center [188, 94] width 247 height 12
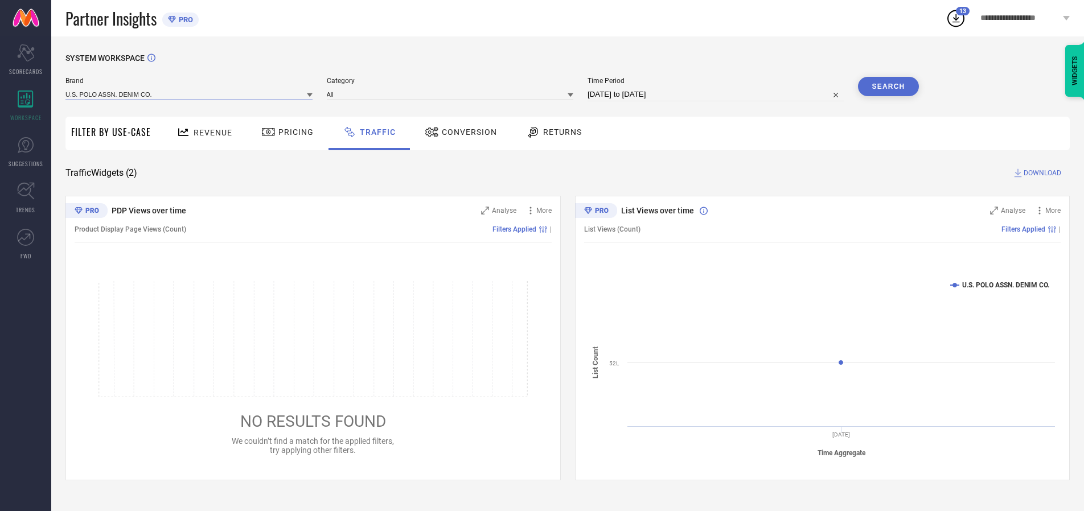
click at [190, 94] on input at bounding box center [188, 94] width 247 height 12
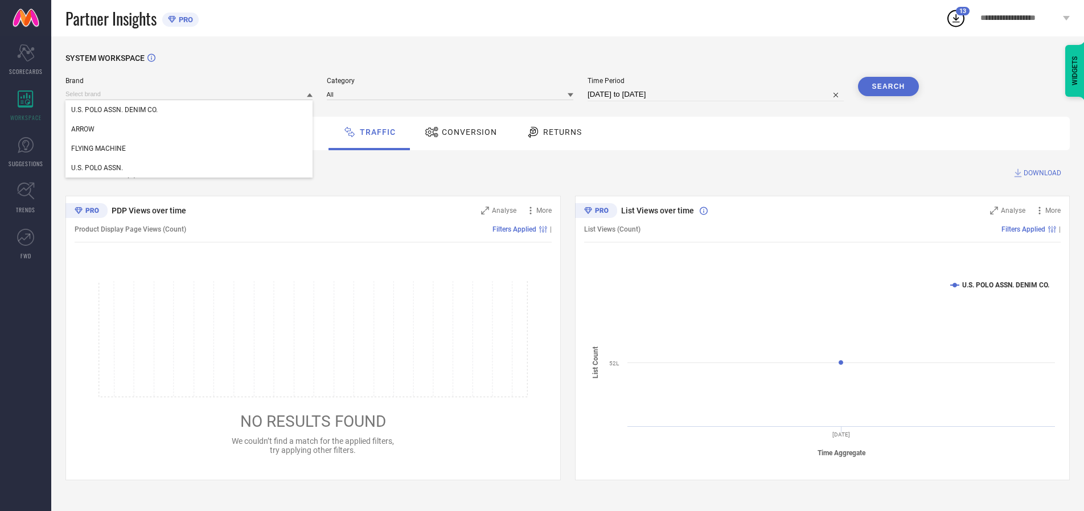
click at [190, 110] on div "U.S. POLO ASSN. DENIM CO." at bounding box center [188, 109] width 247 height 19
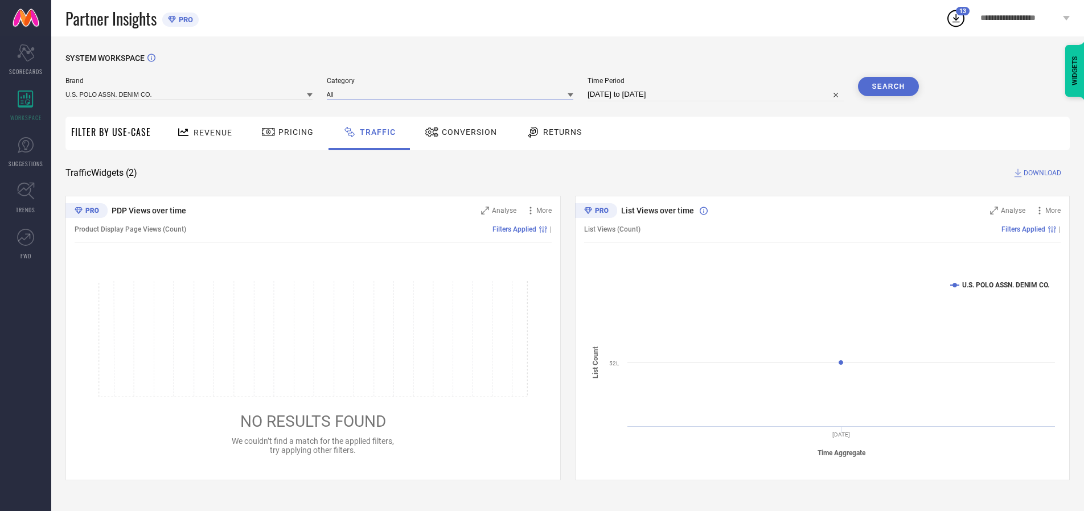
click at [453, 94] on input at bounding box center [450, 94] width 247 height 12
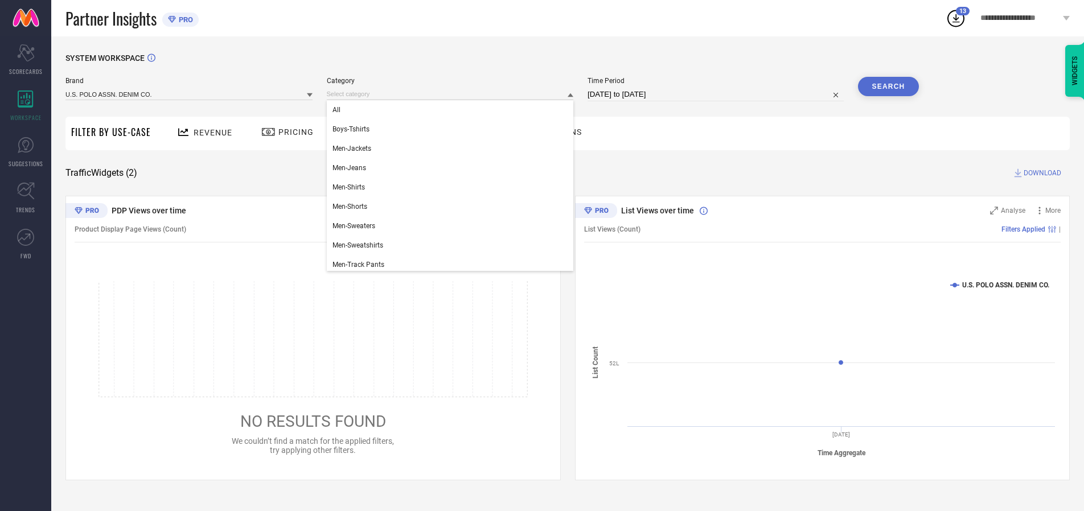
click at [453, 110] on div "All" at bounding box center [450, 109] width 247 height 19
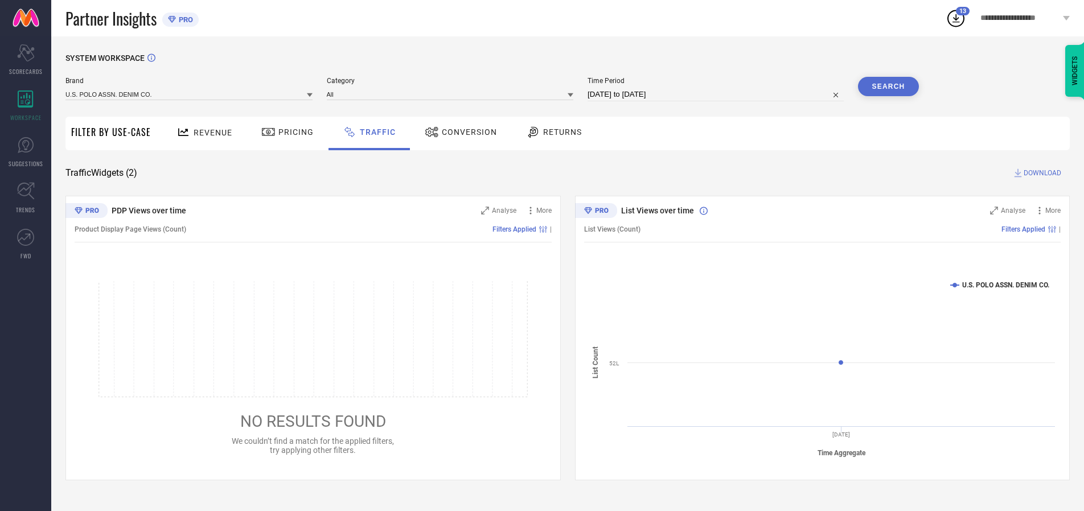
click at [888, 87] on button "Search" at bounding box center [888, 86] width 61 height 19
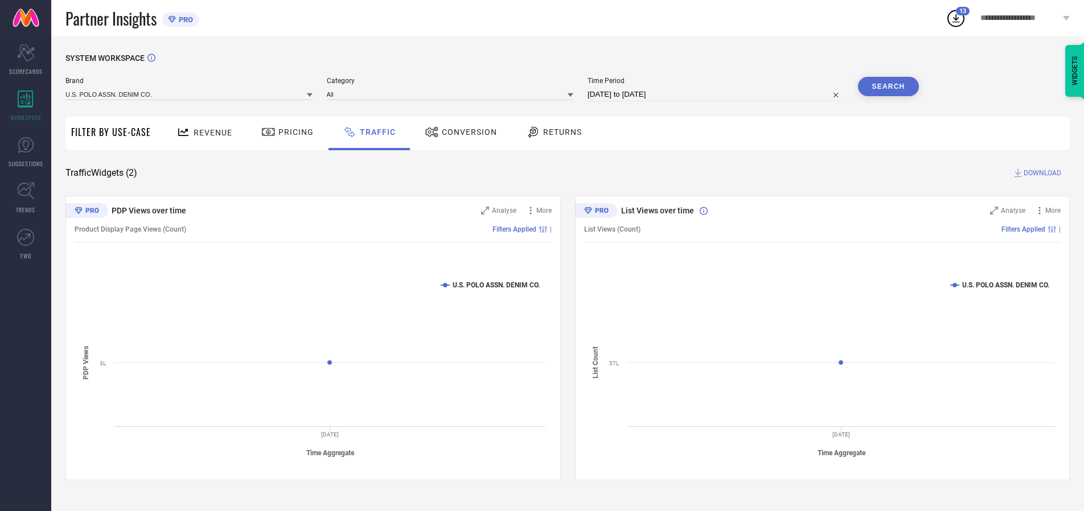
click at [1041, 173] on span "DOWNLOAD" at bounding box center [1043, 172] width 38 height 11
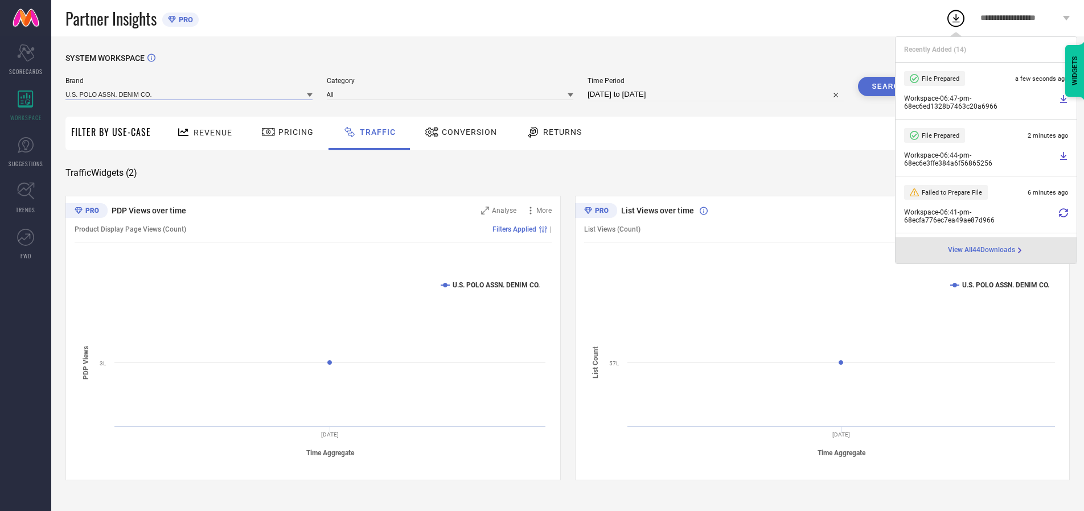
click at [190, 94] on input at bounding box center [188, 94] width 247 height 12
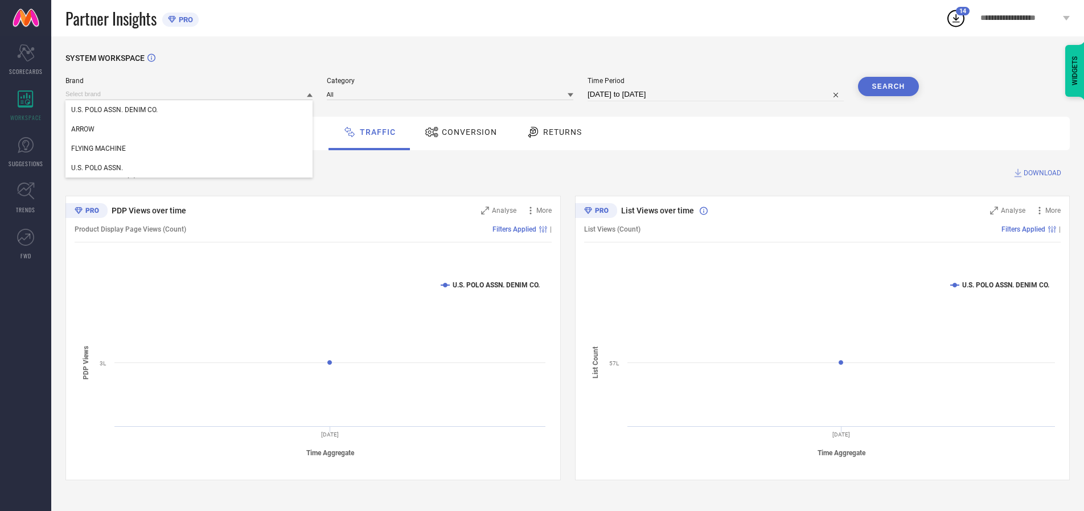
click at [190, 168] on div "U.S. POLO ASSN." at bounding box center [188, 167] width 247 height 19
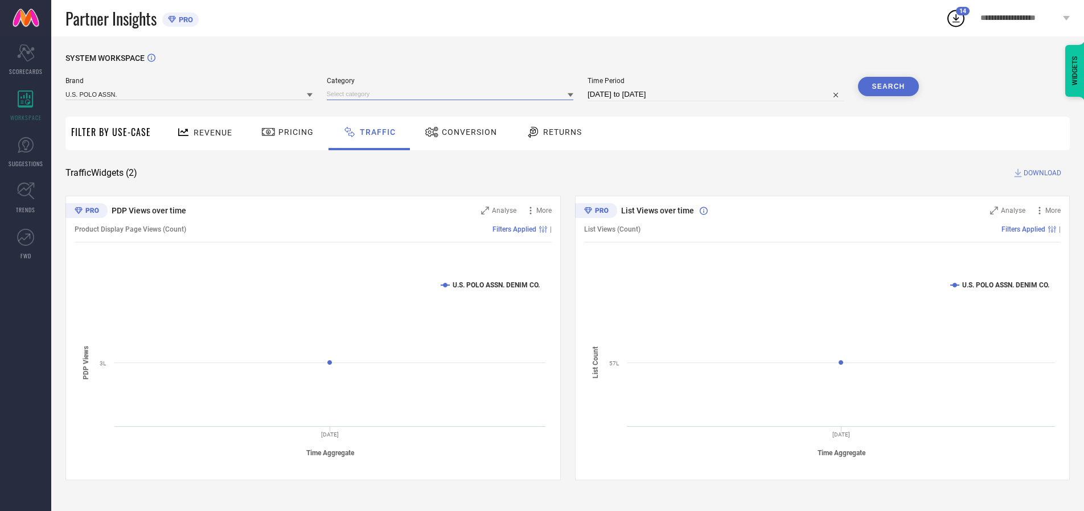
click at [453, 94] on input at bounding box center [450, 94] width 247 height 12
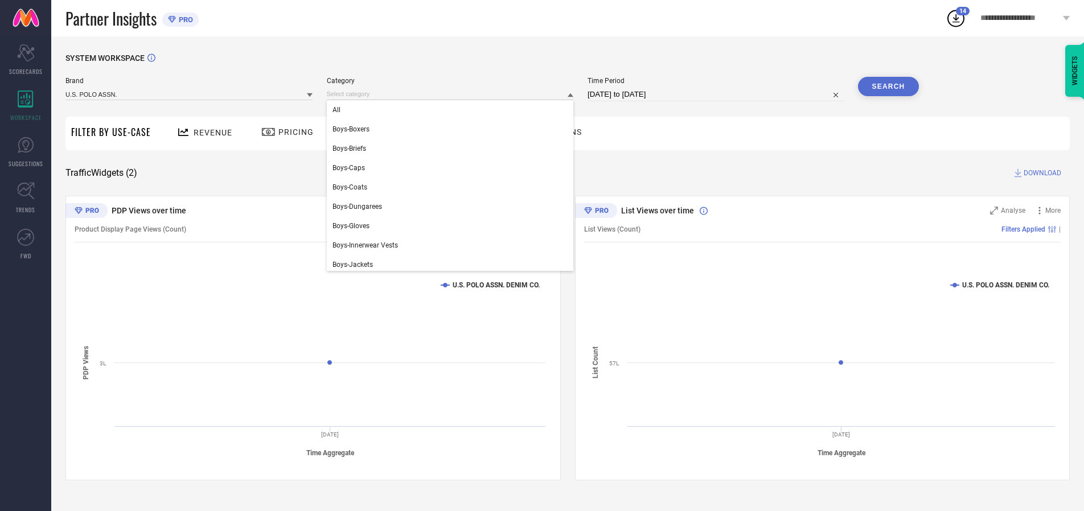
click at [453, 110] on div "All" at bounding box center [450, 109] width 247 height 19
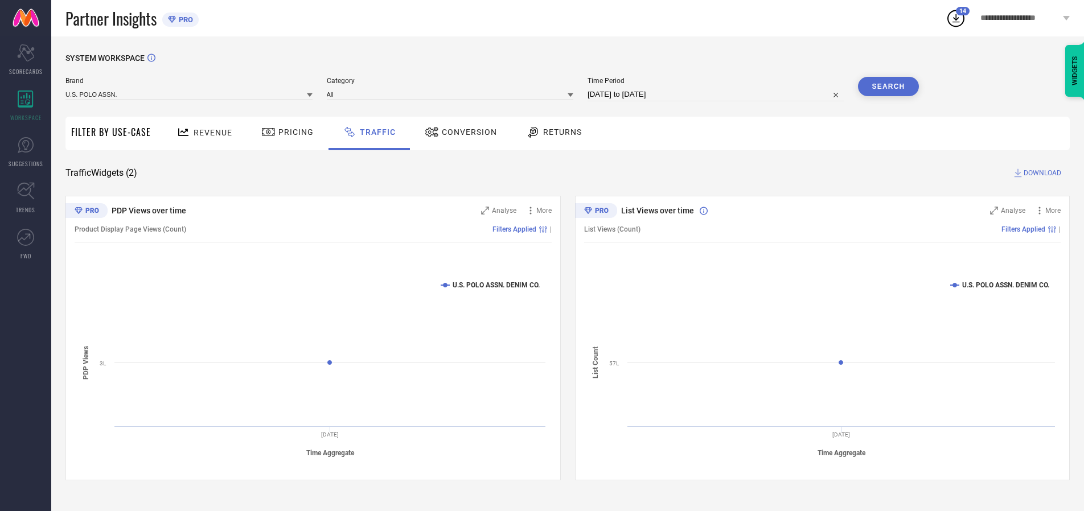
click at [888, 87] on button "Search" at bounding box center [888, 86] width 61 height 19
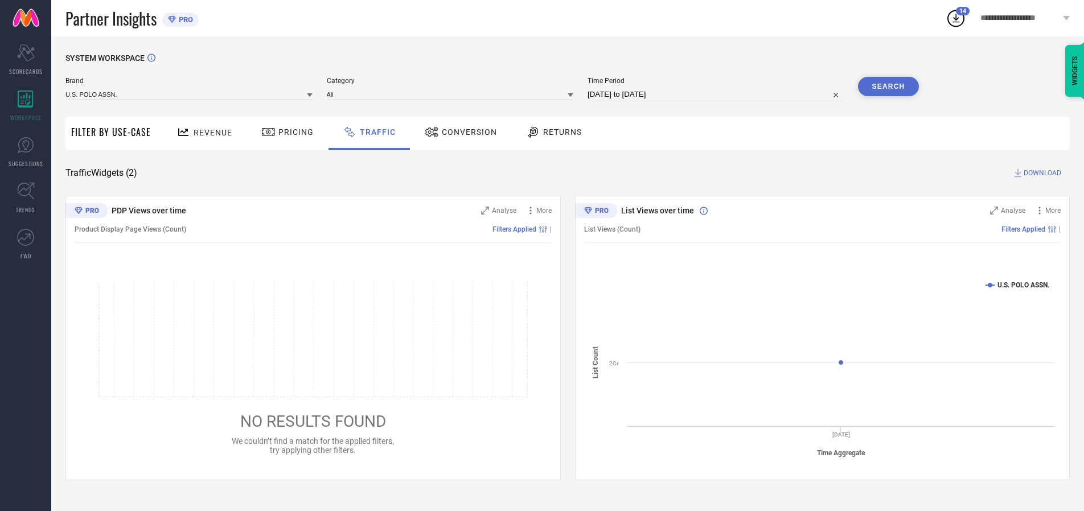
click at [1041, 173] on span "DOWNLOAD" at bounding box center [1043, 172] width 38 height 11
click at [717, 94] on input at bounding box center [715, 95] width 256 height 14
select select "9"
select select "2025"
select select "10"
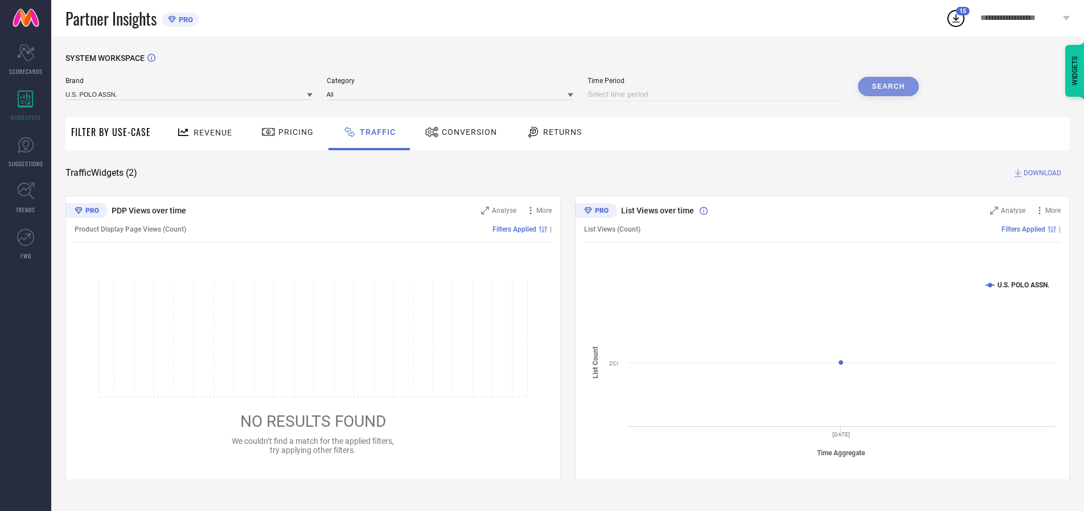
select select "2025"
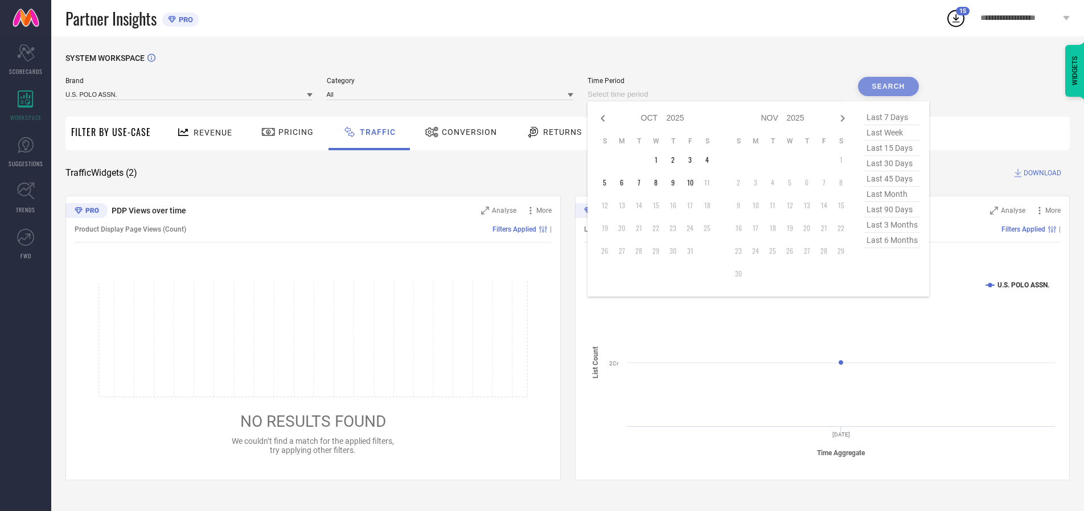
click at [608, 183] on td "5" at bounding box center [604, 182] width 17 height 17
type input "[DATE] to [DATE]"
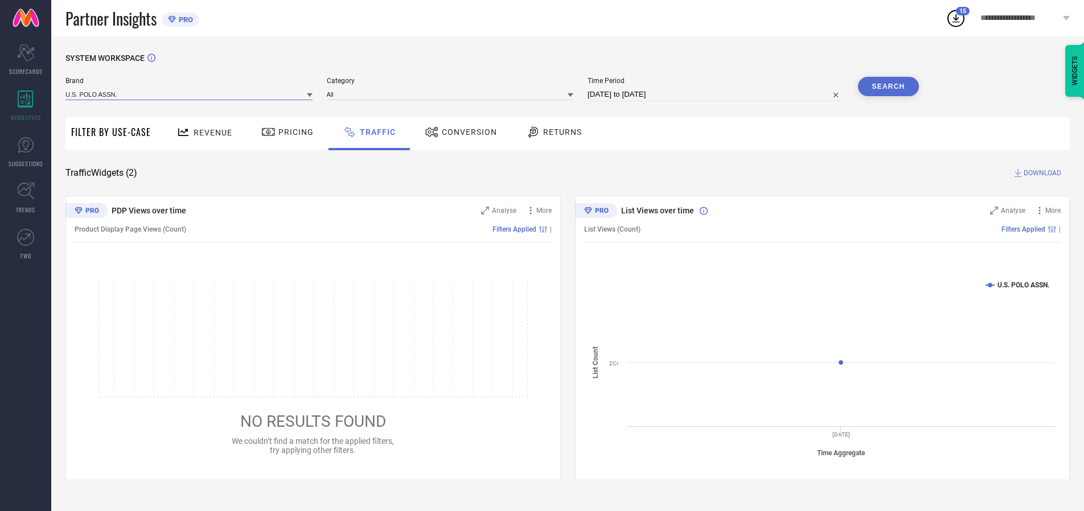
click at [190, 94] on input at bounding box center [188, 94] width 247 height 12
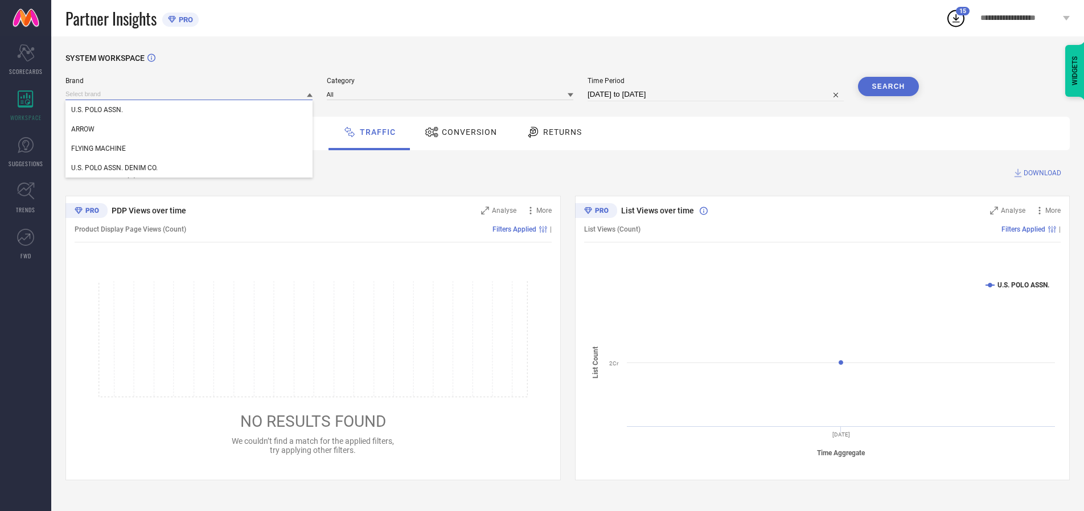
click at [190, 94] on input at bounding box center [188, 94] width 247 height 12
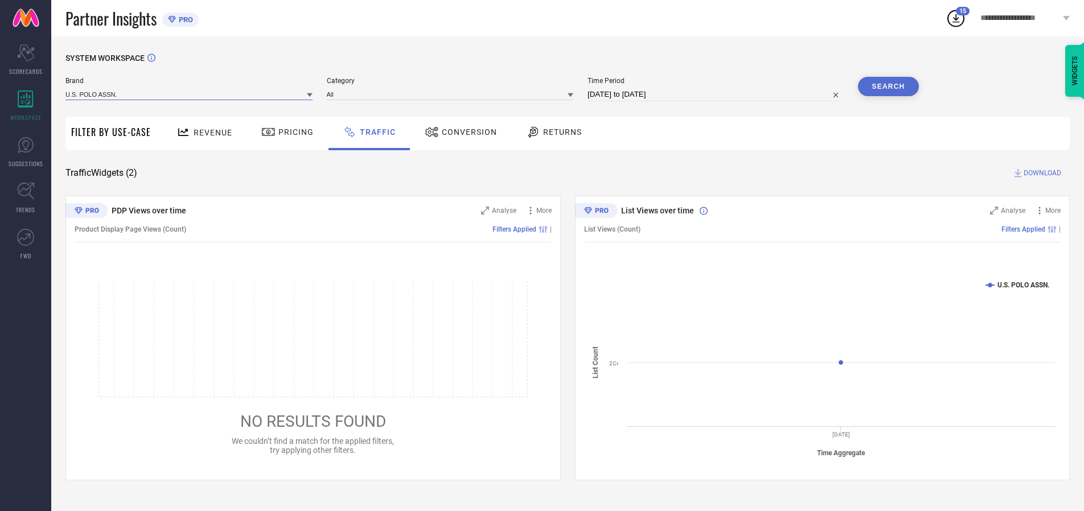
click at [190, 94] on input at bounding box center [188, 94] width 247 height 12
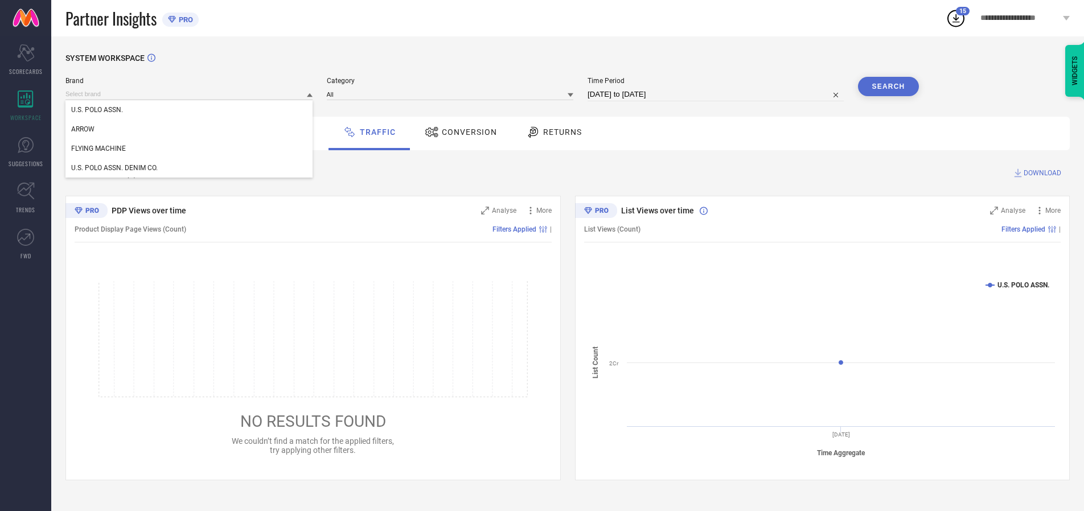
click at [190, 110] on div "U.S. POLO ASSN." at bounding box center [188, 109] width 247 height 19
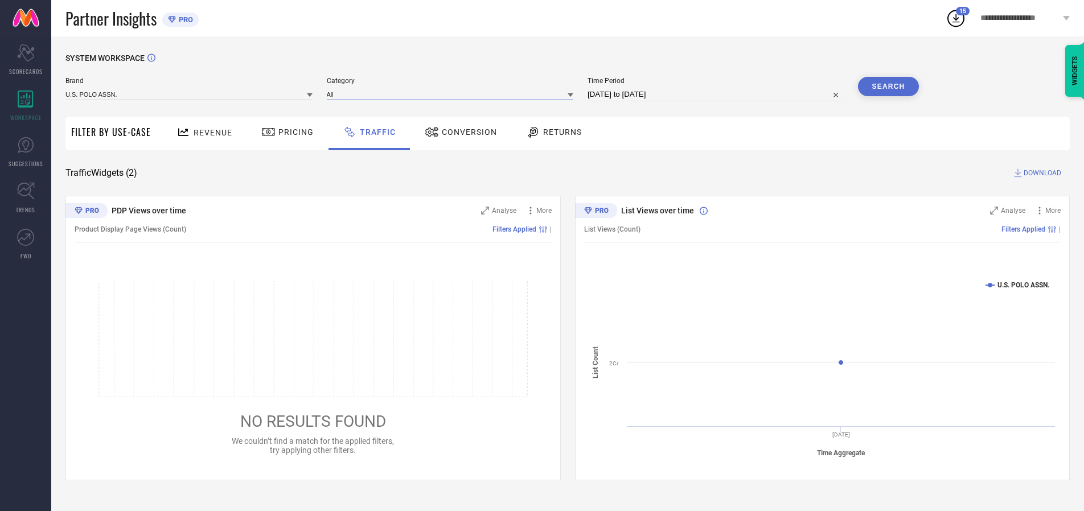
click at [453, 94] on input at bounding box center [450, 94] width 247 height 12
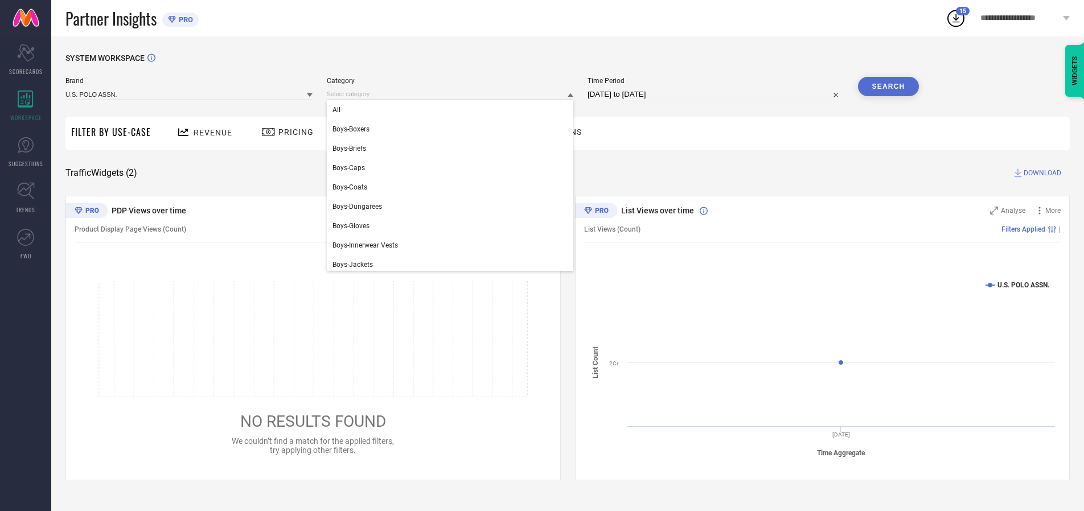
click at [453, 110] on div "All" at bounding box center [450, 109] width 247 height 19
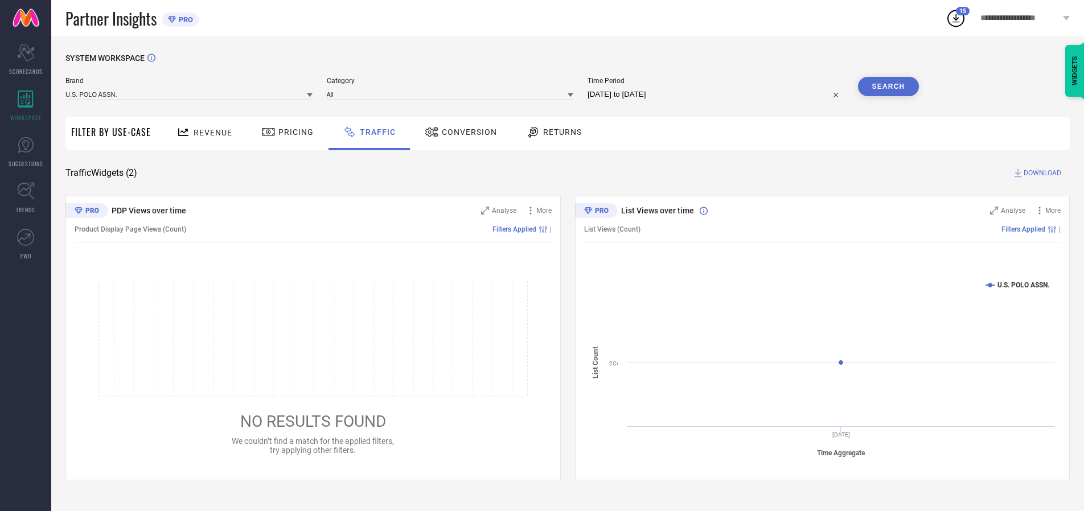
click at [888, 87] on button "Search" at bounding box center [888, 86] width 61 height 19
click at [1041, 173] on span "DOWNLOAD" at bounding box center [1043, 172] width 38 height 11
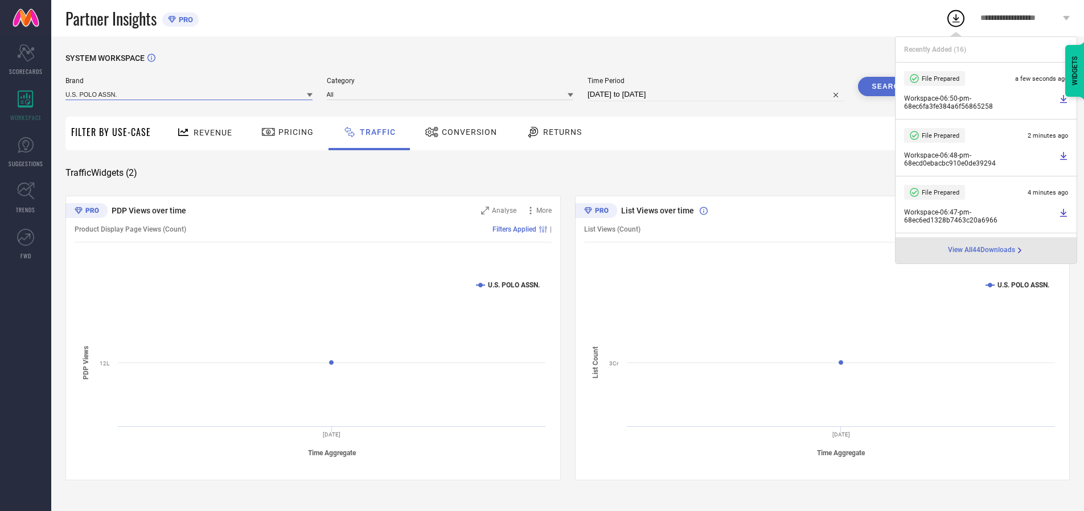
click at [190, 94] on input at bounding box center [188, 94] width 247 height 12
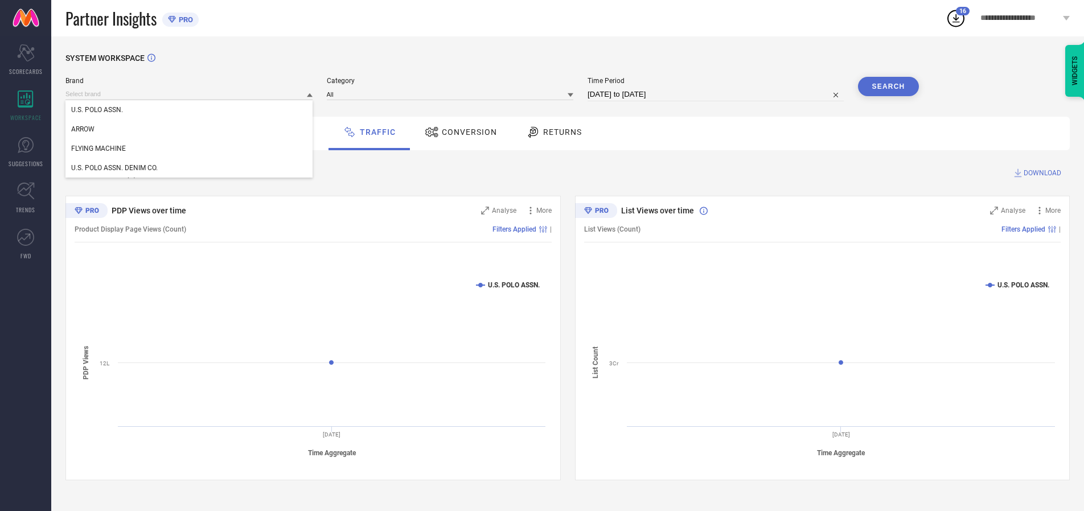
click at [190, 168] on div "U.S. POLO ASSN. DENIM CO." at bounding box center [188, 167] width 247 height 19
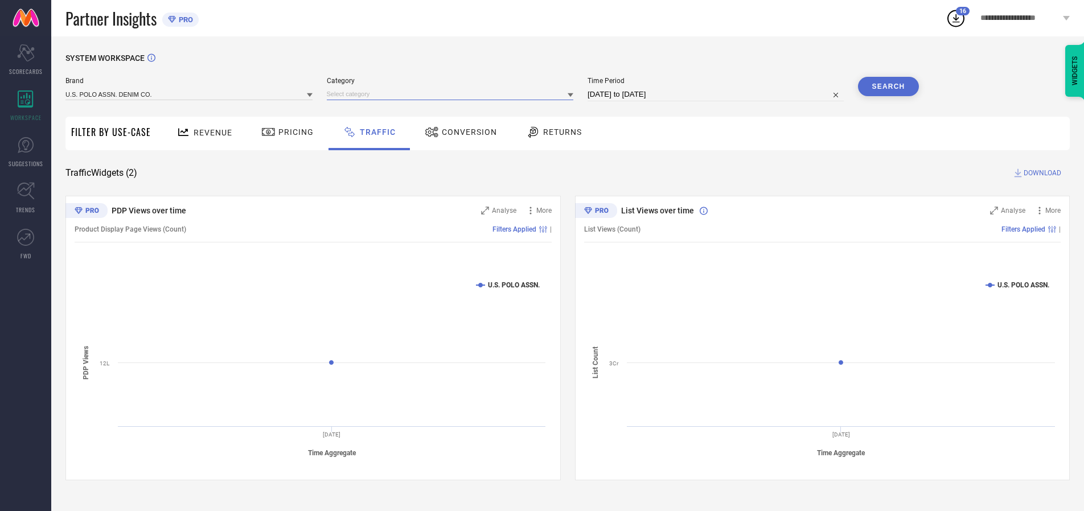
click at [453, 94] on input at bounding box center [450, 94] width 247 height 12
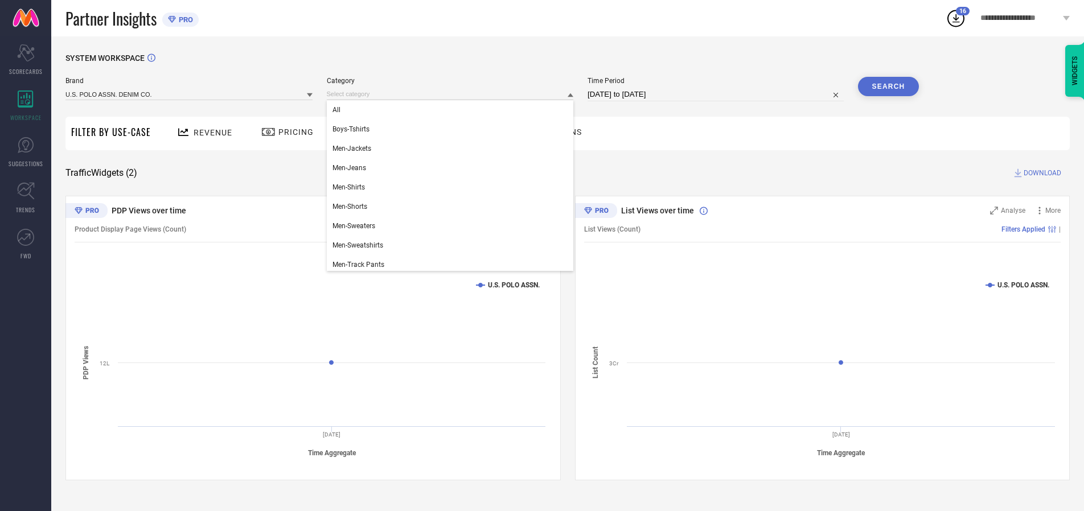
click at [453, 110] on div "All" at bounding box center [450, 109] width 247 height 19
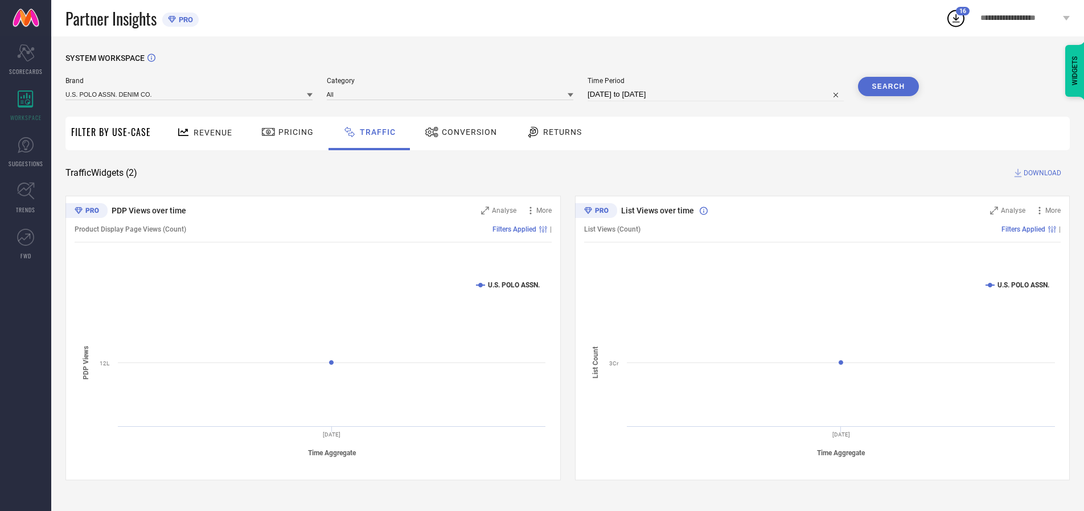
click at [888, 87] on button "Search" at bounding box center [888, 86] width 61 height 19
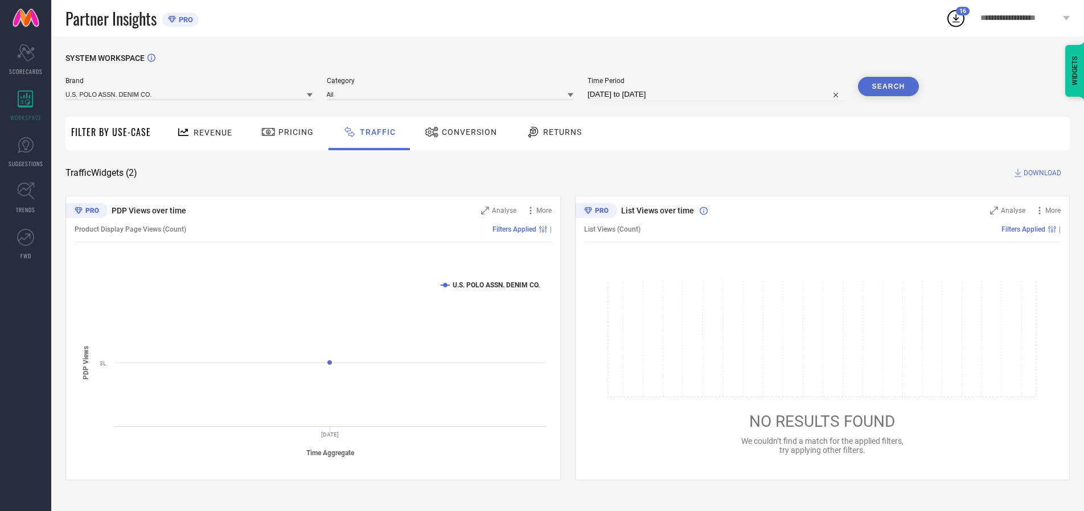
click at [1041, 173] on span "DOWNLOAD" at bounding box center [1043, 172] width 38 height 11
click at [717, 94] on input at bounding box center [715, 95] width 256 height 14
select select "9"
select select "2025"
select select "10"
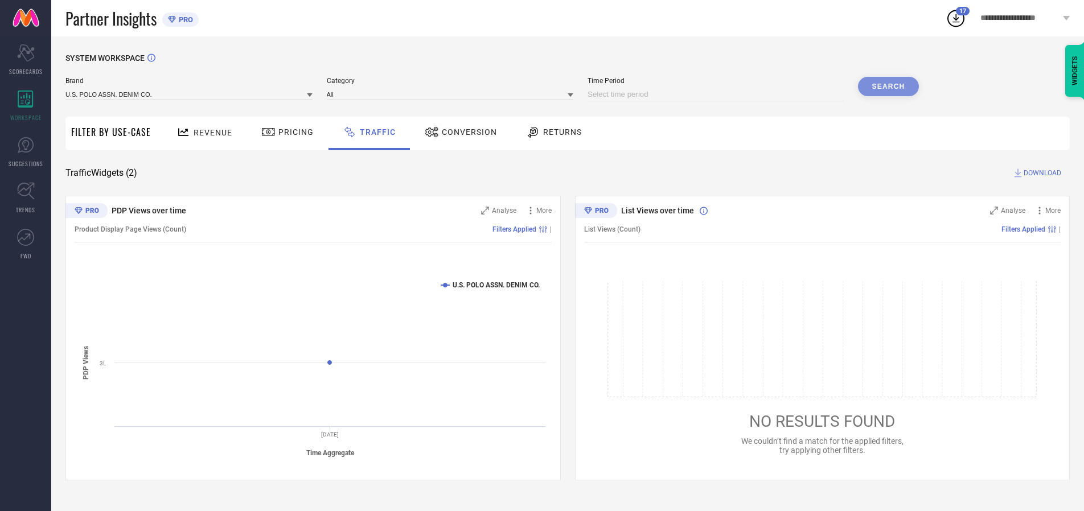
select select "2025"
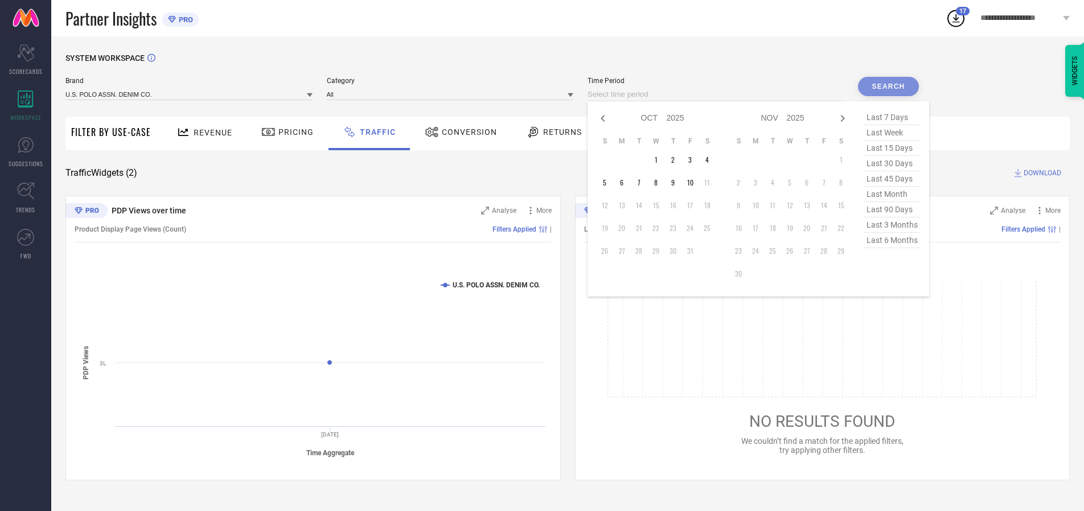
click at [625, 183] on td "6" at bounding box center [621, 182] width 17 height 17
type input "[DATE] to [DATE]"
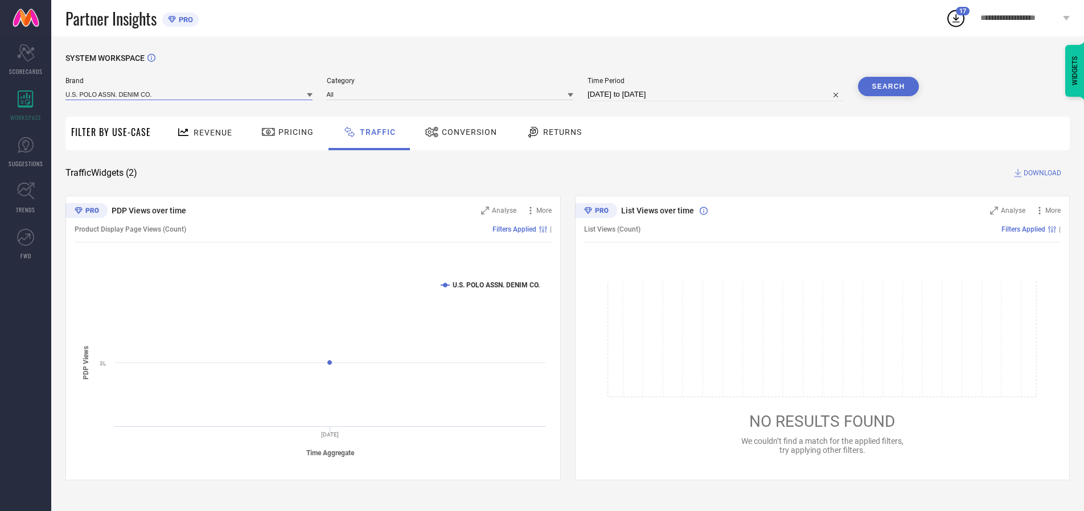
click at [190, 94] on input at bounding box center [188, 94] width 247 height 12
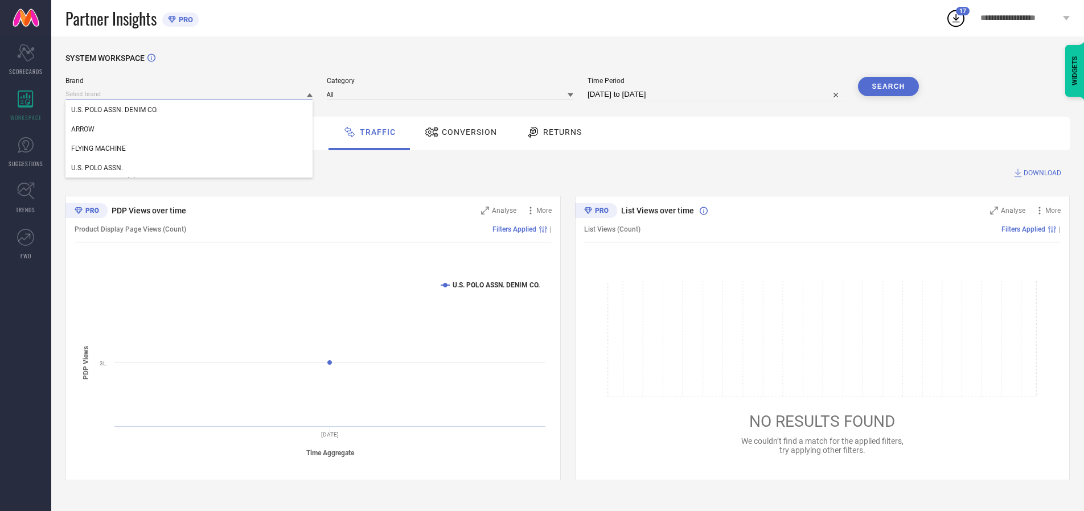
click at [190, 94] on input at bounding box center [188, 94] width 247 height 12
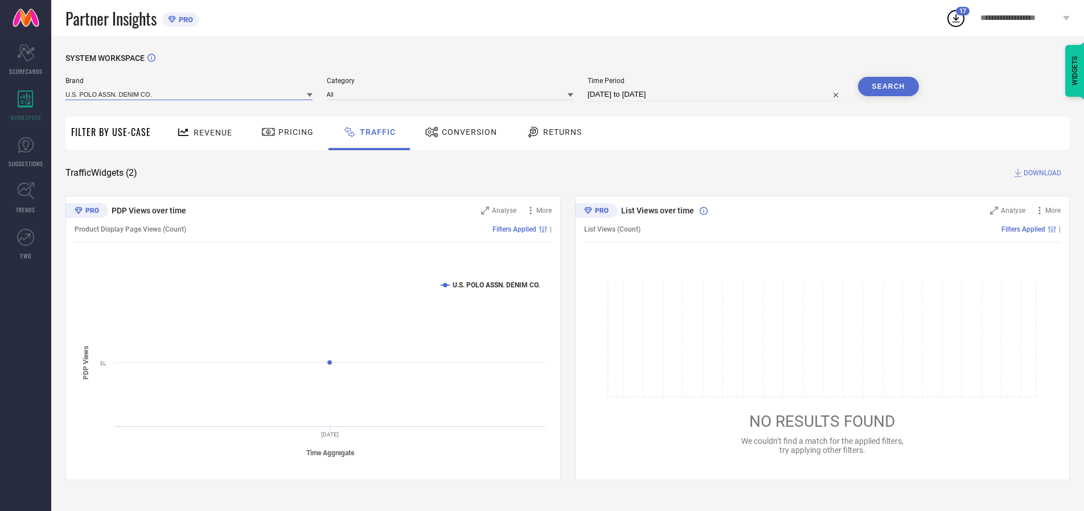
click at [190, 94] on input at bounding box center [188, 94] width 247 height 12
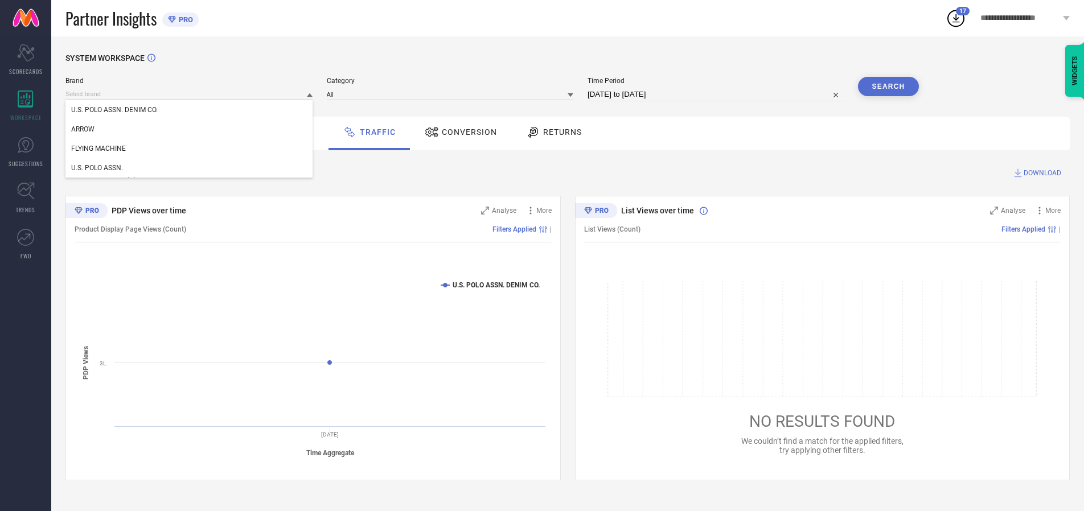
click at [190, 110] on div "U.S. POLO ASSN. DENIM CO." at bounding box center [188, 109] width 247 height 19
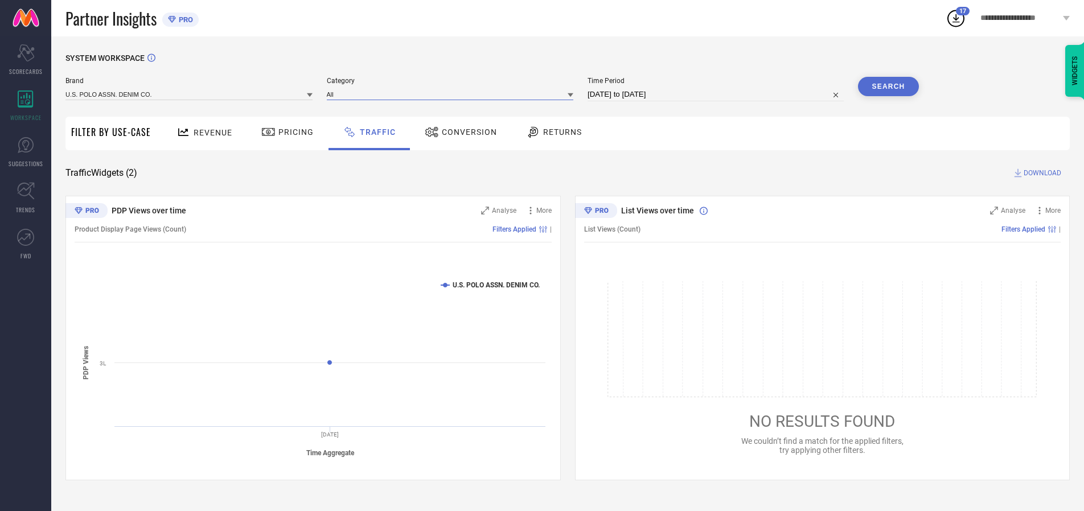
click at [453, 94] on input at bounding box center [450, 94] width 247 height 12
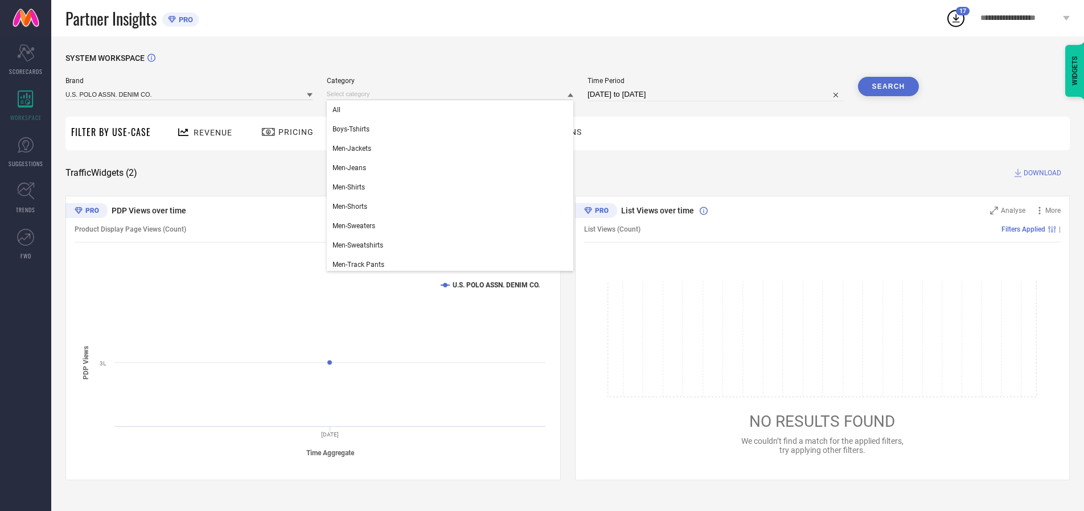
click at [453, 110] on div "All" at bounding box center [450, 109] width 247 height 19
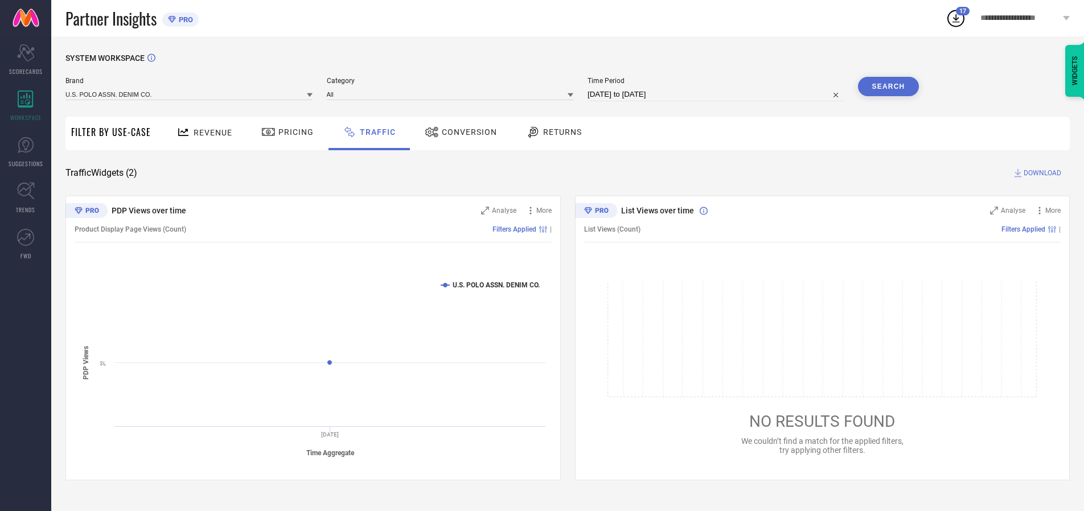
click at [888, 87] on button "Search" at bounding box center [888, 86] width 61 height 19
click at [1041, 173] on span "DOWNLOAD" at bounding box center [1043, 172] width 38 height 11
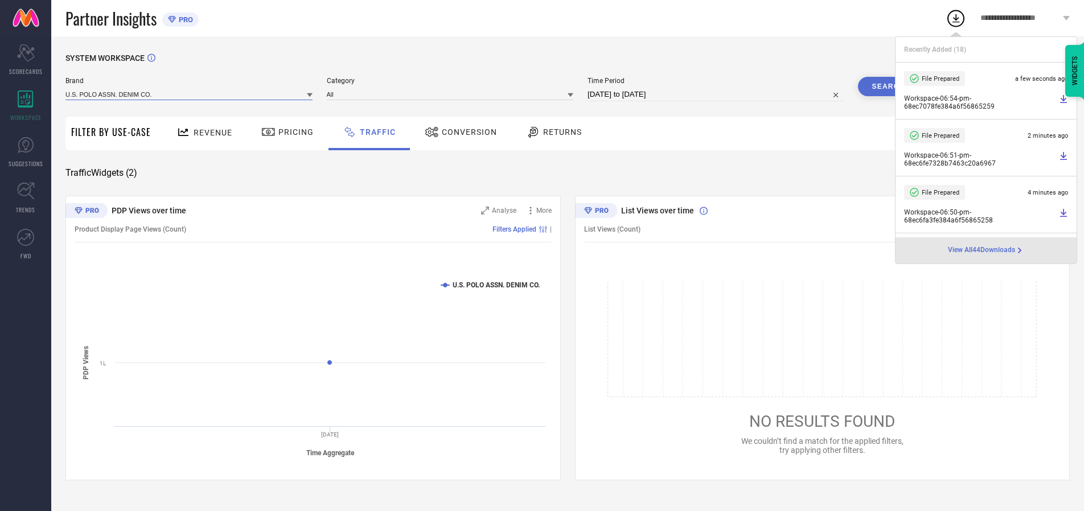
click at [190, 94] on input at bounding box center [188, 94] width 247 height 12
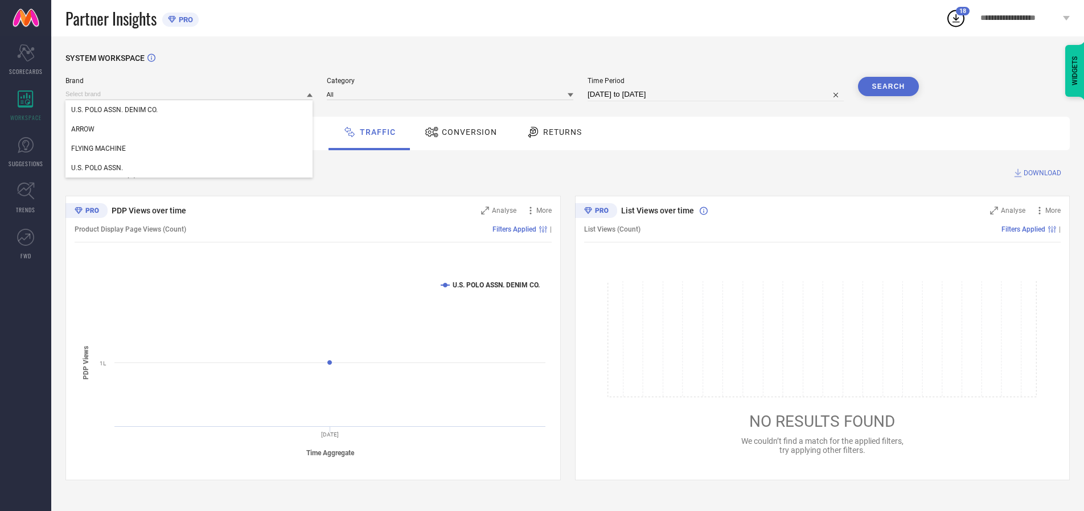
click at [190, 168] on div "U.S. POLO ASSN." at bounding box center [188, 167] width 247 height 19
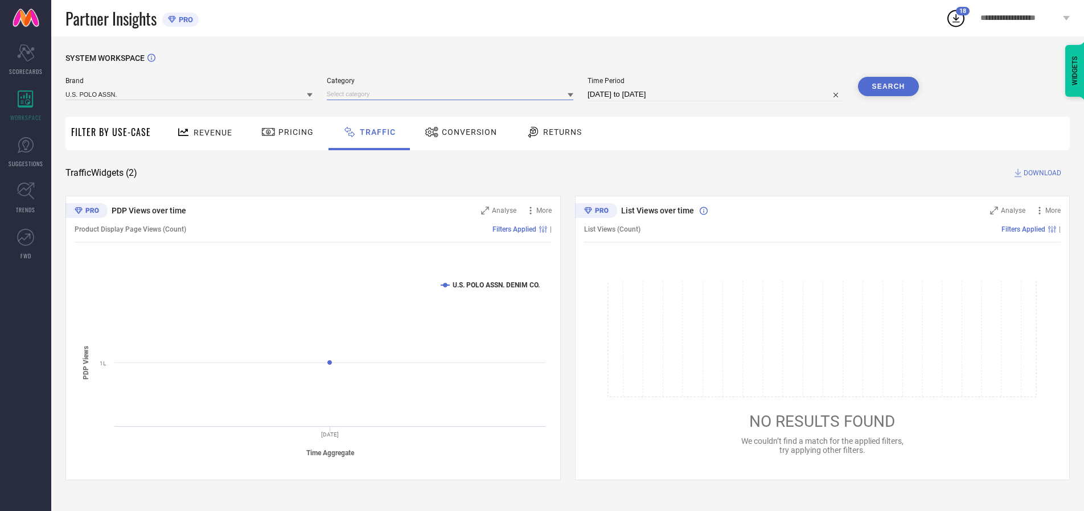
click at [453, 94] on input at bounding box center [450, 94] width 247 height 12
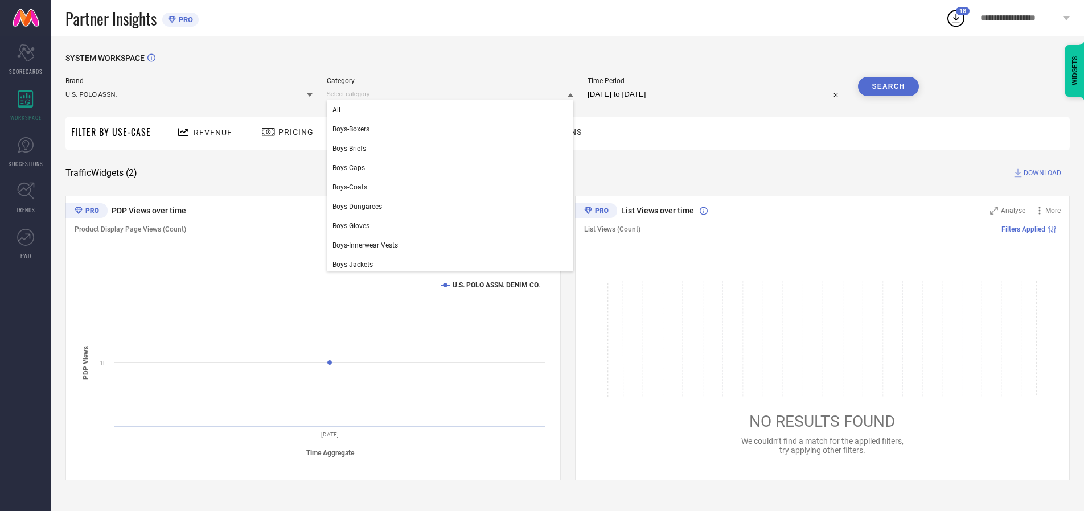
click at [453, 110] on div "All" at bounding box center [450, 109] width 247 height 19
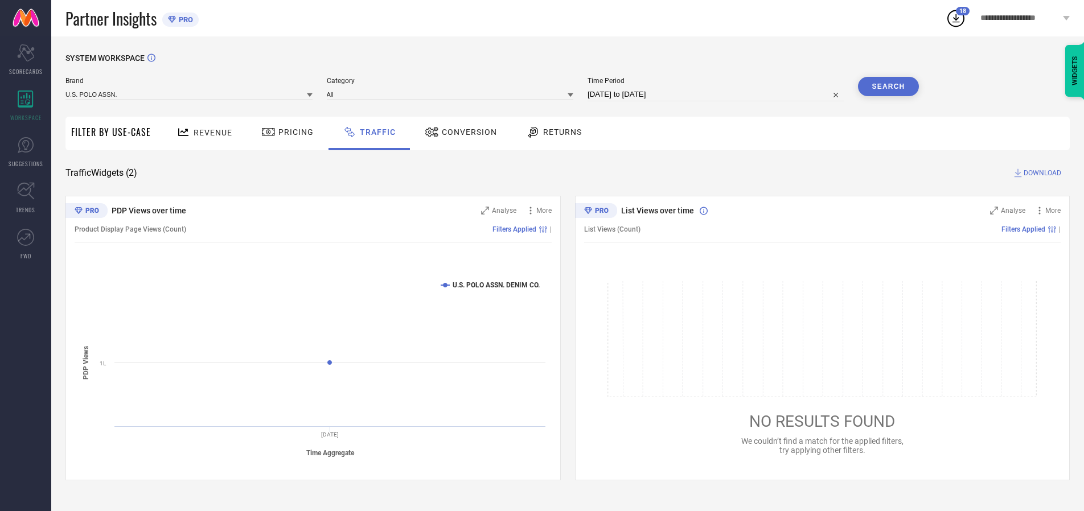
click at [888, 87] on button "Search" at bounding box center [888, 86] width 61 height 19
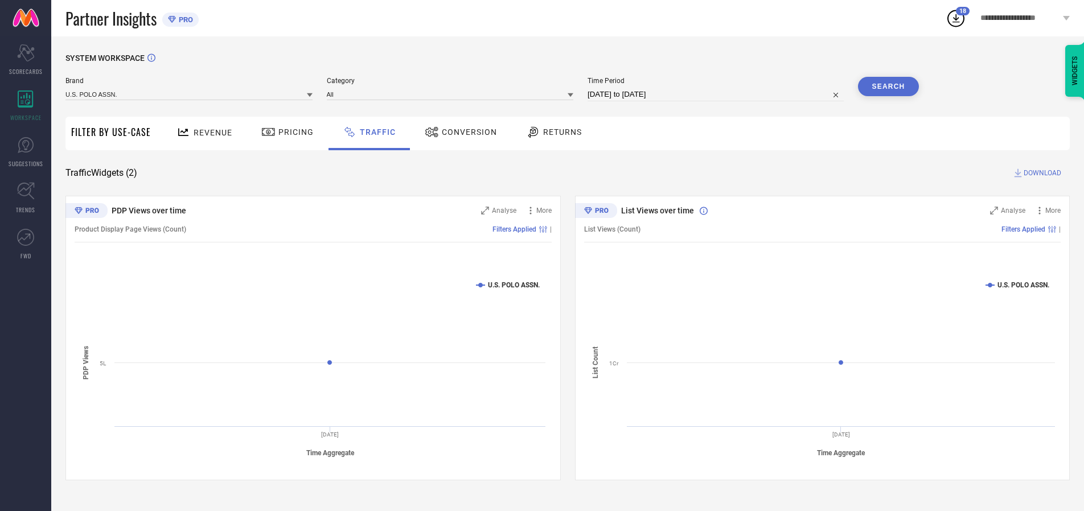
click at [1041, 173] on span "DOWNLOAD" at bounding box center [1043, 172] width 38 height 11
click at [717, 94] on input at bounding box center [715, 95] width 256 height 14
select select "9"
select select "2025"
select select "10"
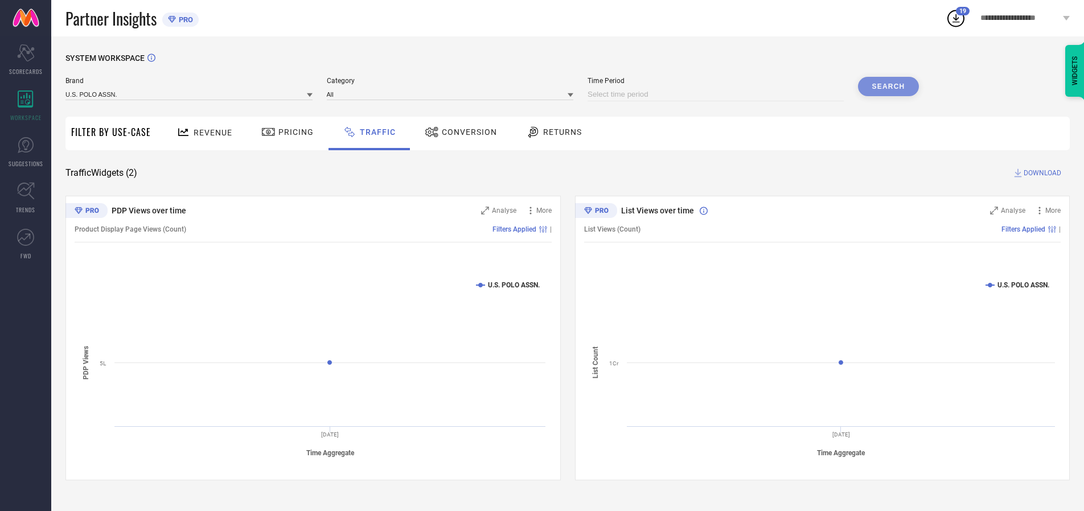
select select "2025"
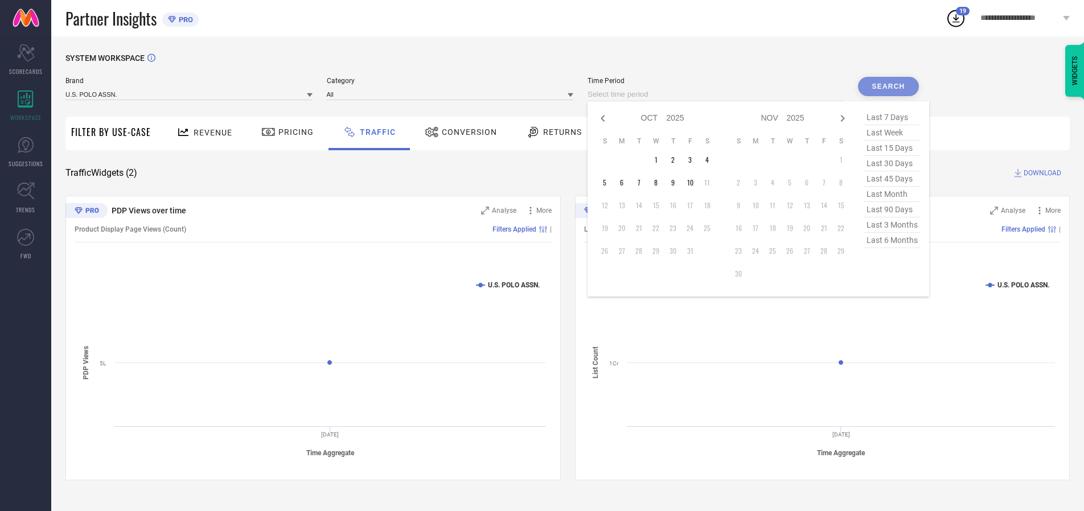
click at [642, 183] on td "7" at bounding box center [638, 182] width 17 height 17
type input "[DATE] to [DATE]"
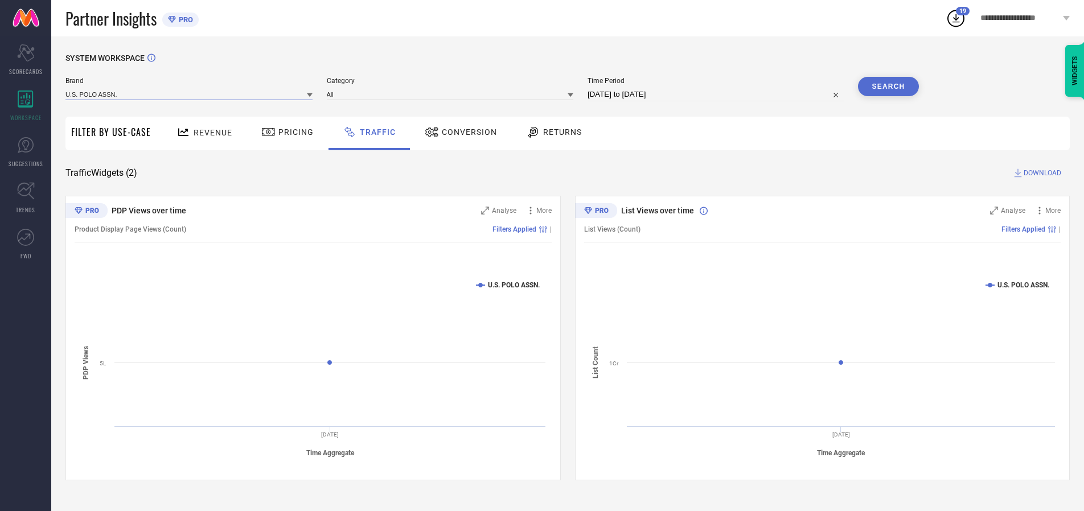
click at [190, 94] on input at bounding box center [188, 94] width 247 height 12
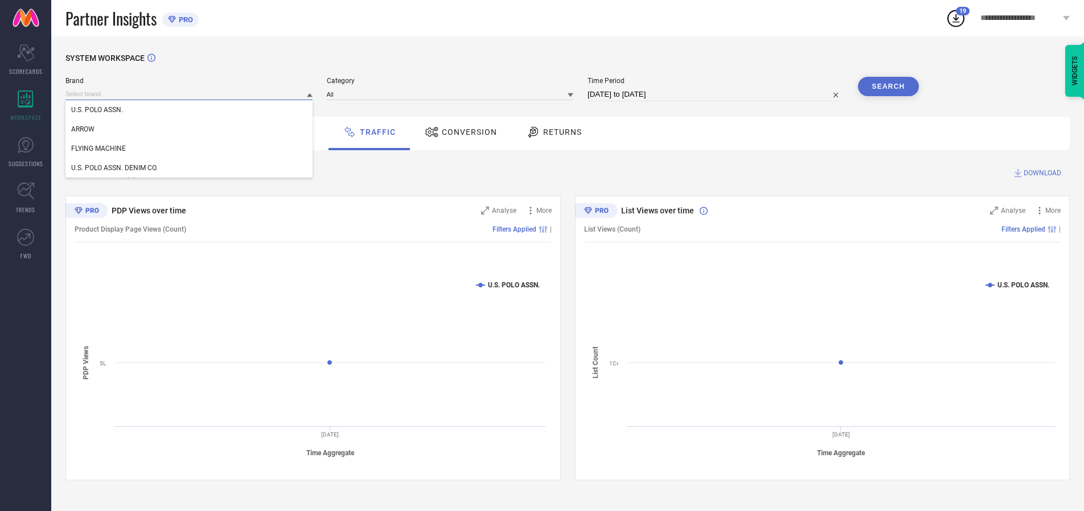
click at [190, 94] on input at bounding box center [188, 94] width 247 height 12
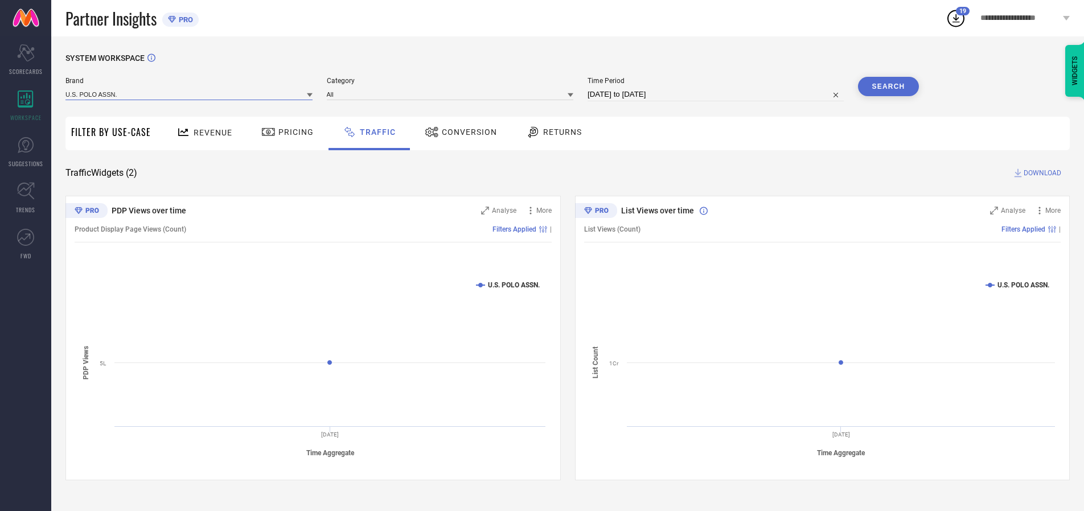
click at [190, 94] on input at bounding box center [188, 94] width 247 height 12
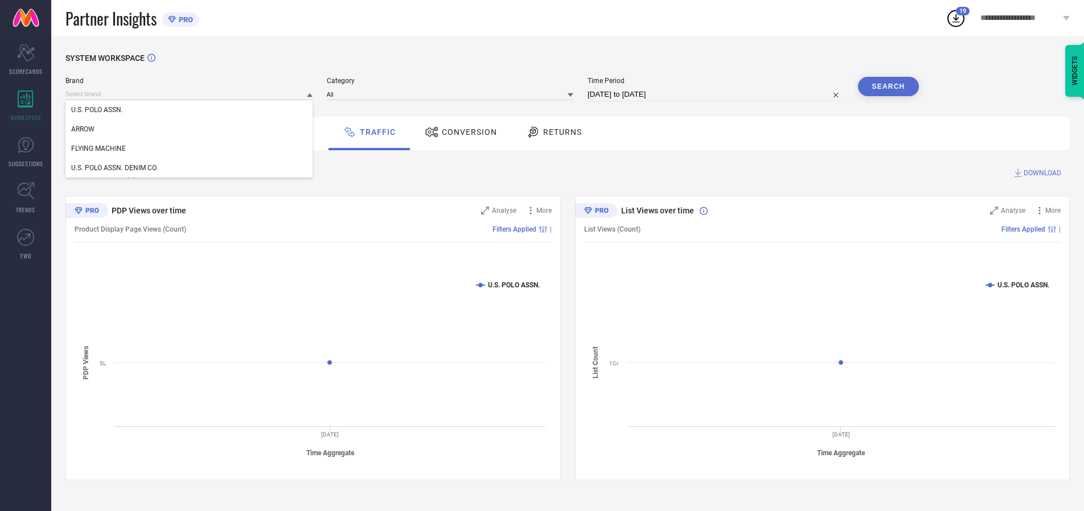
click at [190, 110] on div "U.S. POLO ASSN." at bounding box center [188, 109] width 247 height 19
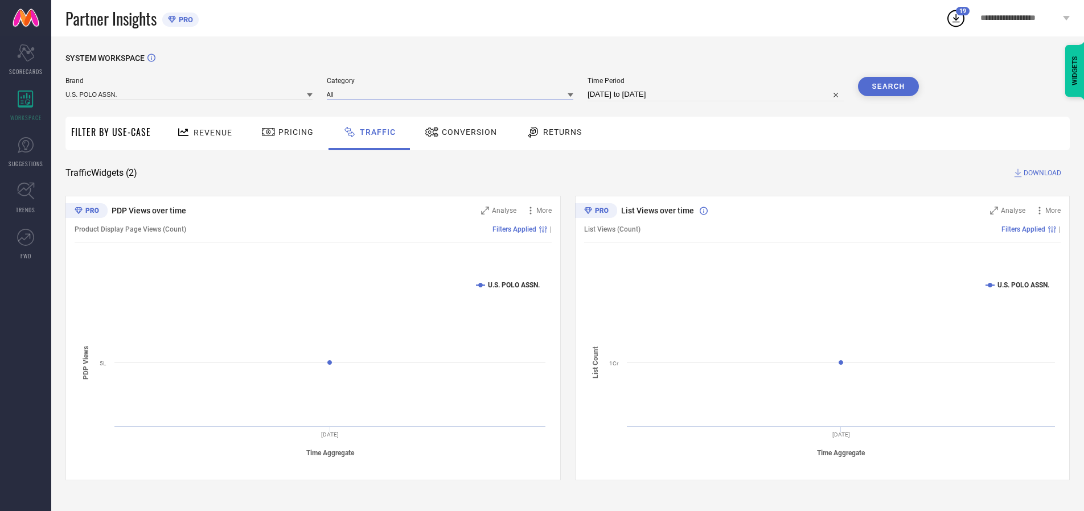
click at [453, 94] on input at bounding box center [450, 94] width 247 height 12
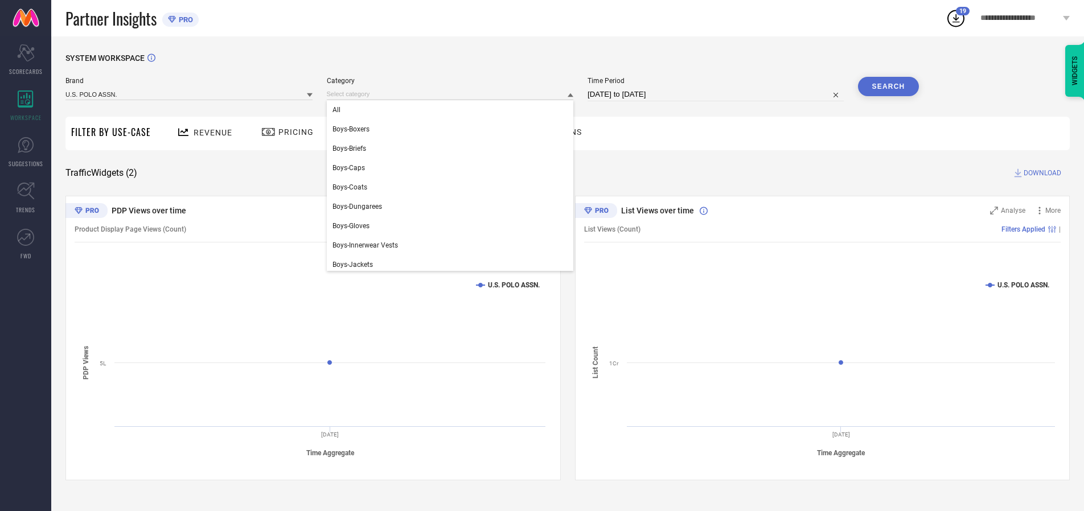
click at [453, 110] on div "All" at bounding box center [450, 109] width 247 height 19
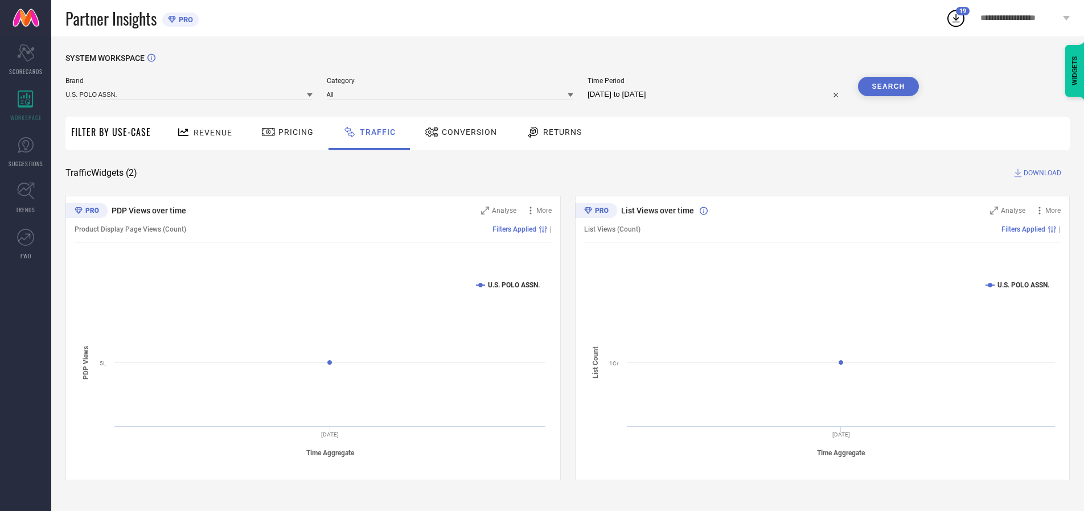
click at [888, 87] on button "Search" at bounding box center [888, 86] width 61 height 19
click at [1041, 173] on span "DOWNLOAD" at bounding box center [1043, 172] width 38 height 11
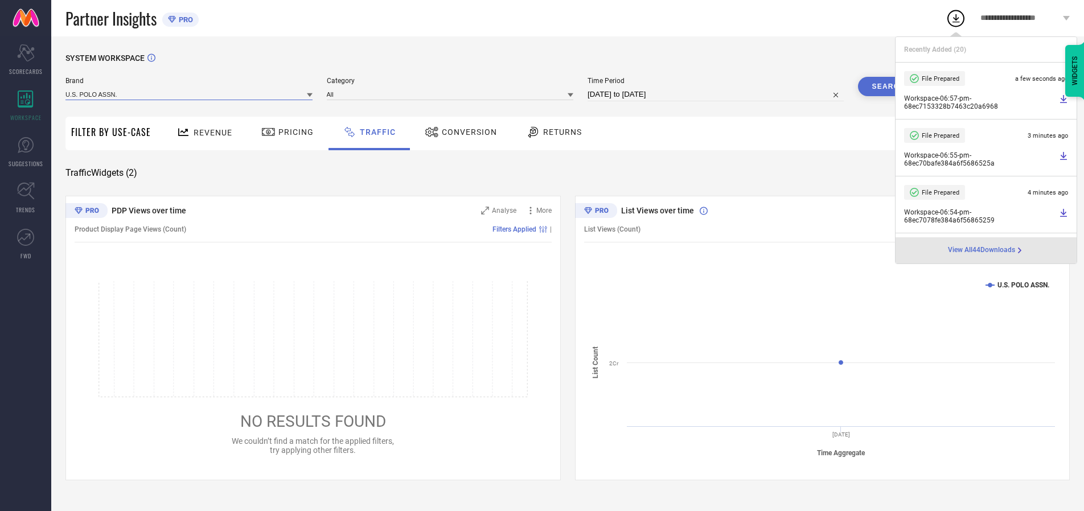
click at [190, 94] on input at bounding box center [188, 94] width 247 height 12
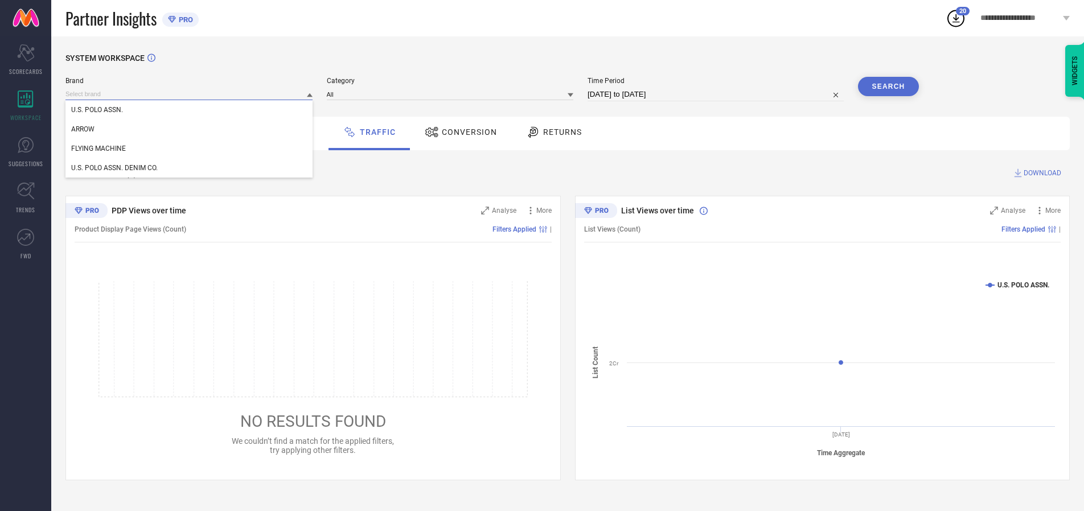
click at [190, 168] on div "U.S. POLO ASSN. DENIM CO." at bounding box center [188, 167] width 247 height 19
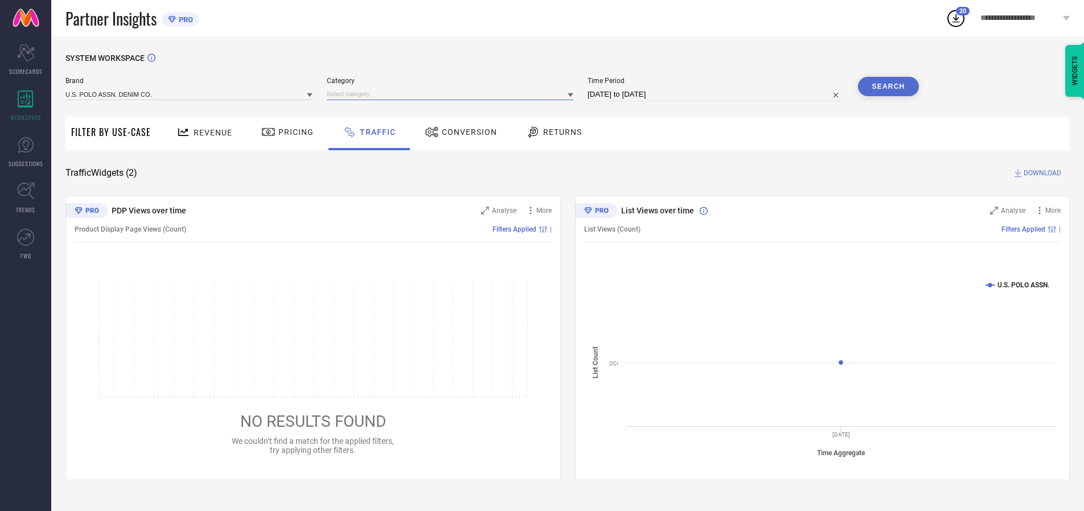
click at [453, 94] on input at bounding box center [450, 94] width 247 height 12
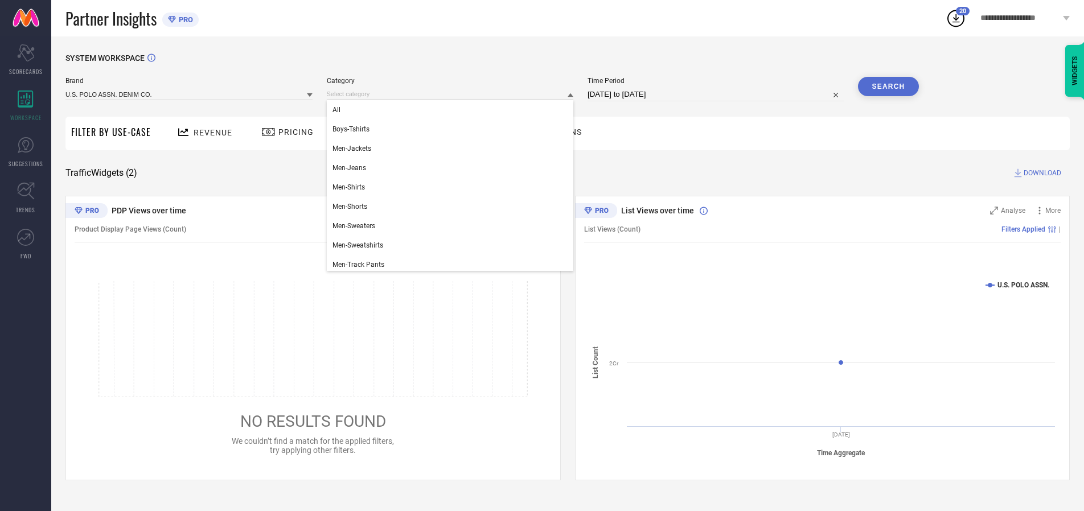
click at [453, 110] on div "All" at bounding box center [450, 109] width 247 height 19
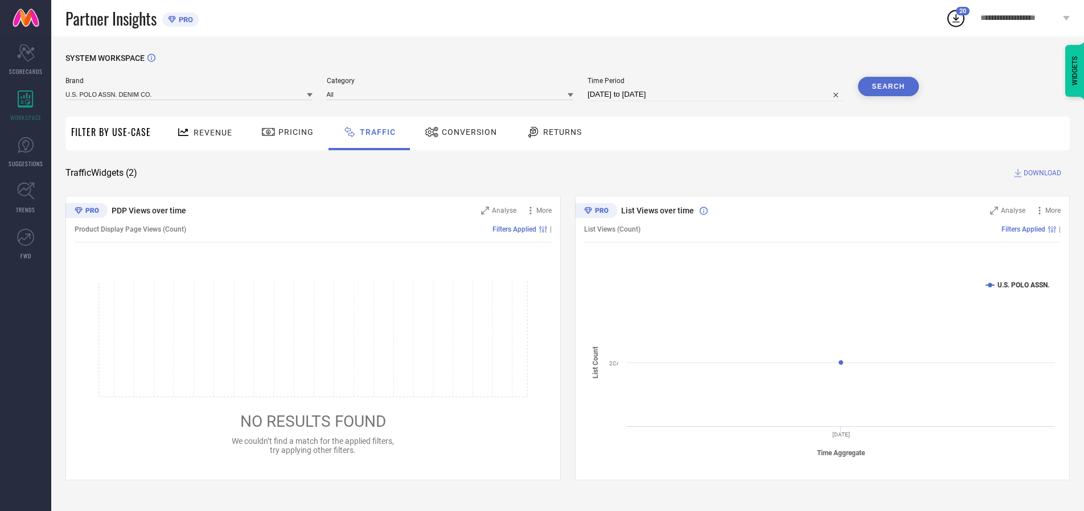
click at [888, 87] on button "Search" at bounding box center [888, 86] width 61 height 19
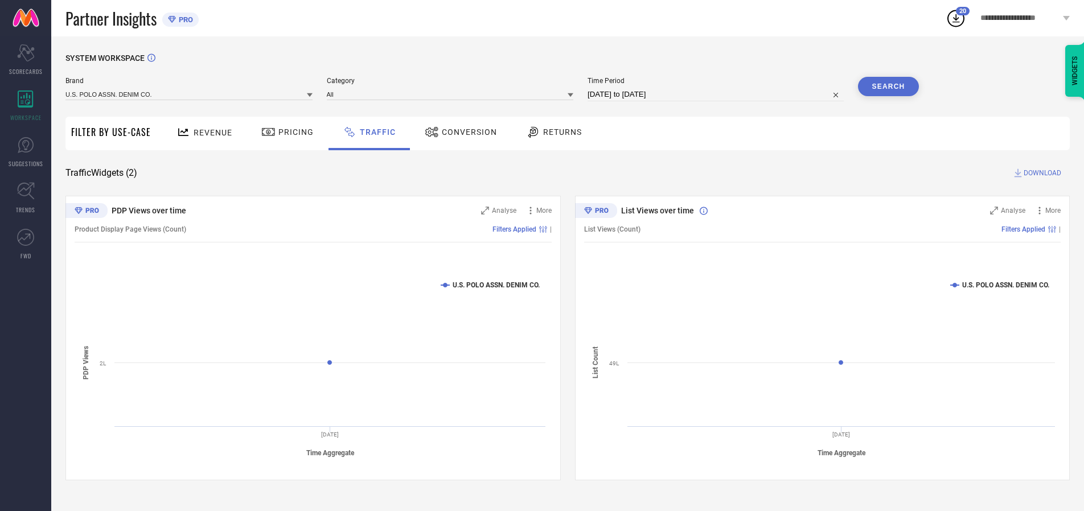
click at [1041, 173] on span "DOWNLOAD" at bounding box center [1043, 172] width 38 height 11
click at [717, 94] on input at bounding box center [715, 95] width 256 height 14
select select "9"
select select "2025"
select select "10"
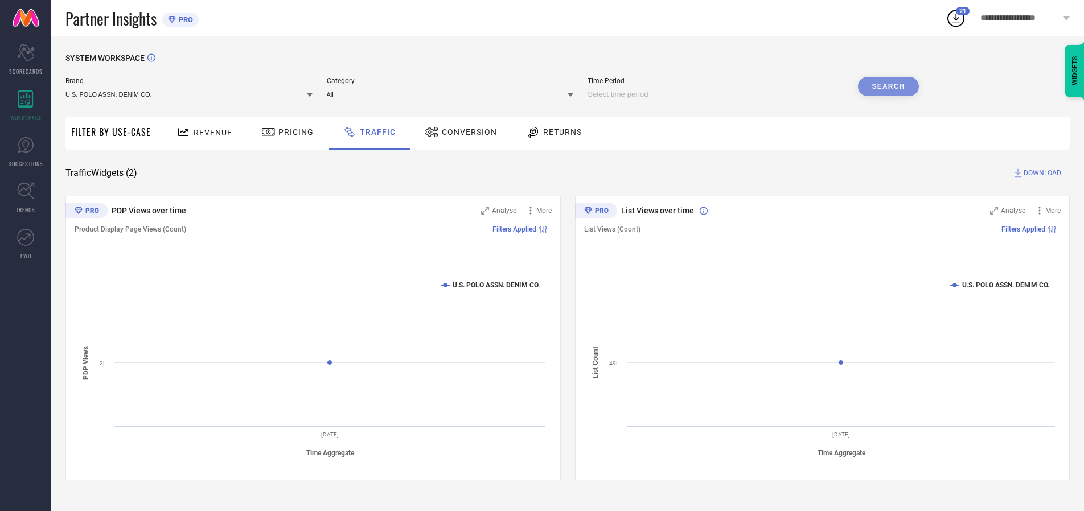
select select "2025"
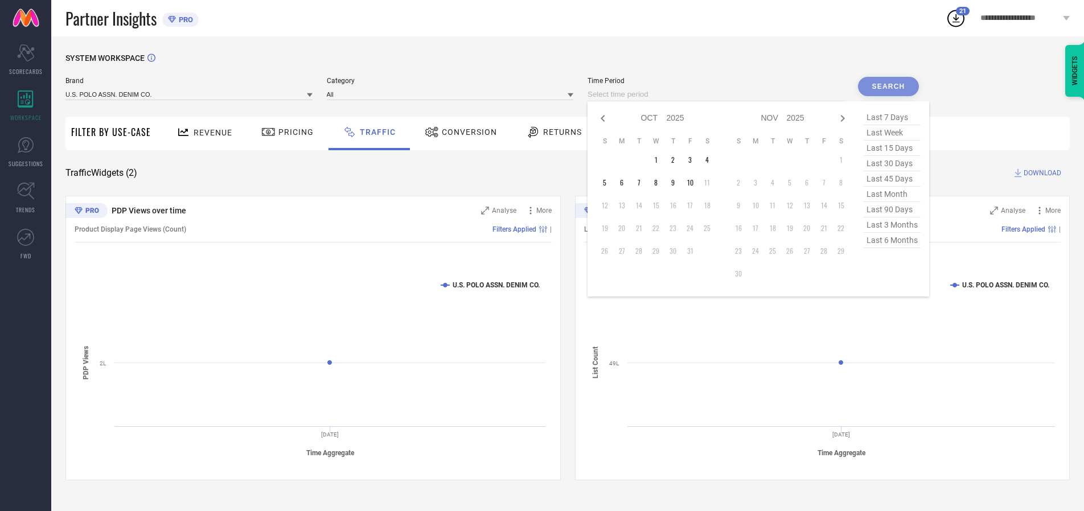
click at [659, 183] on td "8" at bounding box center [655, 182] width 17 height 17
type input "[DATE] to [DATE]"
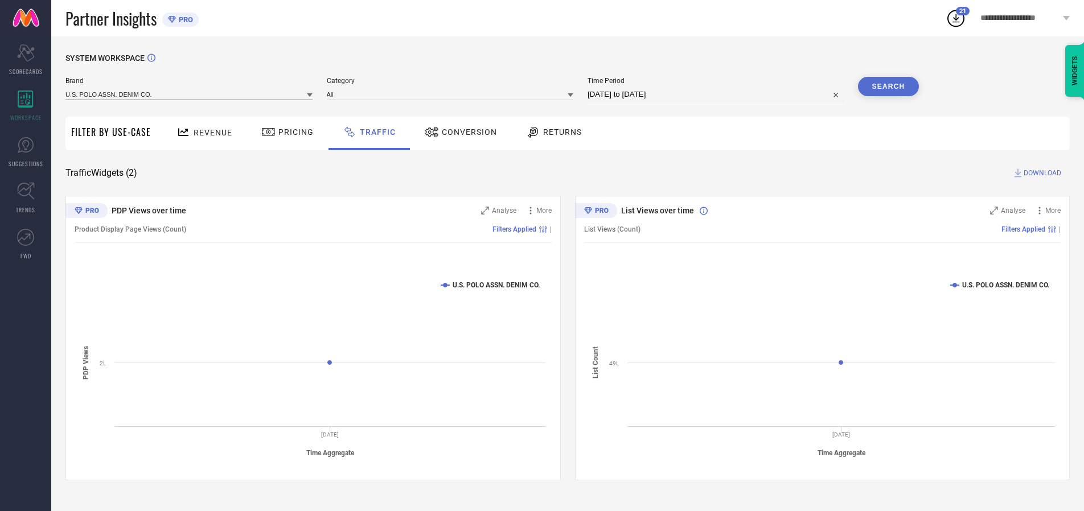
click at [190, 94] on input at bounding box center [188, 94] width 247 height 12
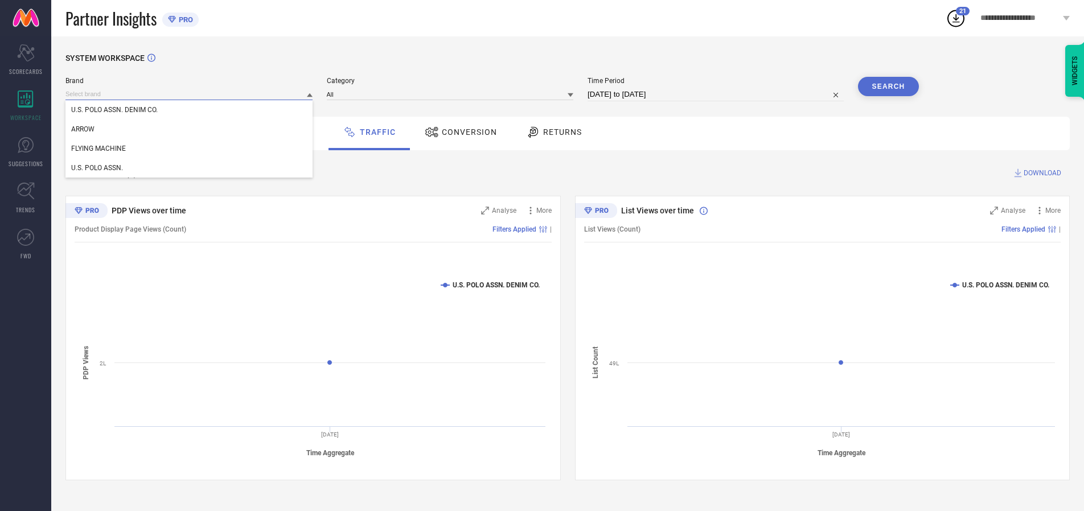
click at [190, 94] on input at bounding box center [188, 94] width 247 height 12
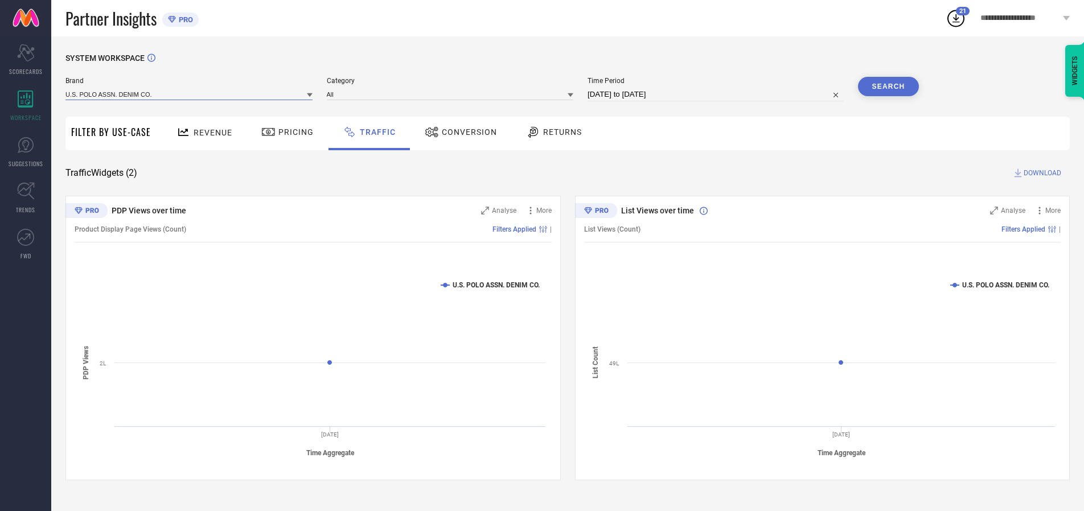
click at [190, 94] on input at bounding box center [188, 94] width 247 height 12
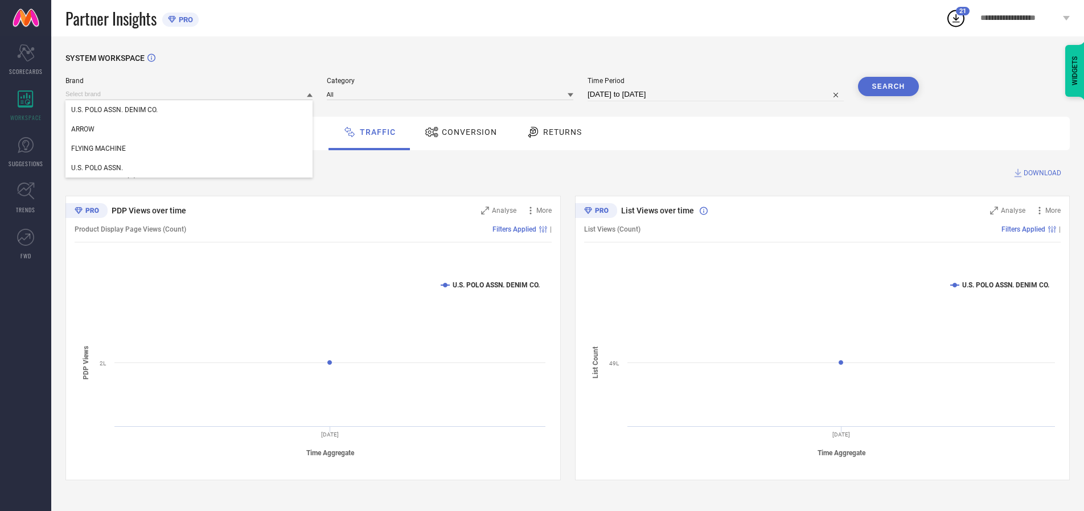
click at [190, 110] on div "U.S. POLO ASSN. DENIM CO." at bounding box center [188, 109] width 247 height 19
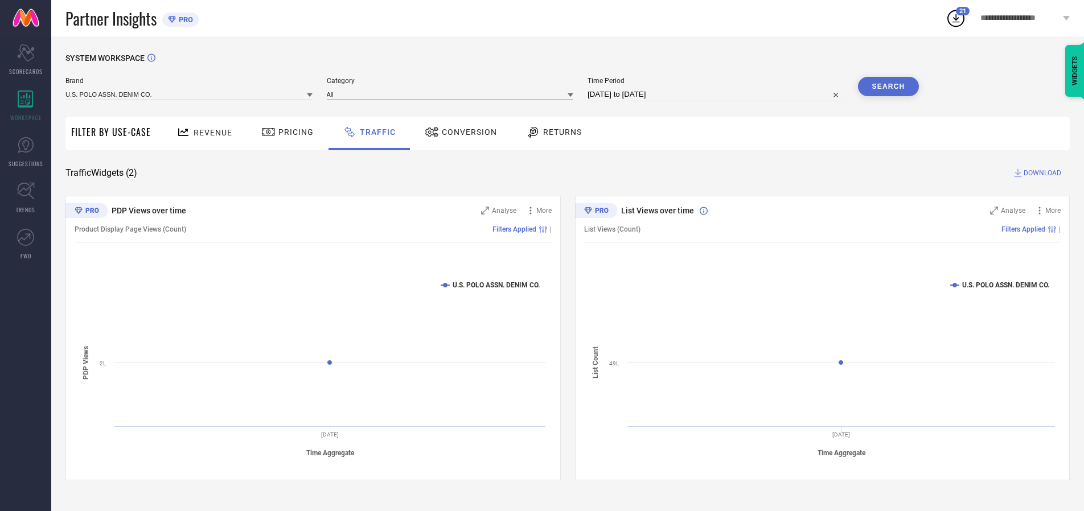
click at [453, 94] on input at bounding box center [450, 94] width 247 height 12
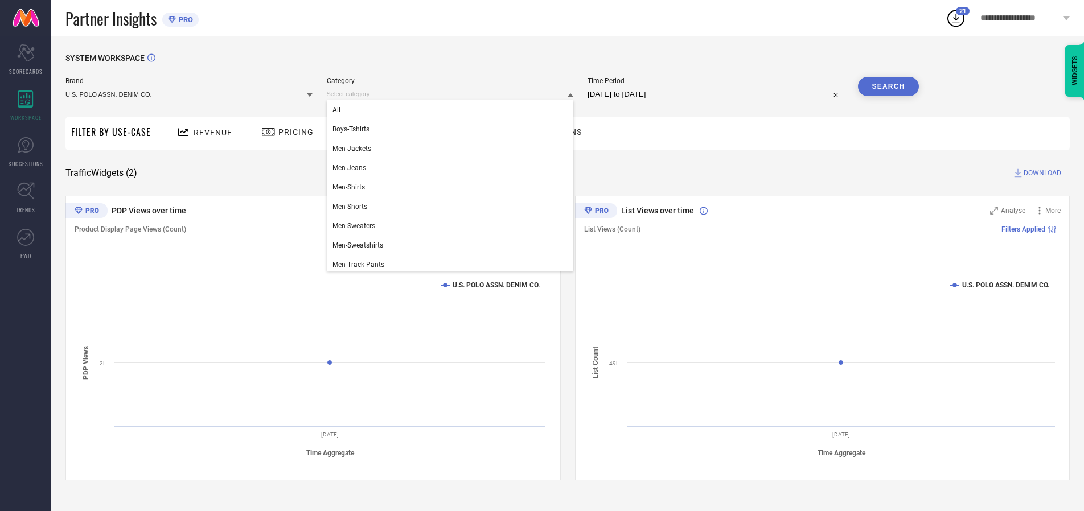
click at [453, 110] on div "All" at bounding box center [450, 109] width 247 height 19
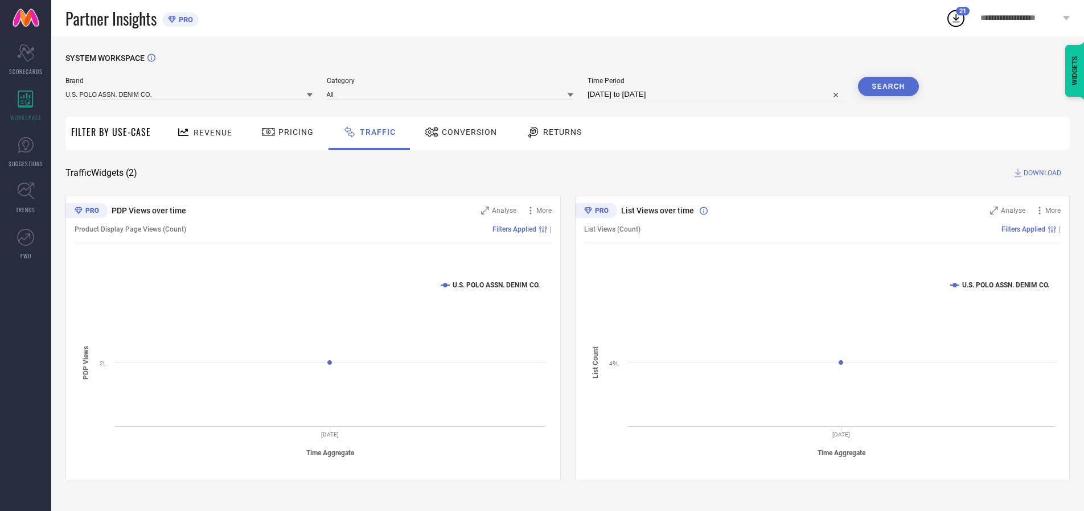
click at [888, 87] on button "Search" at bounding box center [888, 86] width 61 height 19
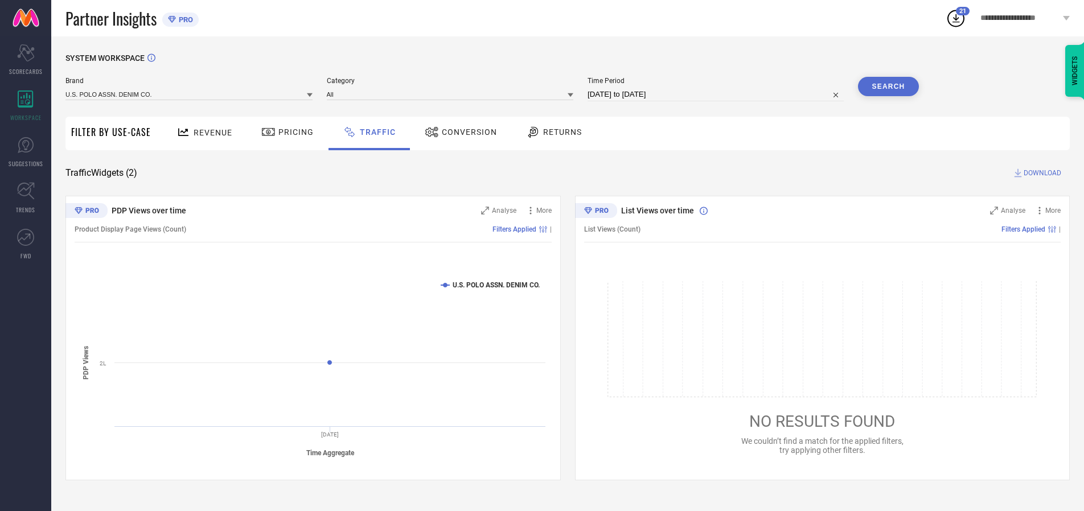
click at [1041, 173] on span "DOWNLOAD" at bounding box center [1043, 172] width 38 height 11
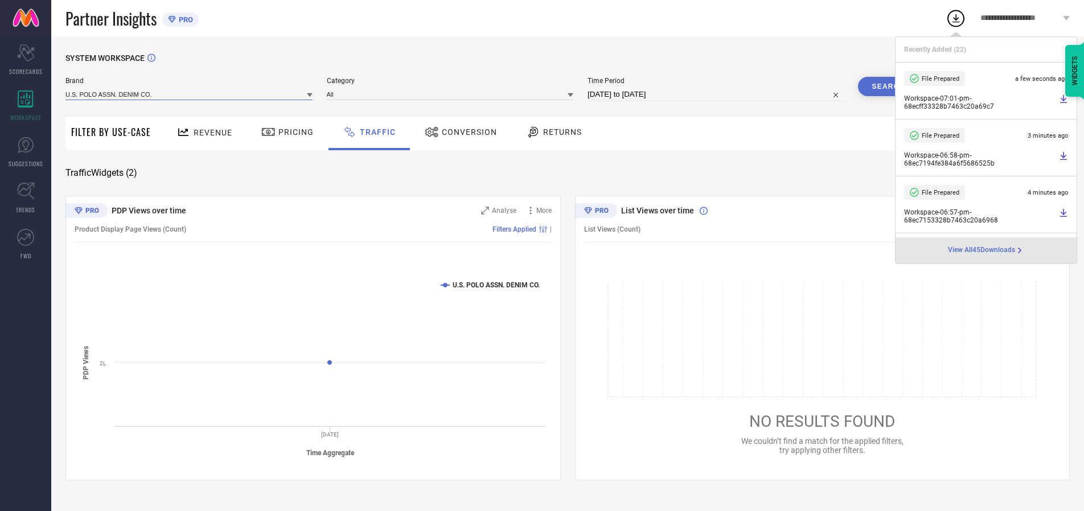
click at [190, 94] on input at bounding box center [188, 94] width 247 height 12
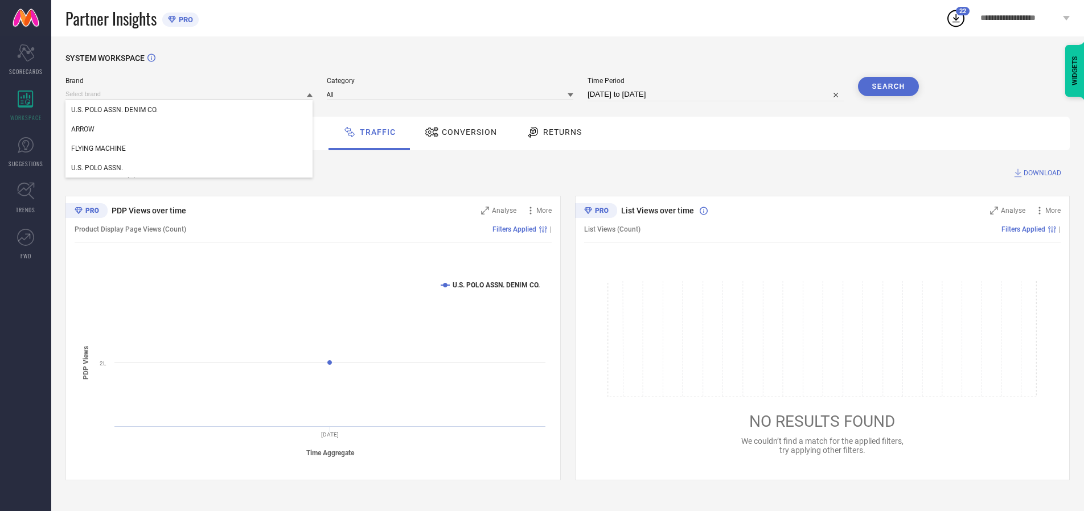
click at [190, 168] on div "U.S. POLO ASSN." at bounding box center [188, 167] width 247 height 19
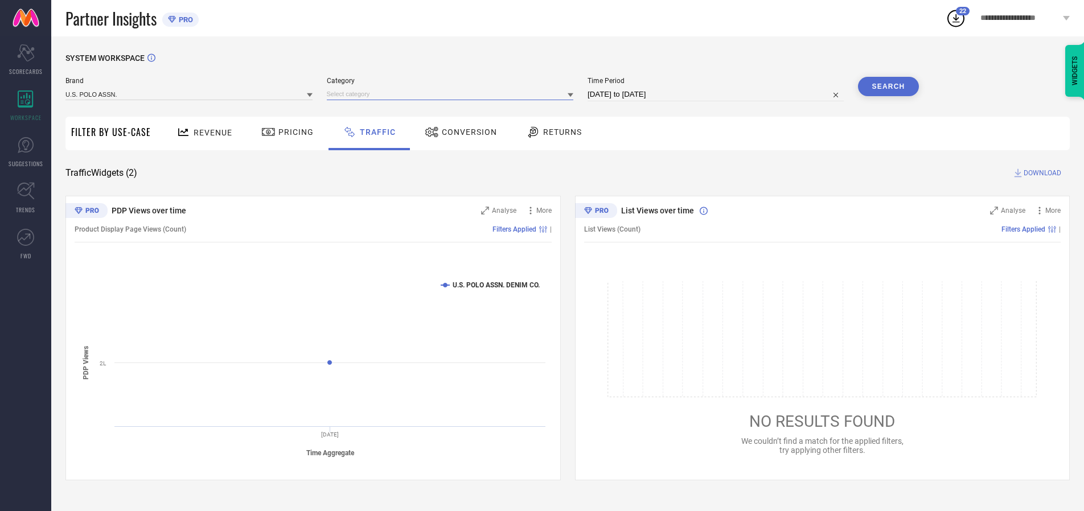
click at [453, 94] on input at bounding box center [450, 94] width 247 height 12
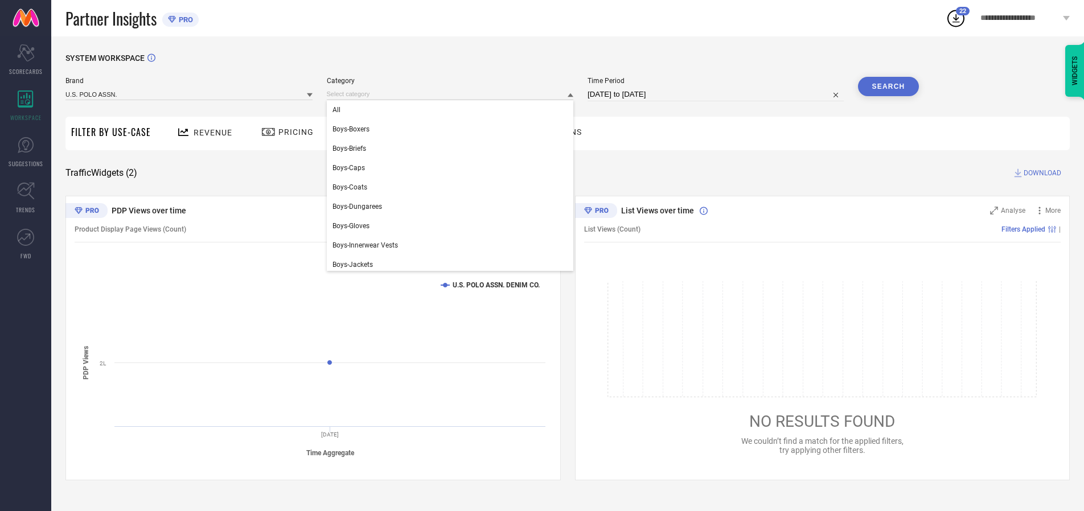
click at [453, 110] on div "All" at bounding box center [450, 109] width 247 height 19
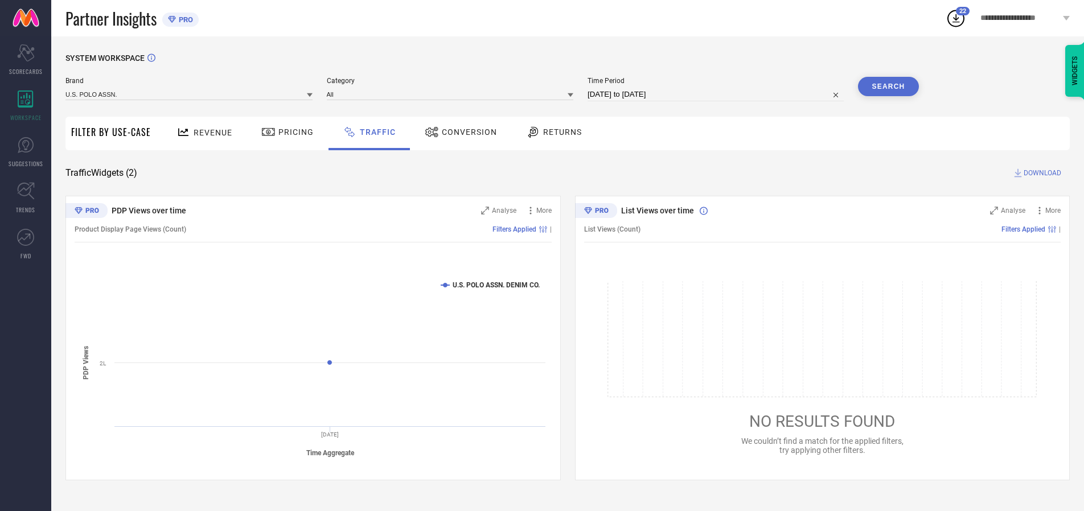
click at [888, 87] on button "Search" at bounding box center [888, 86] width 61 height 19
click at [1041, 173] on span "DOWNLOAD" at bounding box center [1043, 172] width 38 height 11
click at [717, 94] on input at bounding box center [715, 95] width 256 height 14
select select "9"
select select "2025"
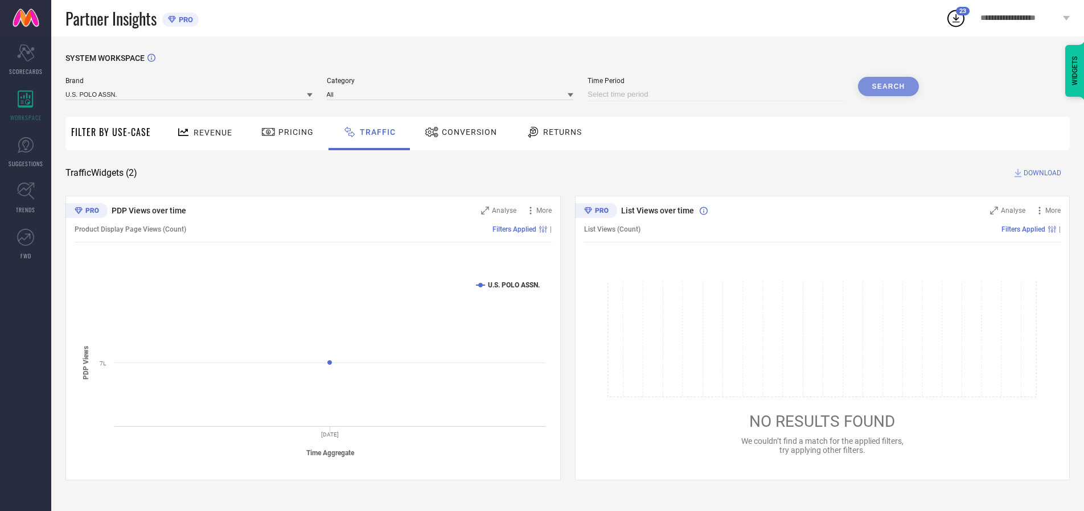
select select "10"
select select "2025"
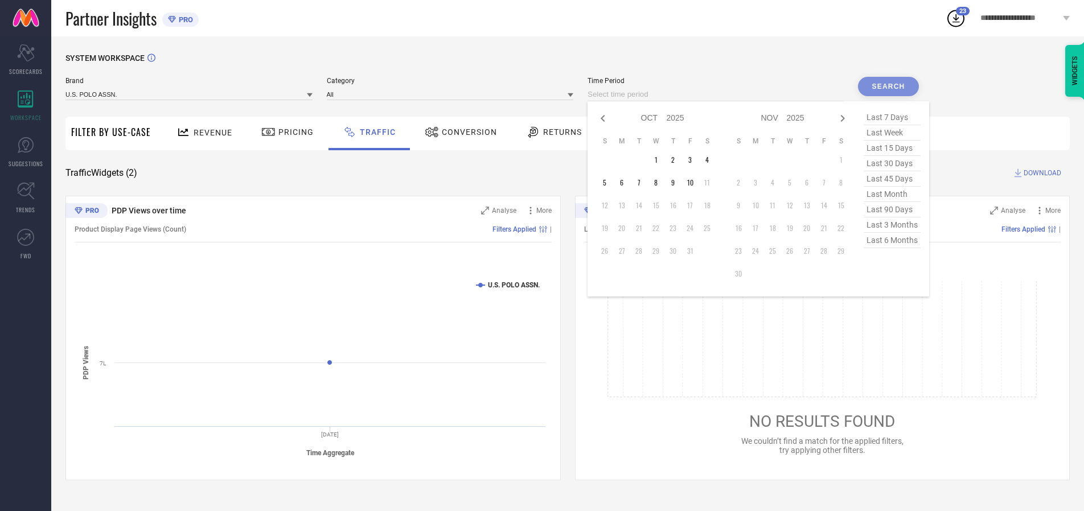
click at [676, 183] on td "9" at bounding box center [672, 182] width 17 height 17
type input "[DATE] to [DATE]"
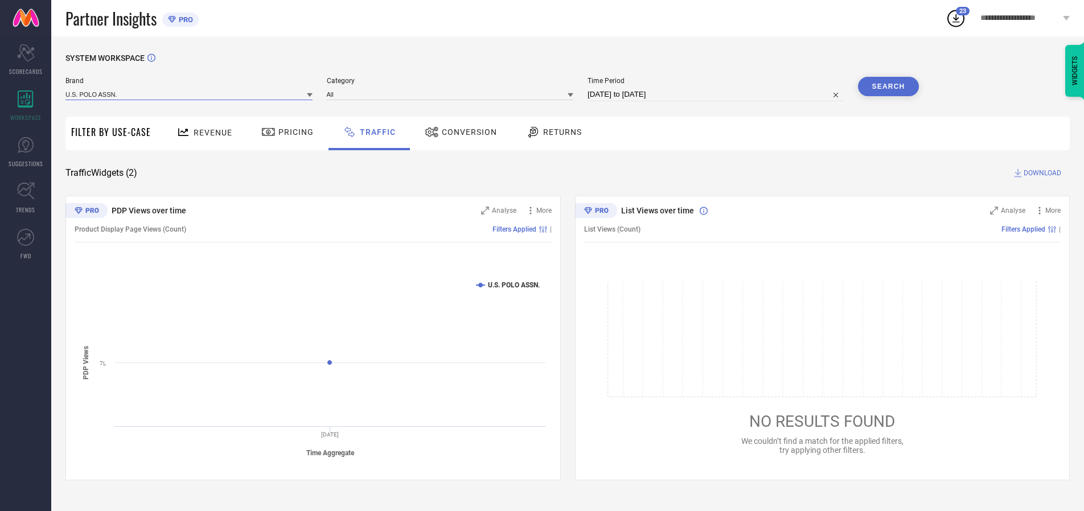
click at [190, 94] on input at bounding box center [188, 94] width 247 height 12
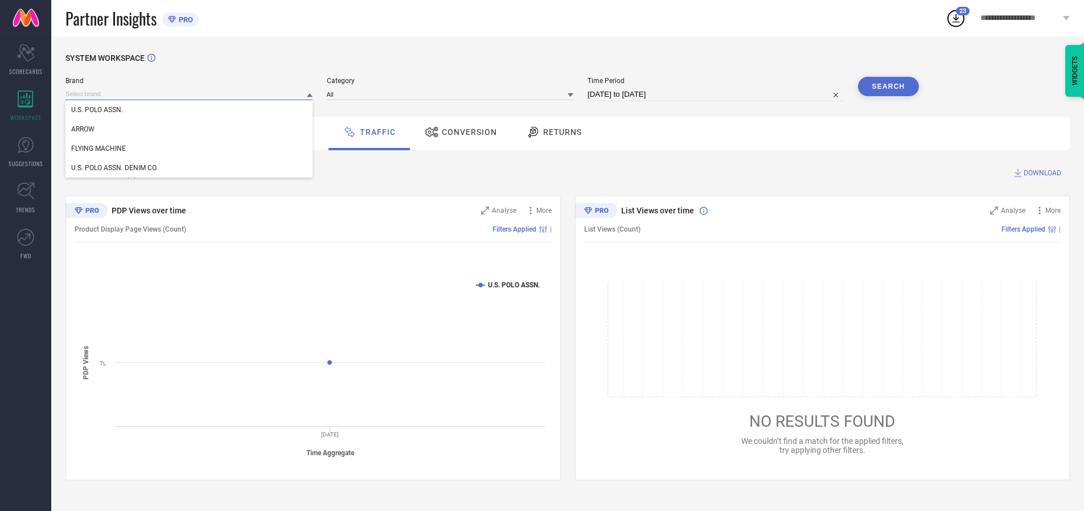
click at [190, 94] on input at bounding box center [188, 94] width 247 height 12
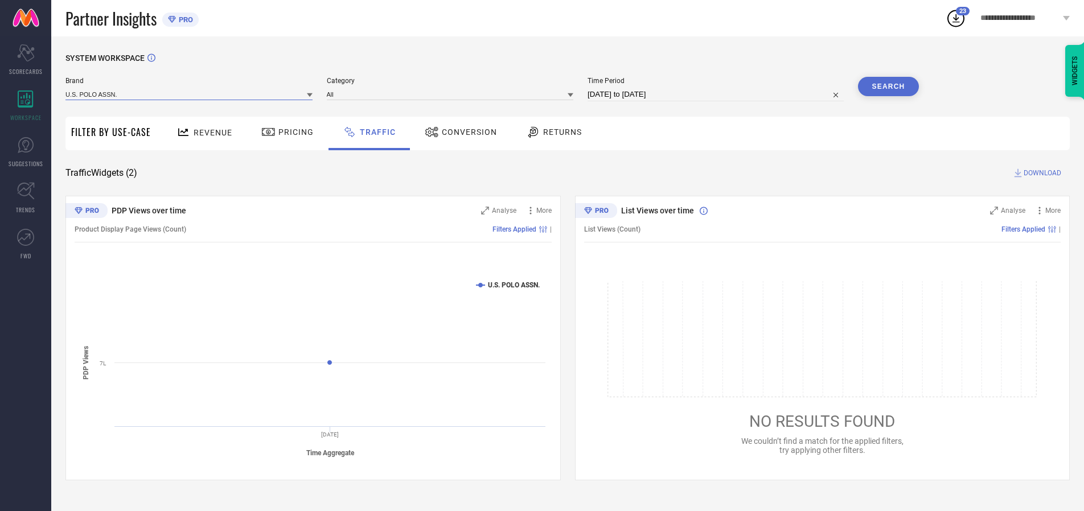
click at [190, 94] on input at bounding box center [188, 94] width 247 height 12
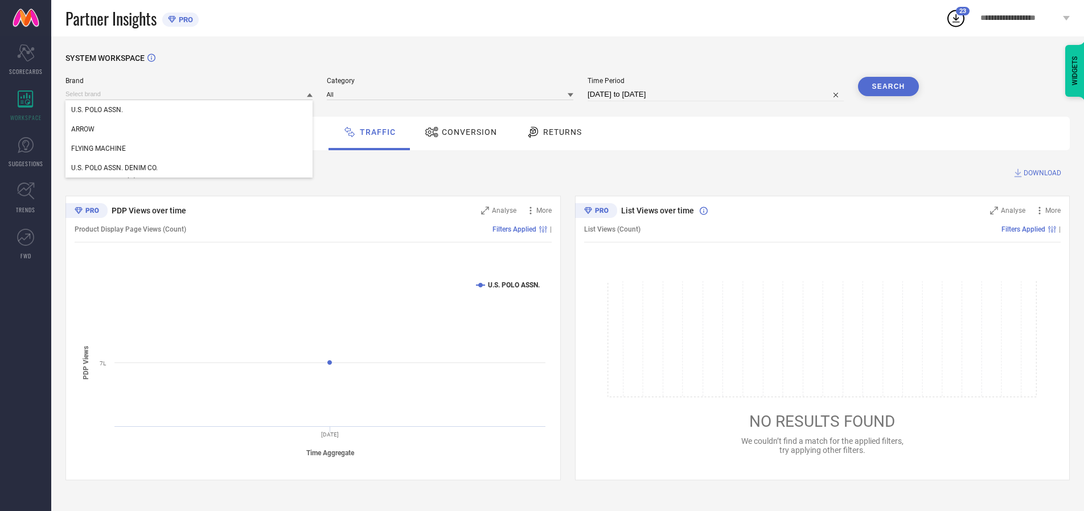
click at [190, 110] on div "U.S. POLO ASSN." at bounding box center [188, 109] width 247 height 19
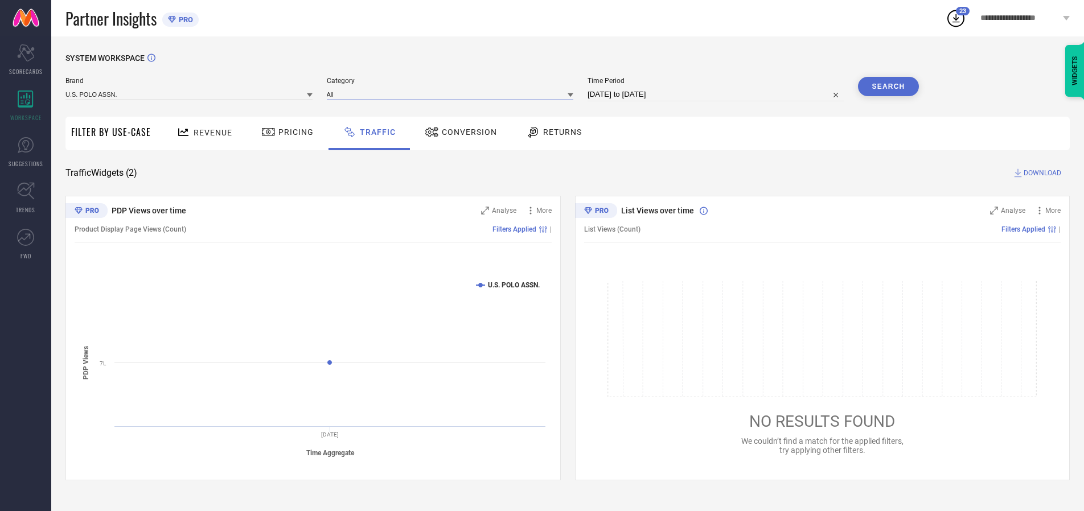
click at [453, 94] on input at bounding box center [450, 94] width 247 height 12
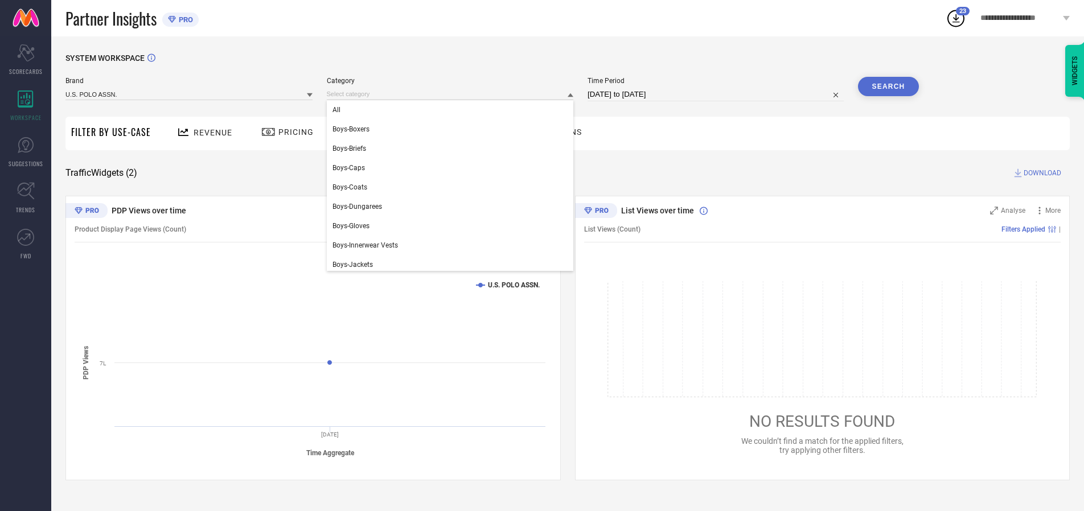
click at [453, 110] on div "All" at bounding box center [450, 109] width 247 height 19
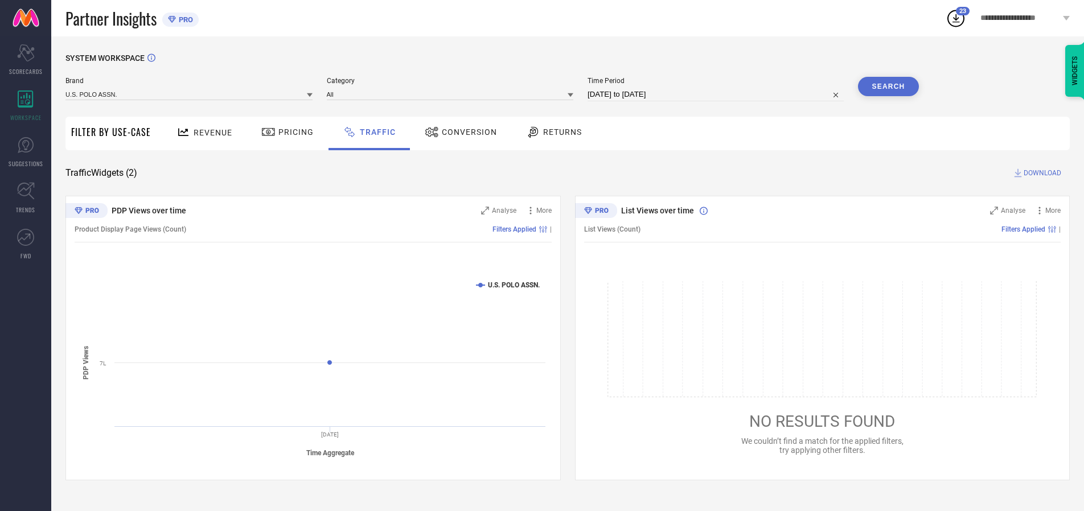
click at [888, 87] on button "Search" at bounding box center [888, 86] width 61 height 19
click at [1041, 173] on span "DOWNLOAD" at bounding box center [1043, 172] width 38 height 11
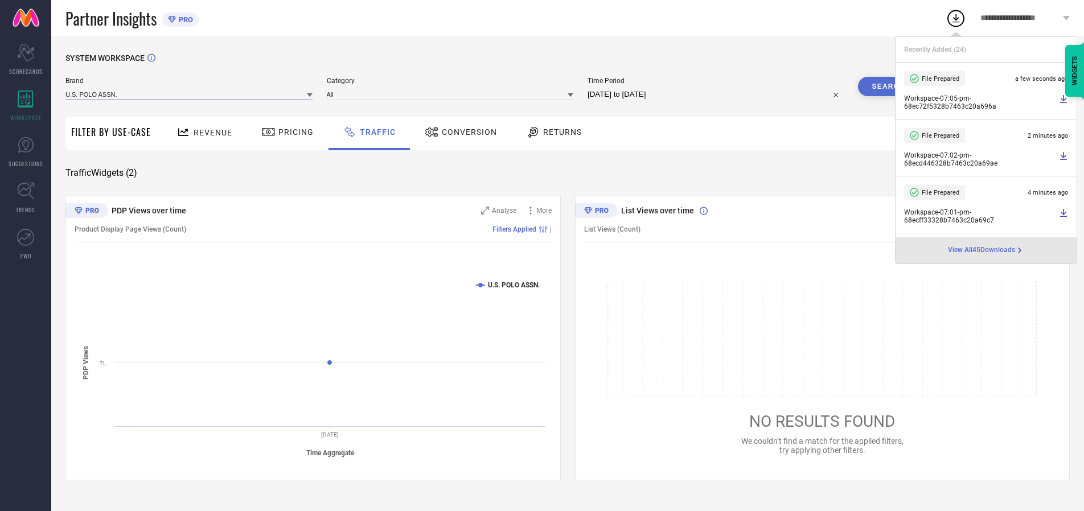
click at [190, 94] on input at bounding box center [188, 94] width 247 height 12
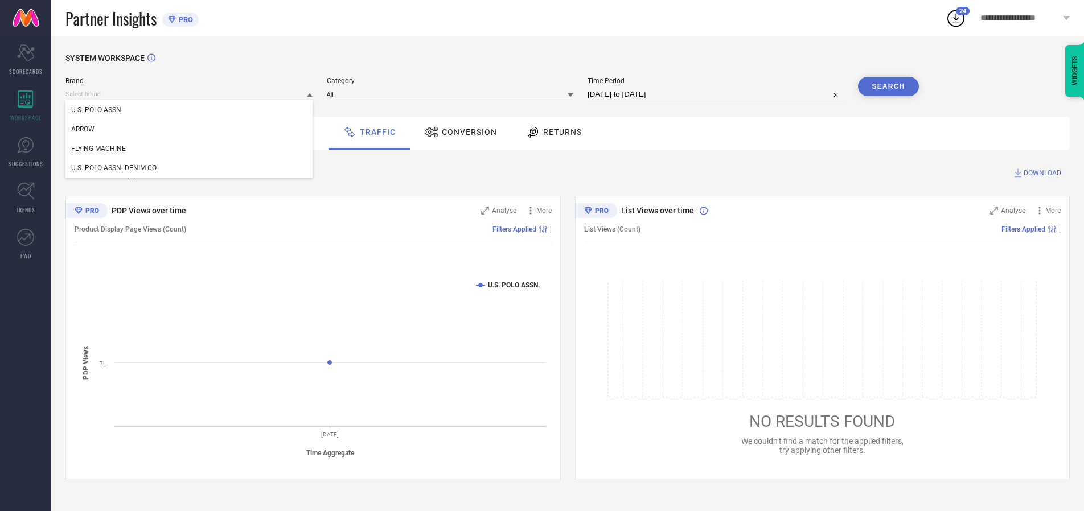
click at [190, 168] on div "U.S. POLO ASSN. DENIM CO." at bounding box center [188, 167] width 247 height 19
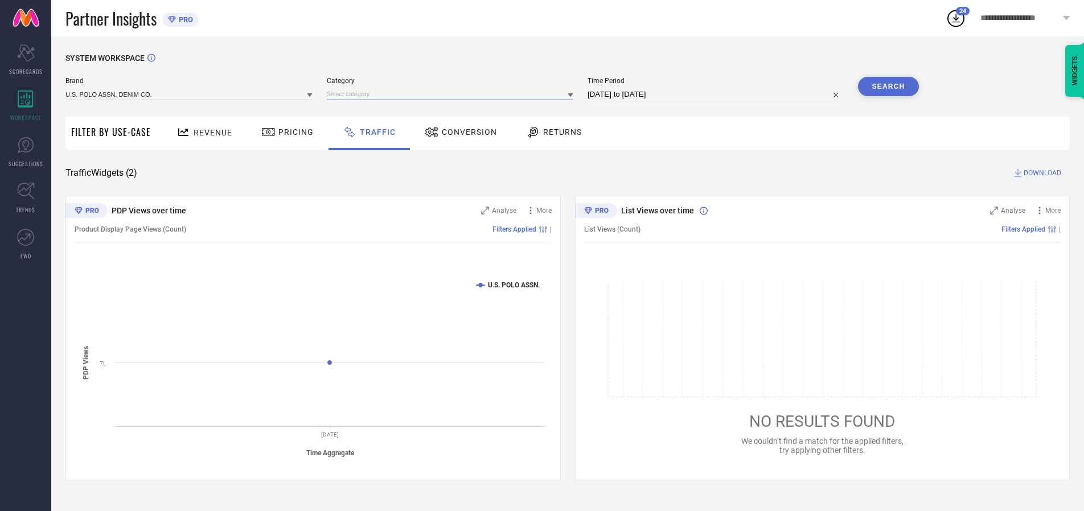
click at [453, 94] on input at bounding box center [450, 94] width 247 height 12
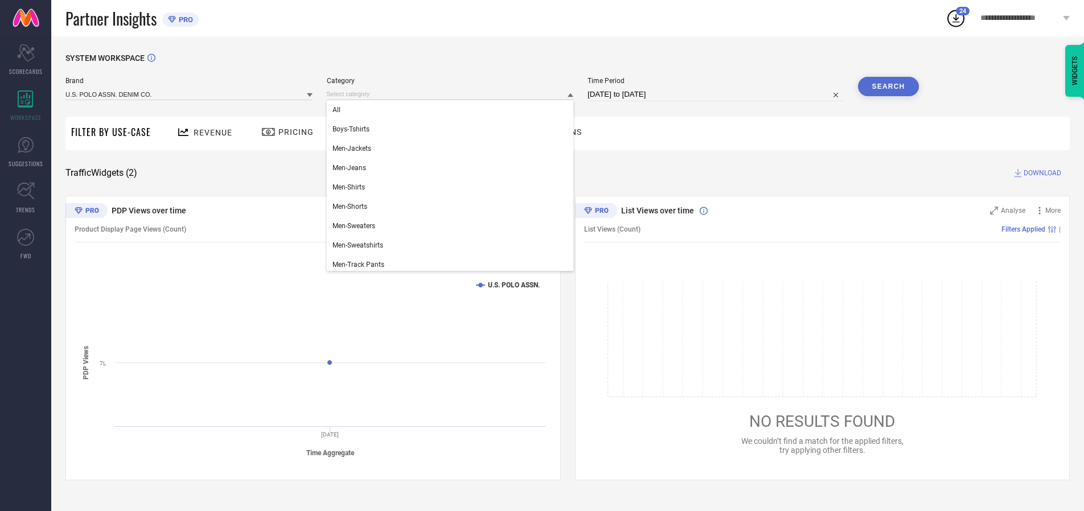
click at [453, 110] on div "All" at bounding box center [450, 109] width 247 height 19
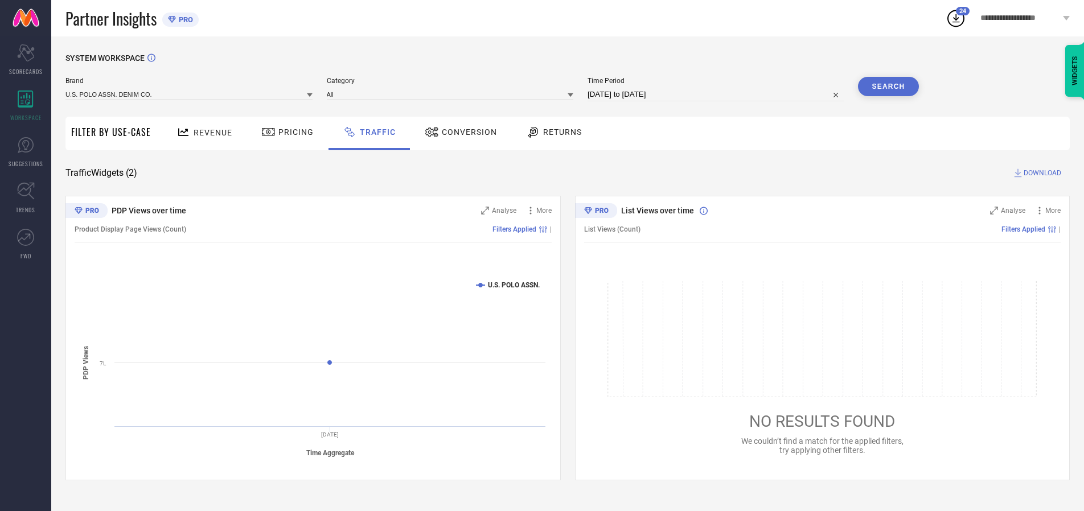
click at [888, 87] on button "Search" at bounding box center [888, 86] width 61 height 19
click at [1041, 173] on span "DOWNLOAD" at bounding box center [1043, 172] width 38 height 11
click at [717, 94] on input at bounding box center [715, 95] width 256 height 14
select select "9"
select select "2025"
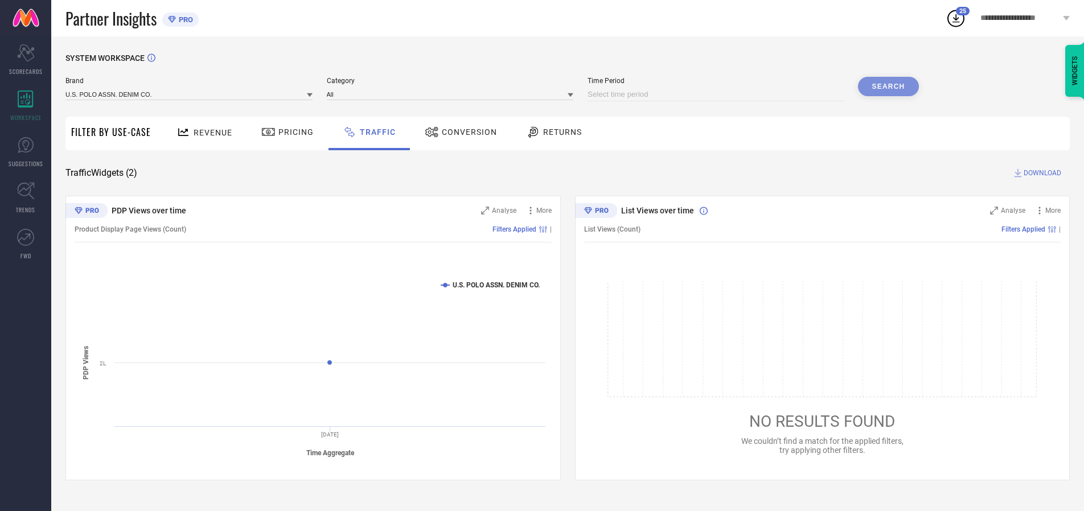
select select "10"
select select "2025"
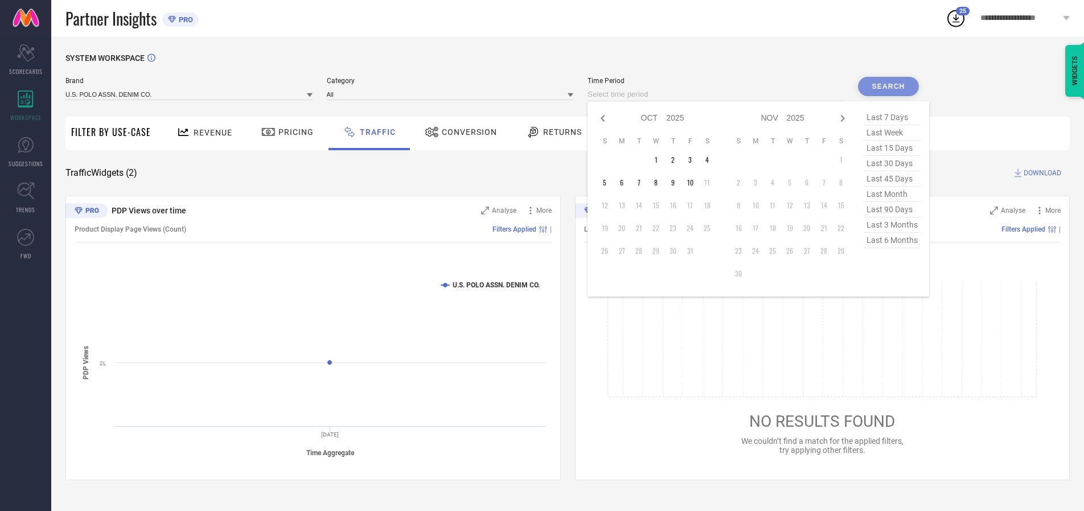
click at [693, 183] on td "10" at bounding box center [689, 182] width 17 height 17
type input "[DATE] to [DATE]"
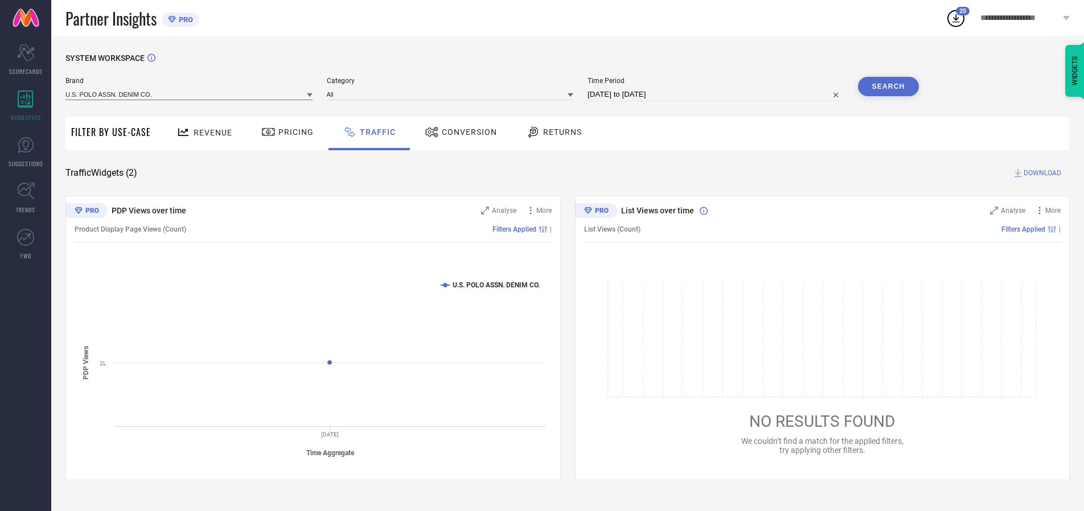
click at [190, 94] on input at bounding box center [188, 94] width 247 height 12
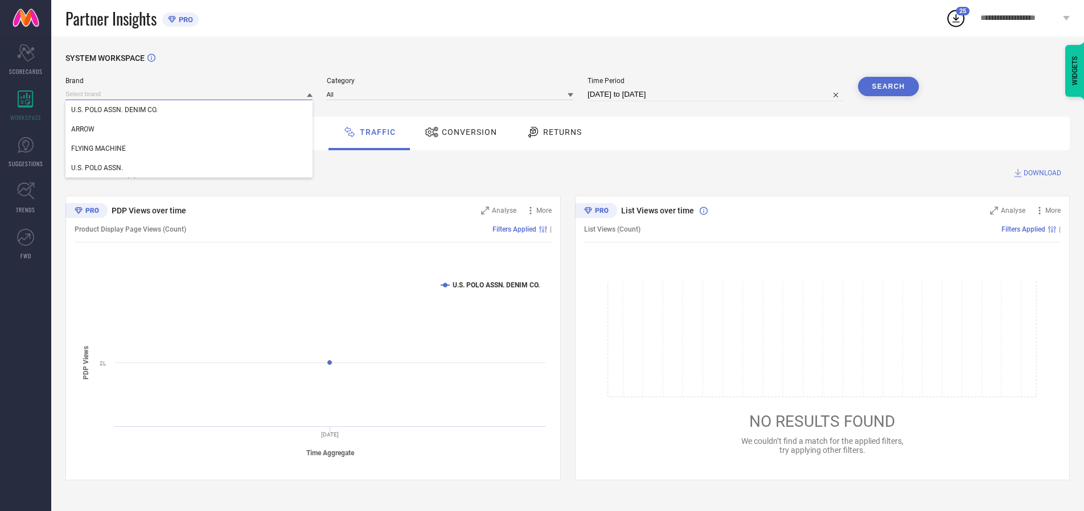
click at [190, 94] on input at bounding box center [188, 94] width 247 height 12
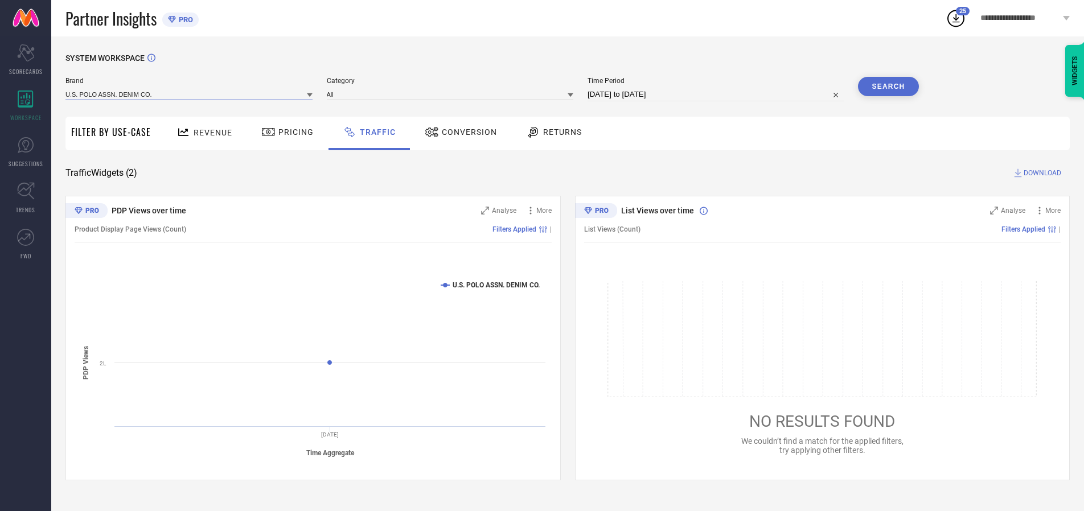
click at [190, 94] on input at bounding box center [188, 94] width 247 height 12
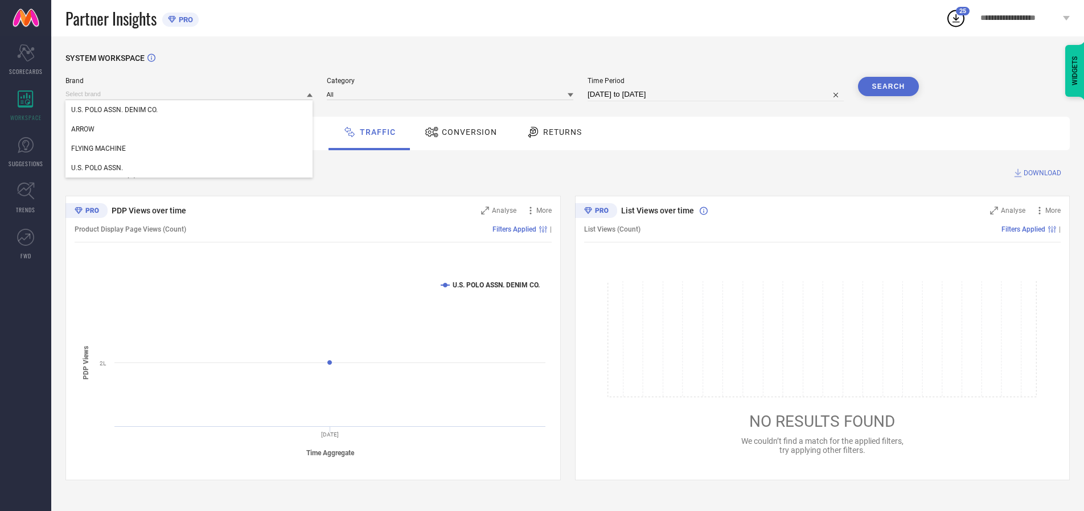
click at [190, 110] on div "U.S. POLO ASSN. DENIM CO." at bounding box center [188, 109] width 247 height 19
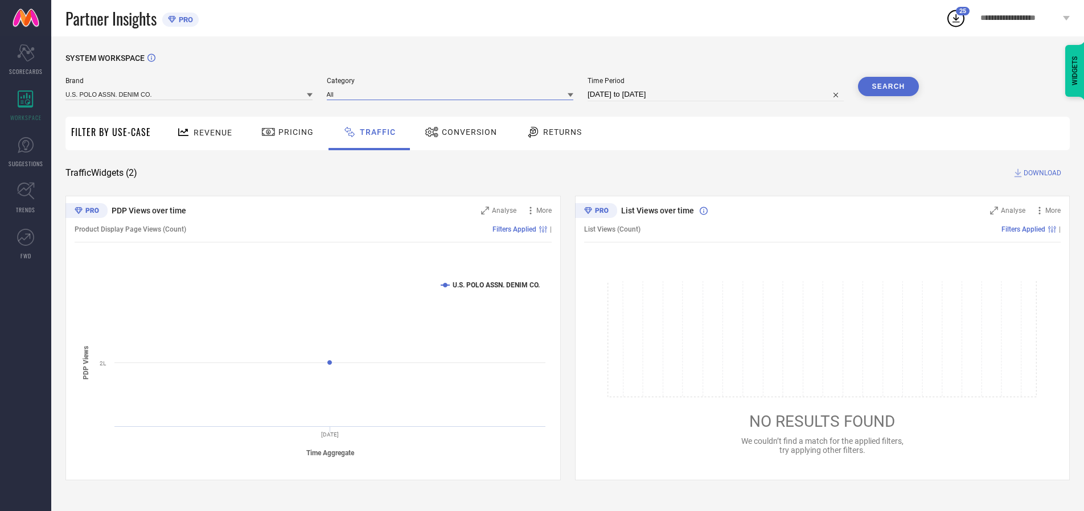
click at [453, 94] on input at bounding box center [450, 94] width 247 height 12
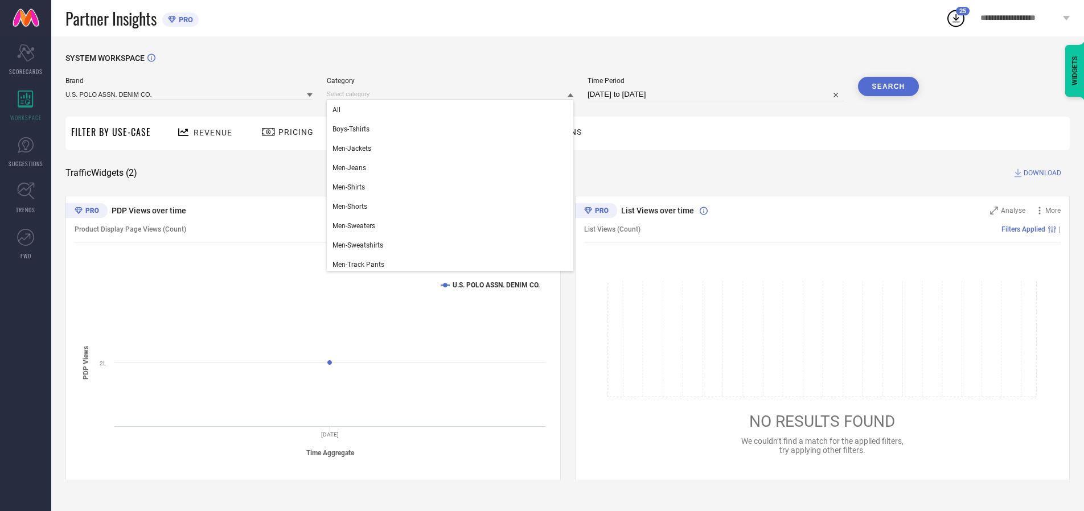
click at [453, 110] on div "All" at bounding box center [450, 109] width 247 height 19
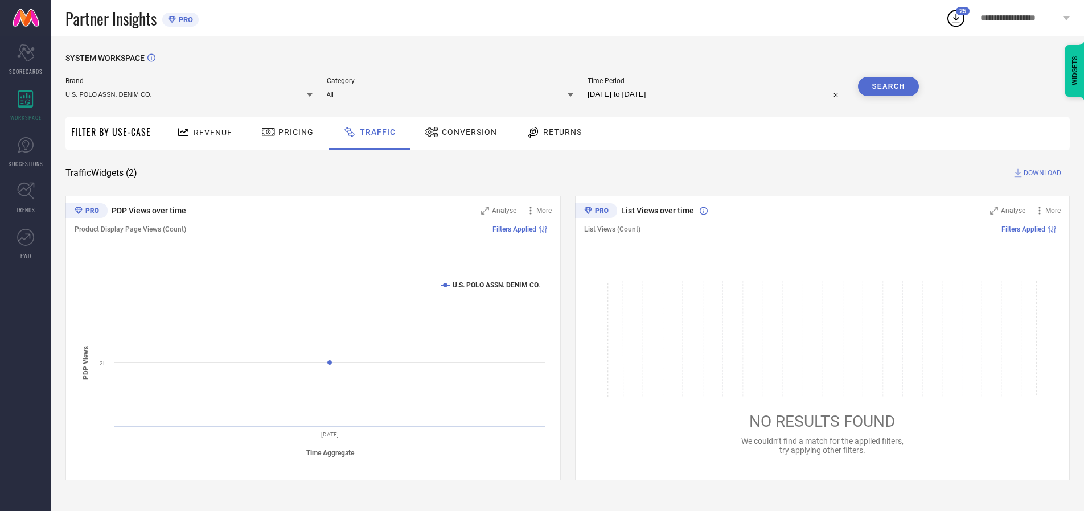
click at [888, 87] on button "Search" at bounding box center [888, 86] width 61 height 19
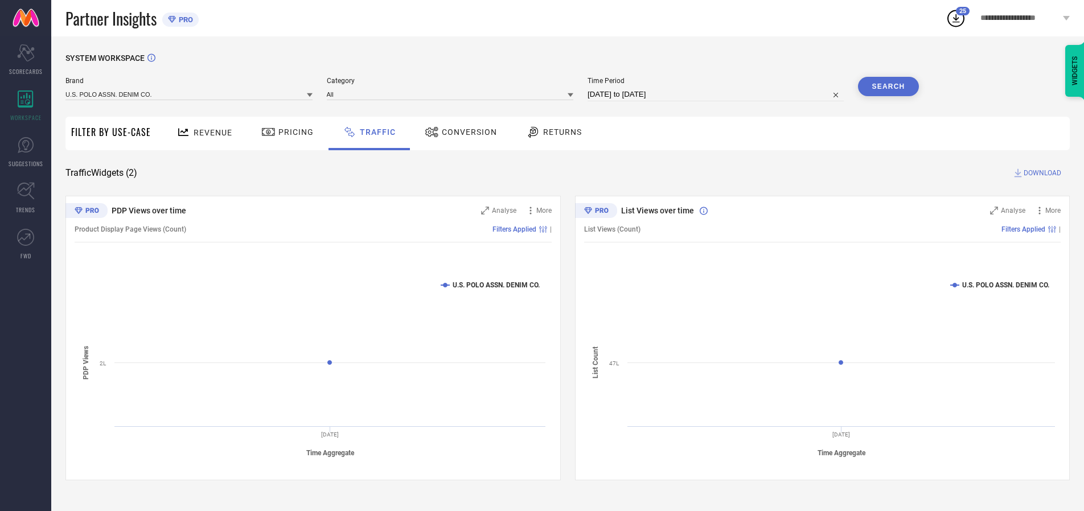
click at [1041, 173] on span "DOWNLOAD" at bounding box center [1043, 172] width 38 height 11
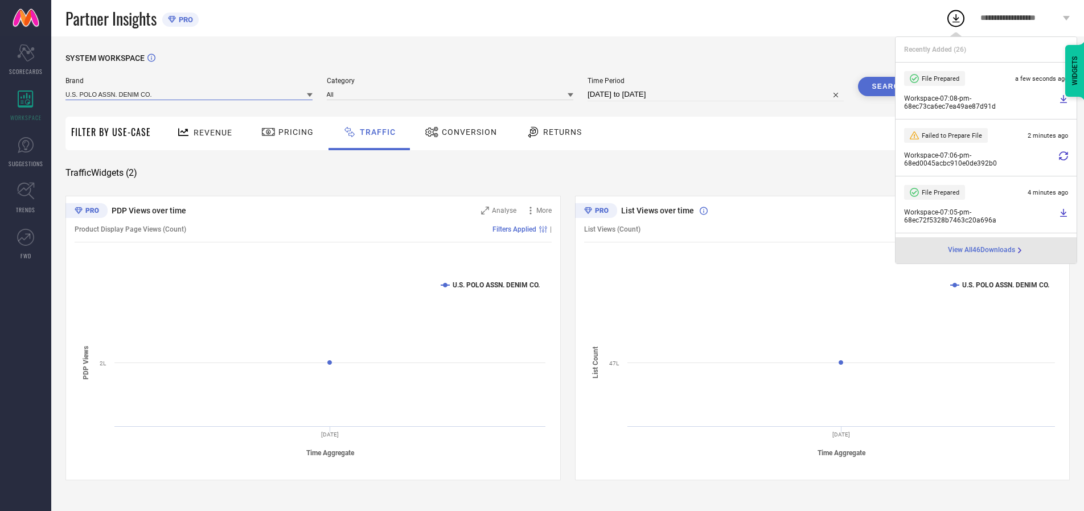
click at [190, 94] on input at bounding box center [188, 94] width 247 height 12
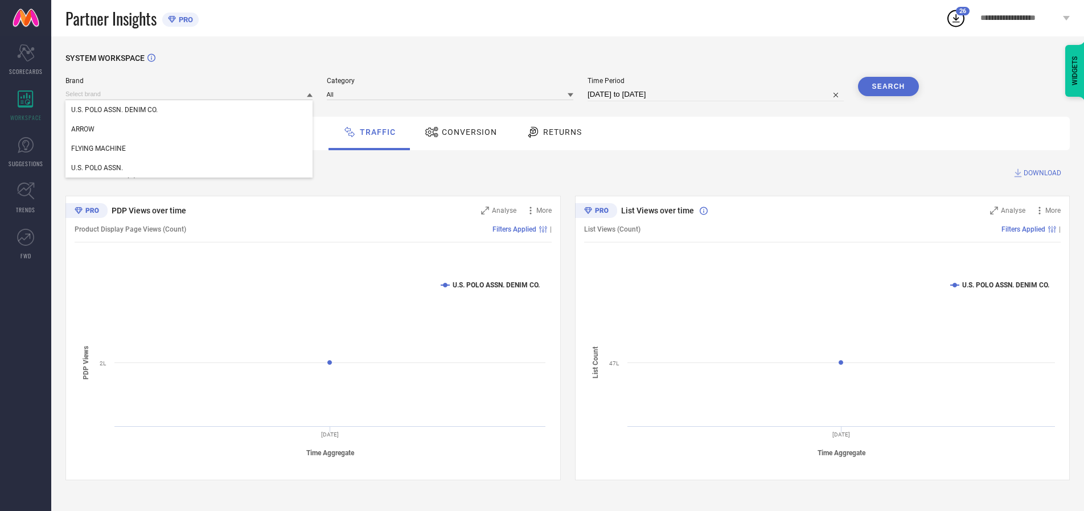
click at [190, 168] on div "U.S. POLO ASSN." at bounding box center [188, 167] width 247 height 19
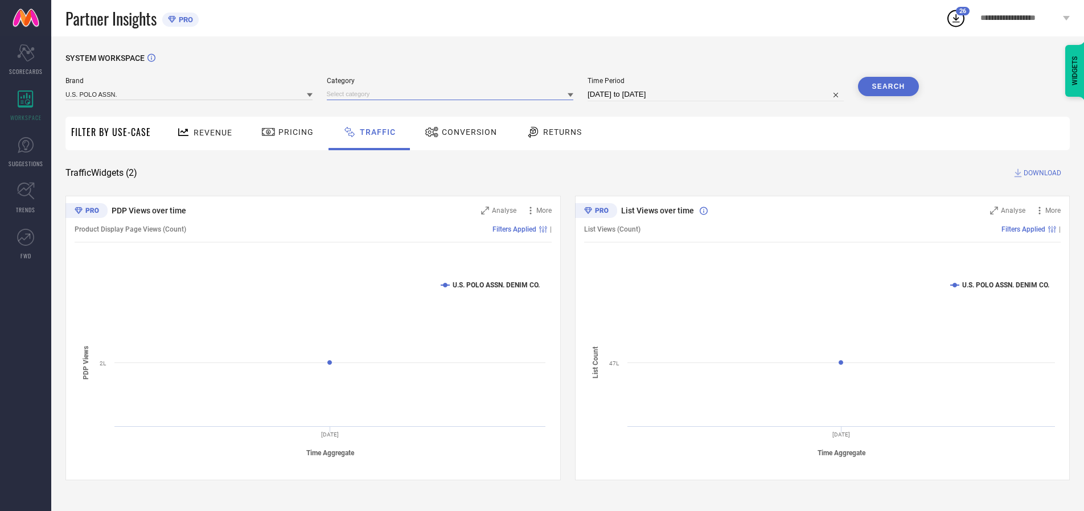
click at [453, 94] on input at bounding box center [450, 94] width 247 height 12
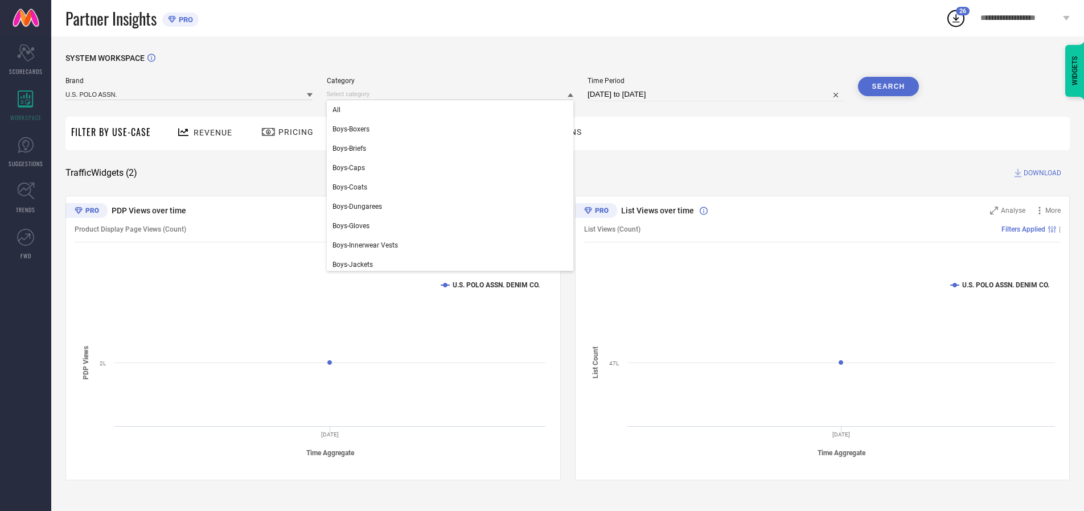
click at [453, 110] on div "All" at bounding box center [450, 109] width 247 height 19
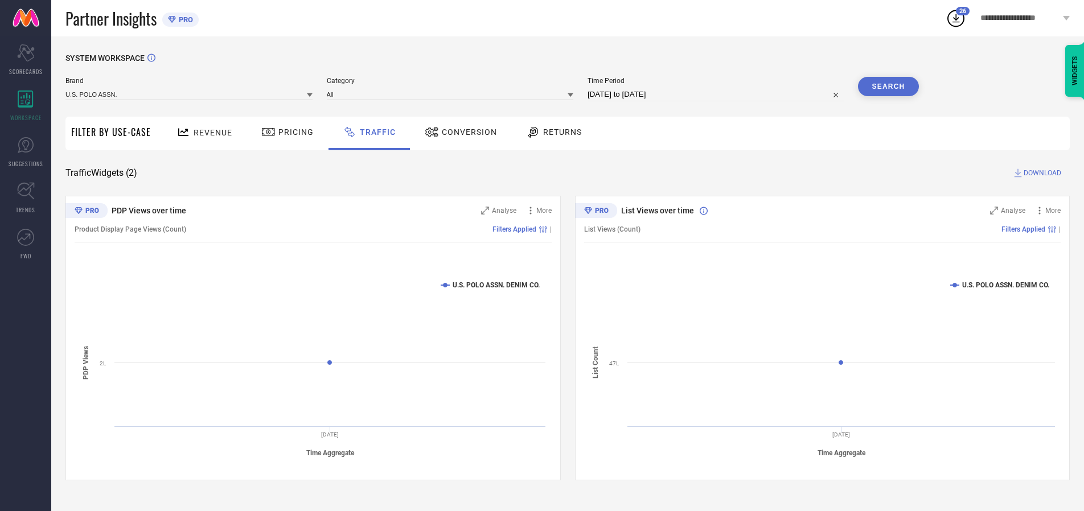
click at [888, 87] on button "Search" at bounding box center [888, 86] width 61 height 19
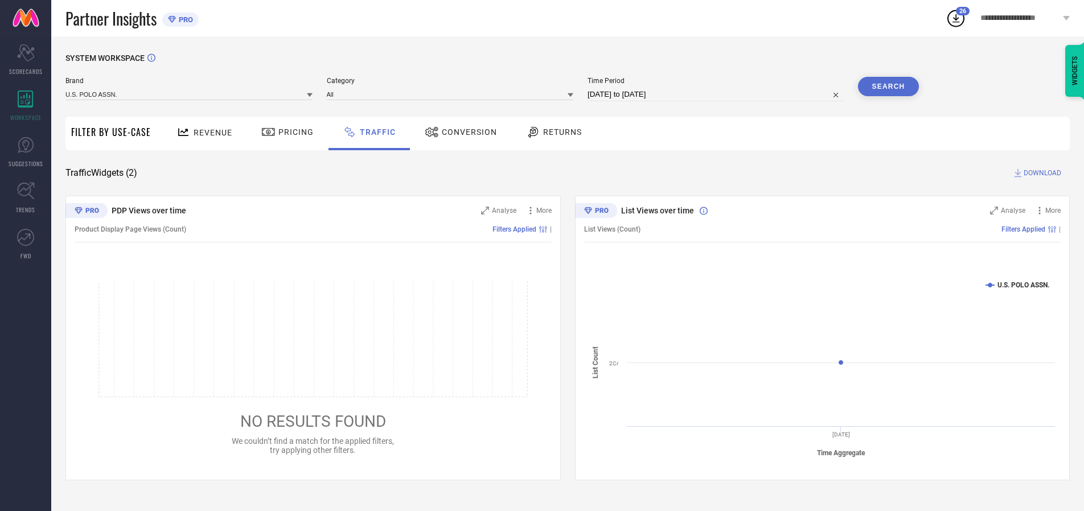
click at [1041, 173] on span "DOWNLOAD" at bounding box center [1043, 172] width 38 height 11
